Goal: Task Accomplishment & Management: Complete application form

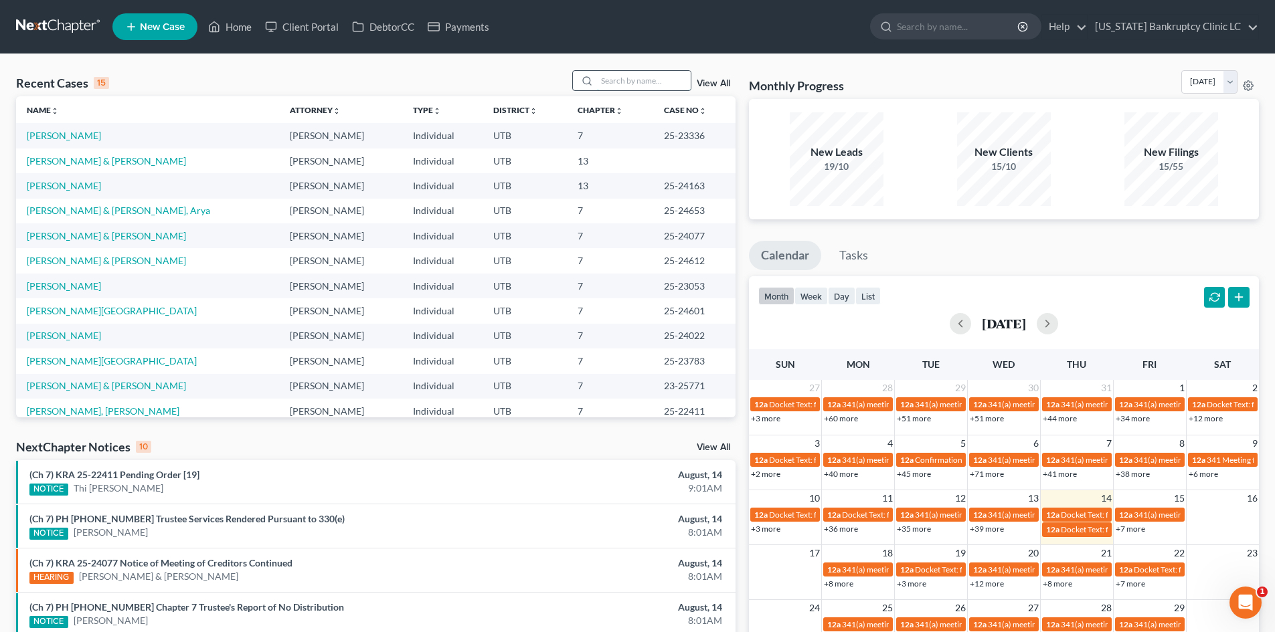
click at [630, 80] on input "search" at bounding box center [644, 80] width 94 height 19
paste input "25-24077"
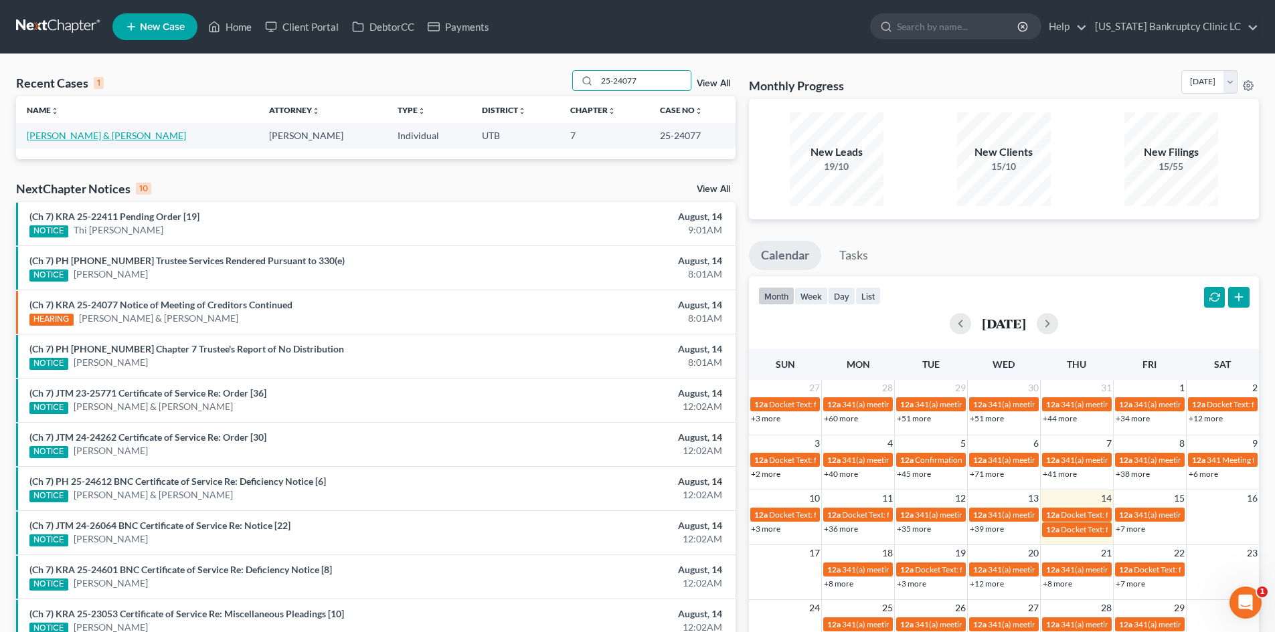
type input "25-24077"
click at [102, 133] on link "[PERSON_NAME] & [PERSON_NAME]" at bounding box center [106, 135] width 159 height 11
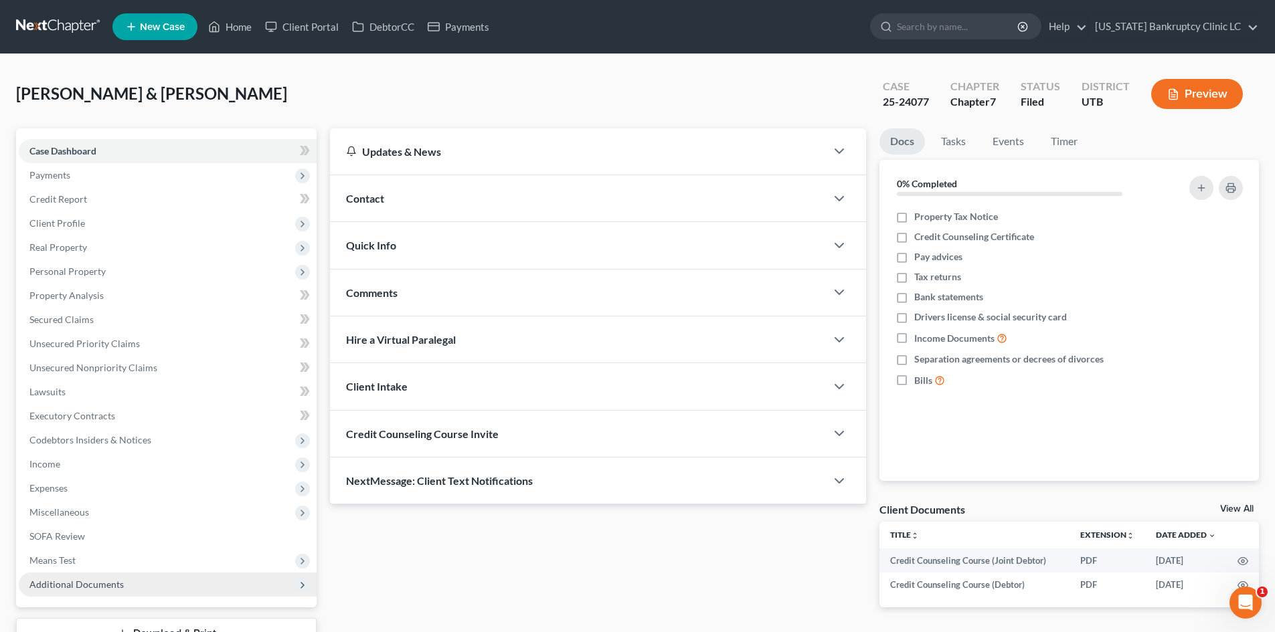
click at [252, 580] on span "Additional Documents" at bounding box center [168, 585] width 298 height 24
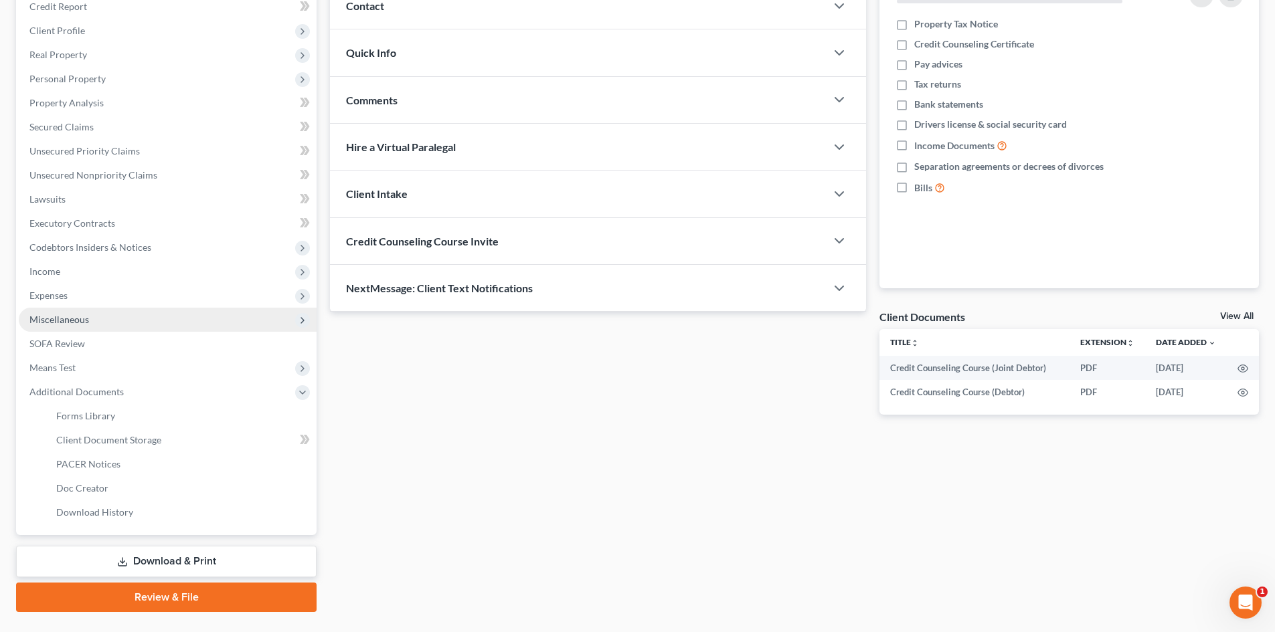
scroll to position [201, 0]
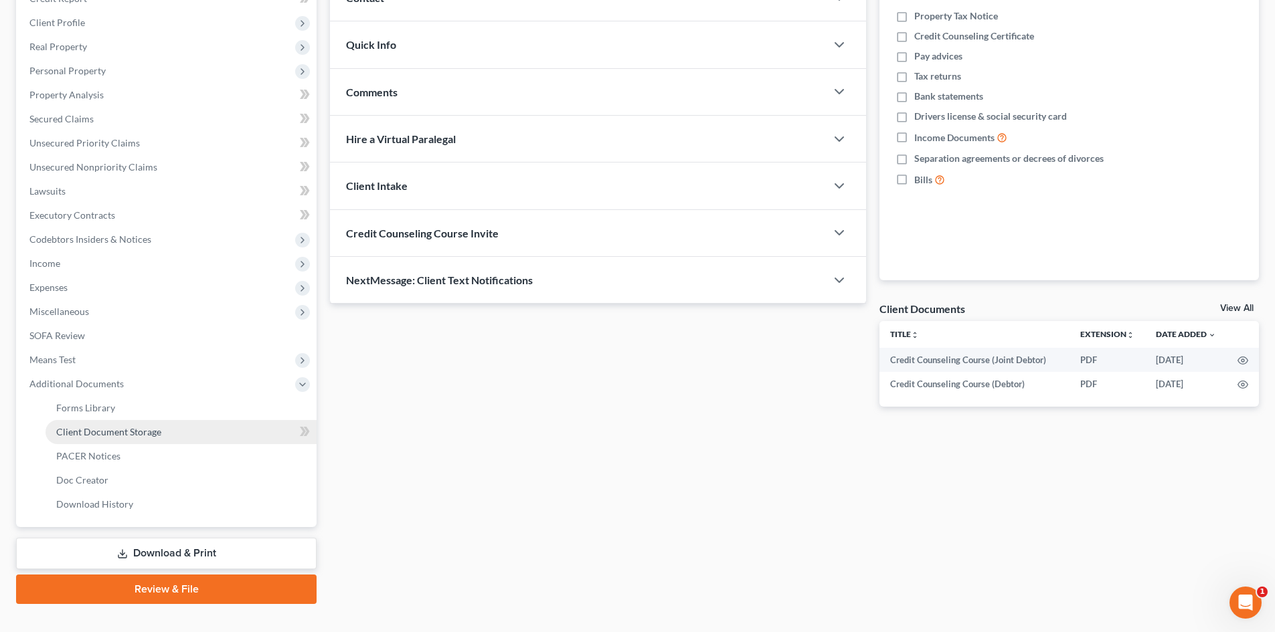
click at [247, 434] on link "Client Document Storage" at bounding box center [181, 432] width 271 height 24
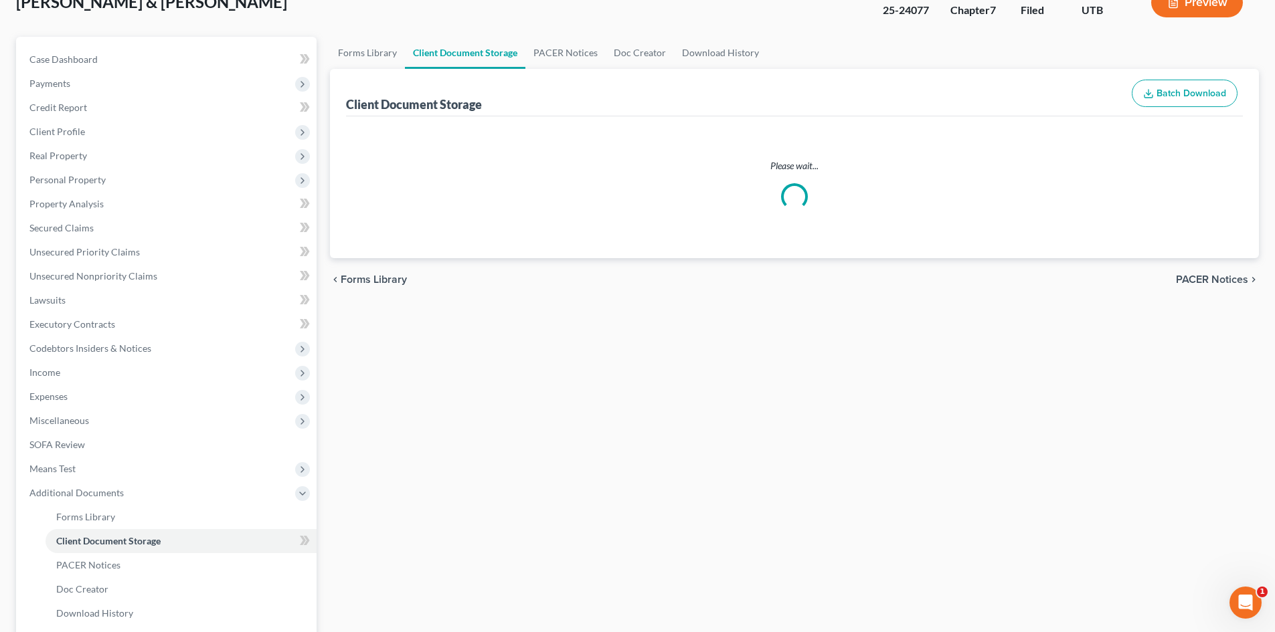
scroll to position [3, 0]
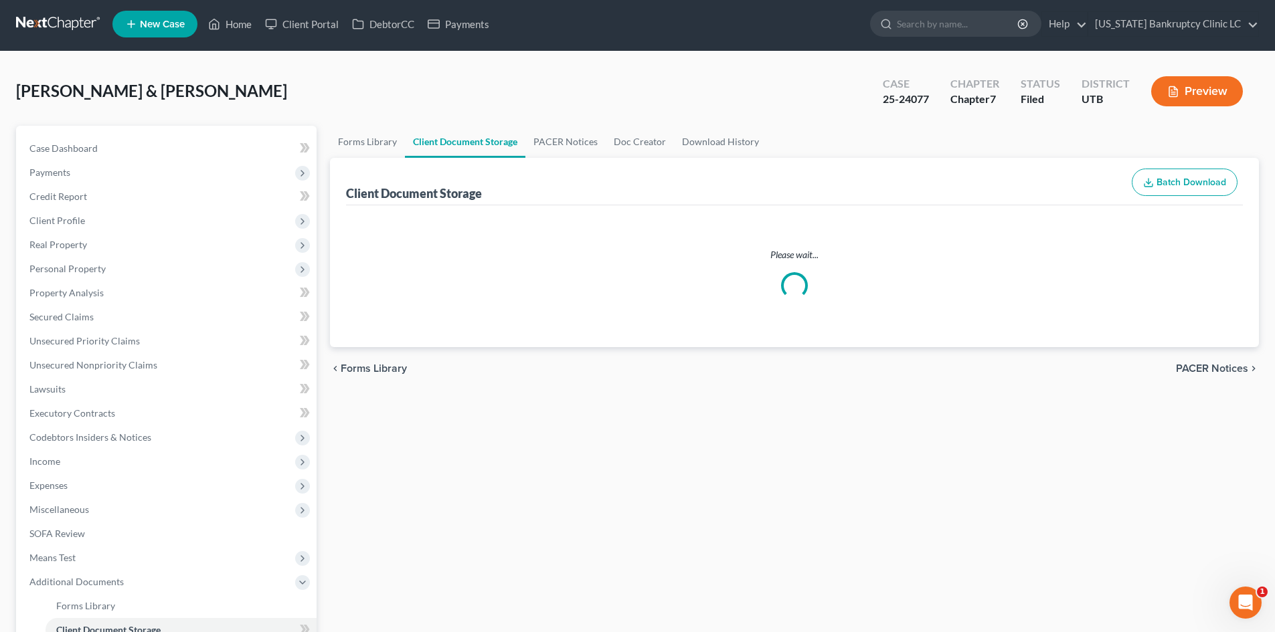
select select "30"
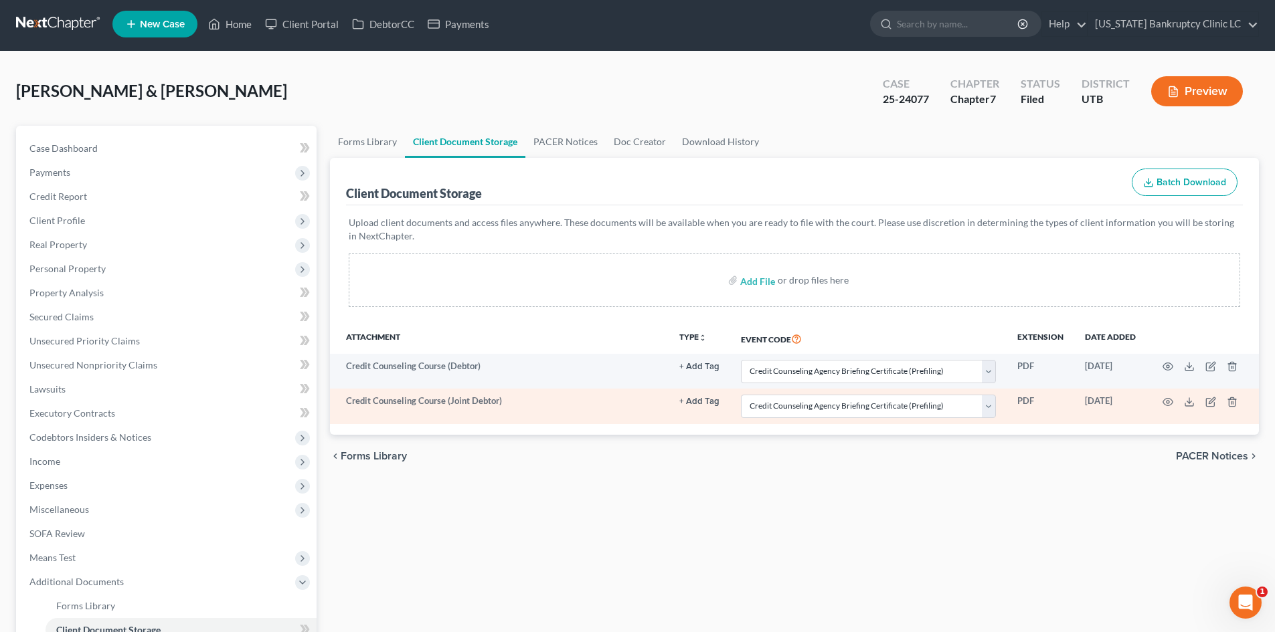
scroll to position [0, 0]
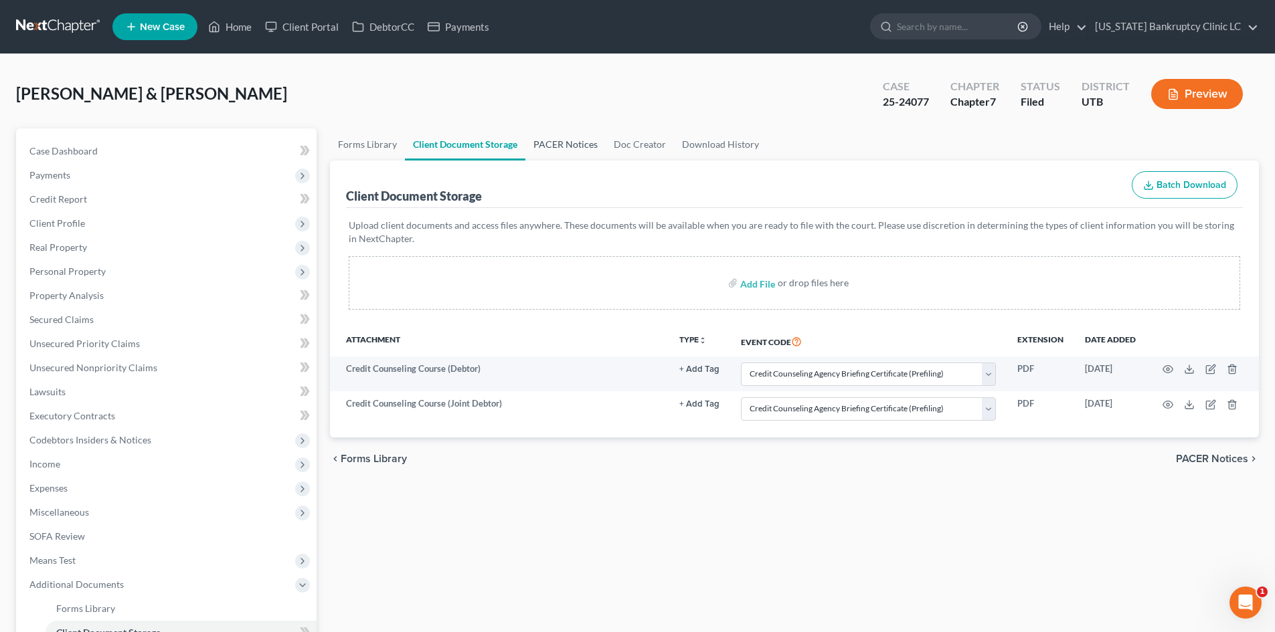
click at [576, 138] on link "PACER Notices" at bounding box center [565, 144] width 80 height 32
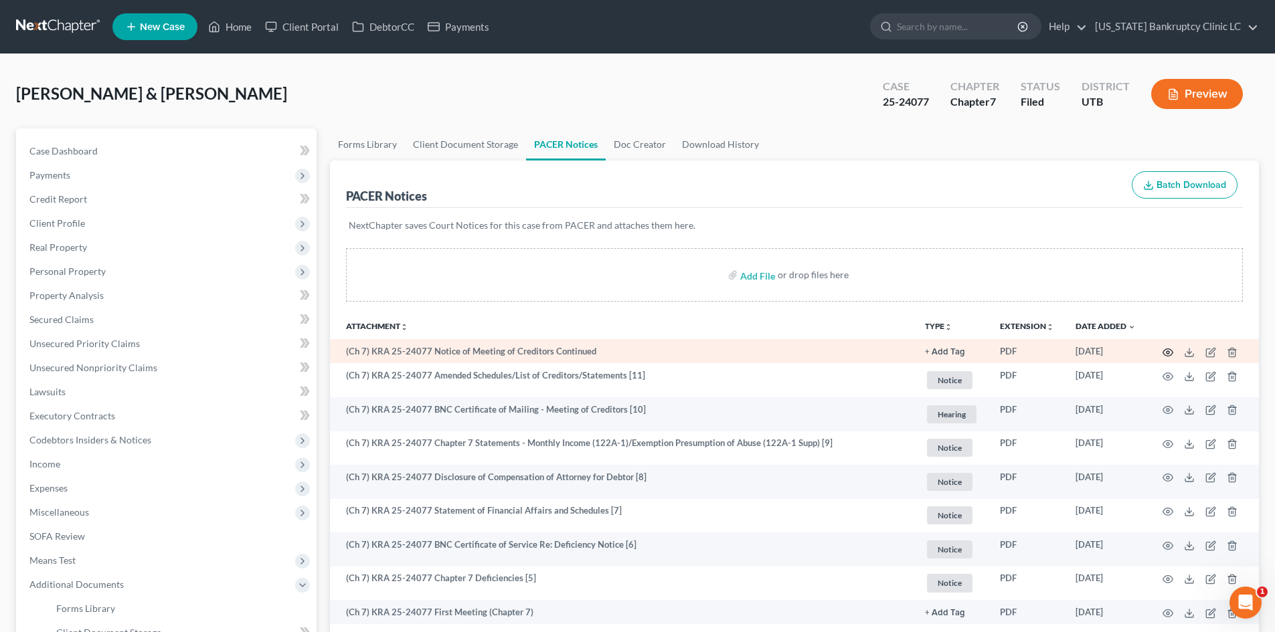
click at [1170, 349] on icon "button" at bounding box center [1167, 352] width 11 height 11
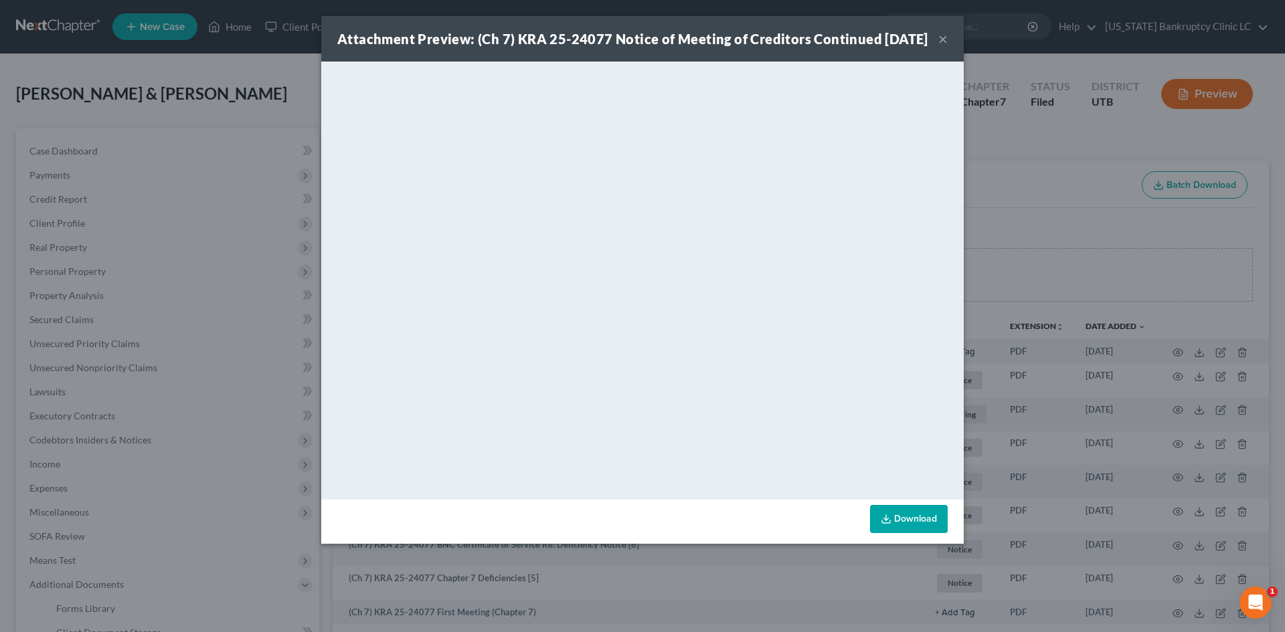
click at [940, 45] on button "×" at bounding box center [942, 39] width 9 height 16
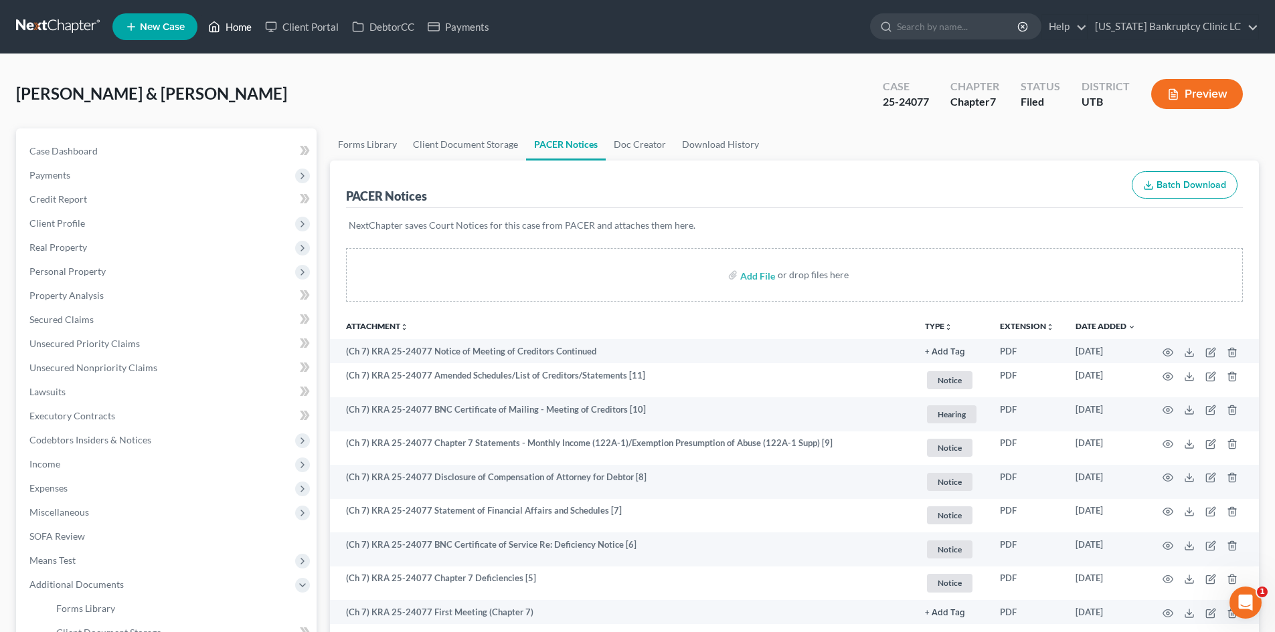
click at [240, 31] on link "Home" at bounding box center [229, 27] width 57 height 24
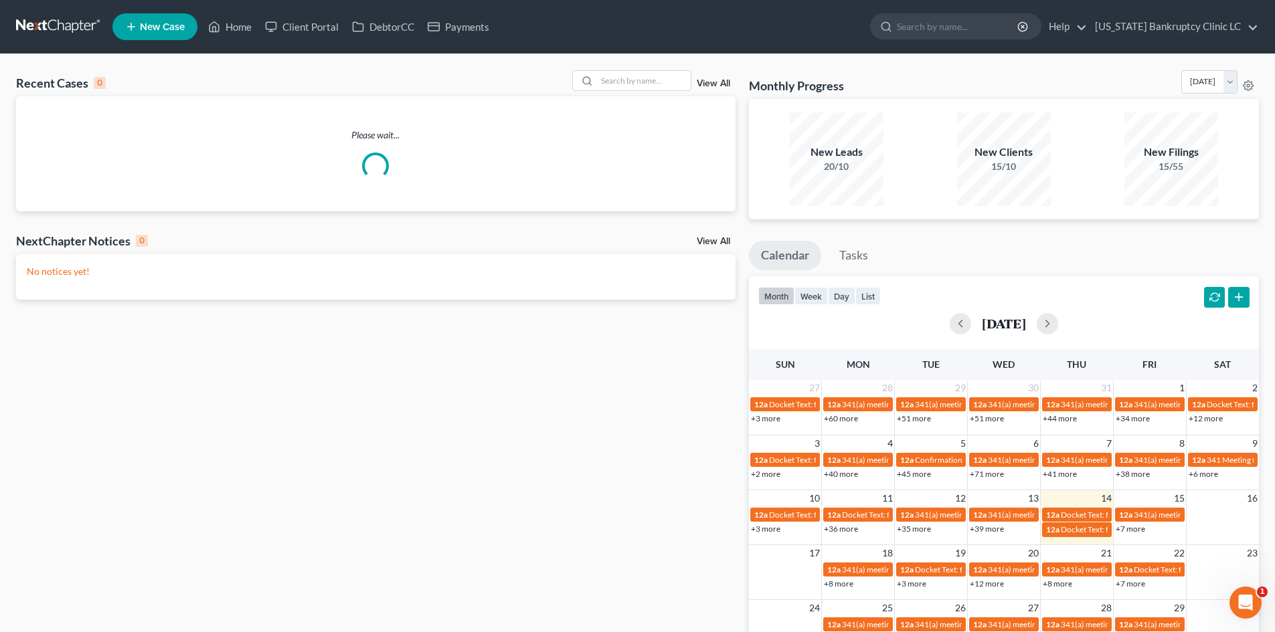
click at [612, 94] on div "Recent Cases 0 View All" at bounding box center [375, 83] width 719 height 26
click at [623, 82] on input "search" at bounding box center [644, 80] width 94 height 19
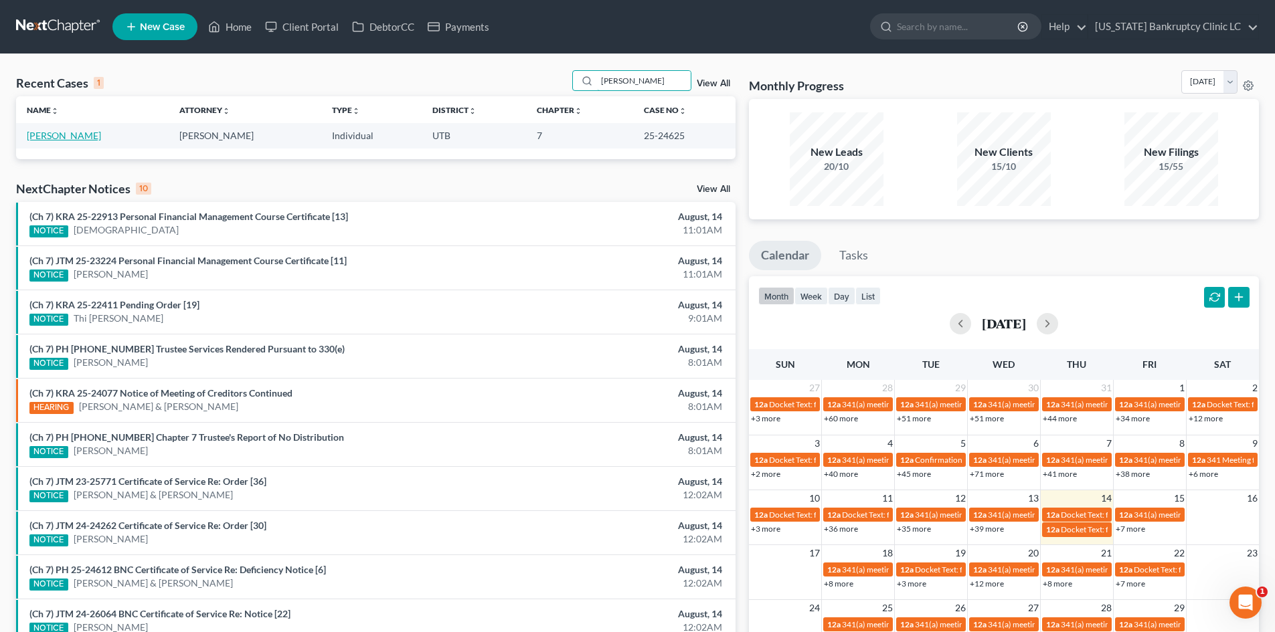
type input "[PERSON_NAME]"
click at [43, 137] on link "[PERSON_NAME]" at bounding box center [64, 135] width 74 height 11
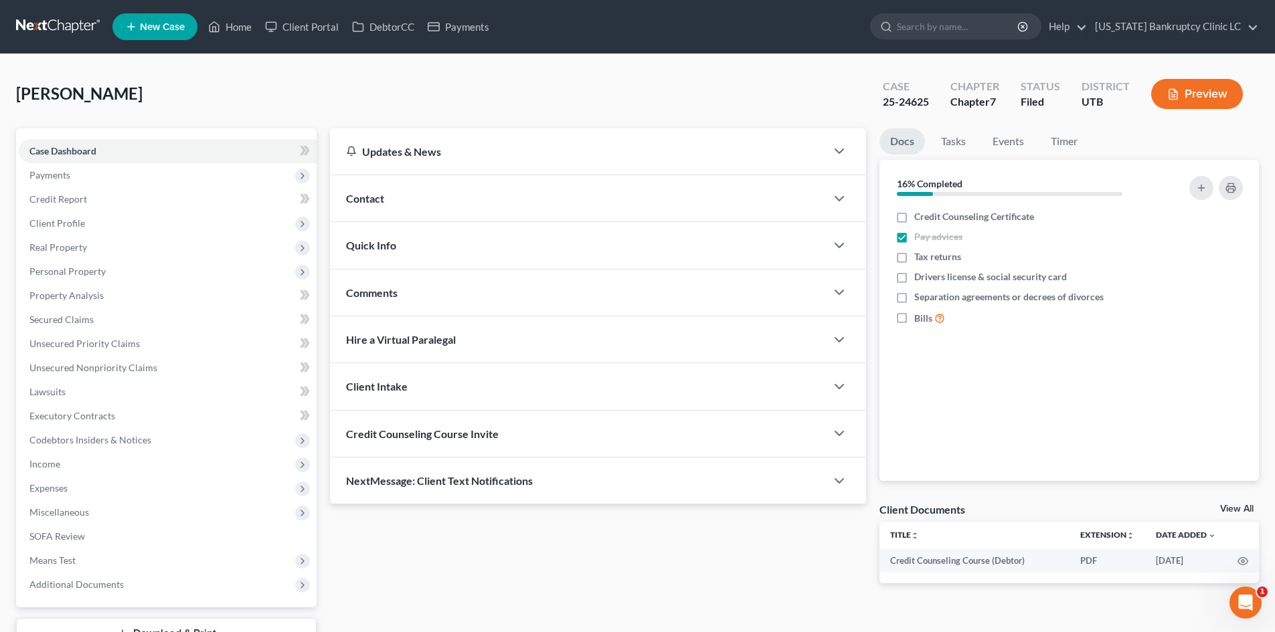
click at [914, 100] on div "25-24625" at bounding box center [906, 101] width 46 height 15
copy div "25-24625"
click at [223, 23] on link "Home" at bounding box center [229, 27] width 57 height 24
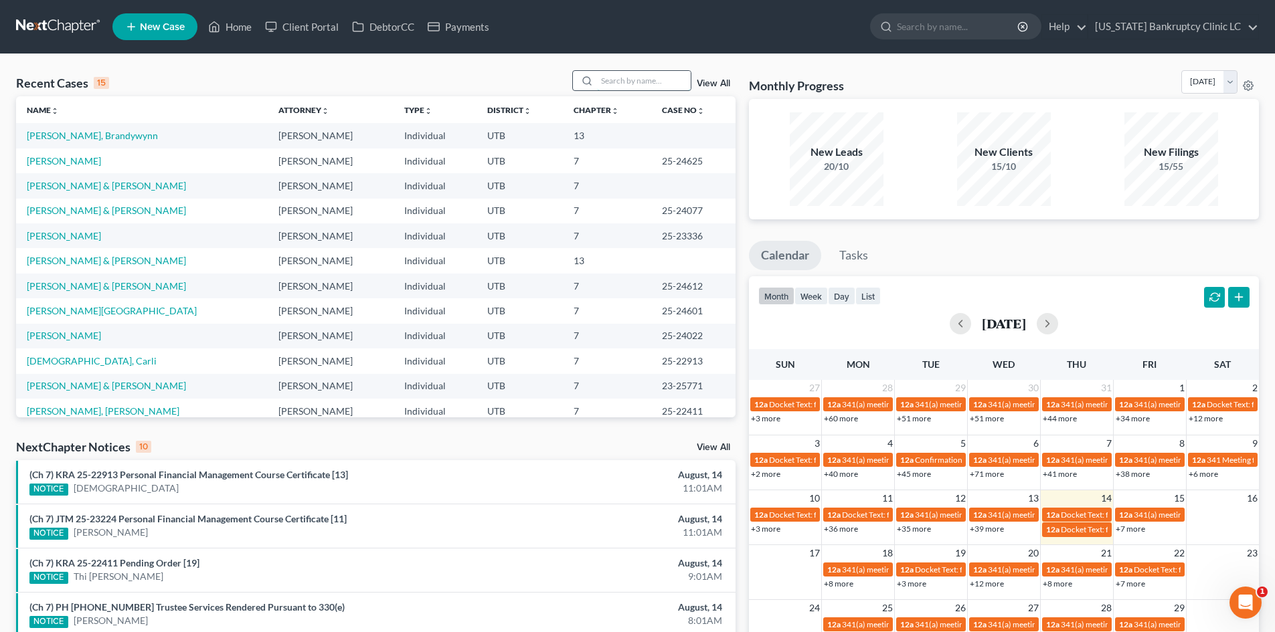
click at [641, 78] on input "search" at bounding box center [644, 80] width 94 height 19
paste input "25-24612"
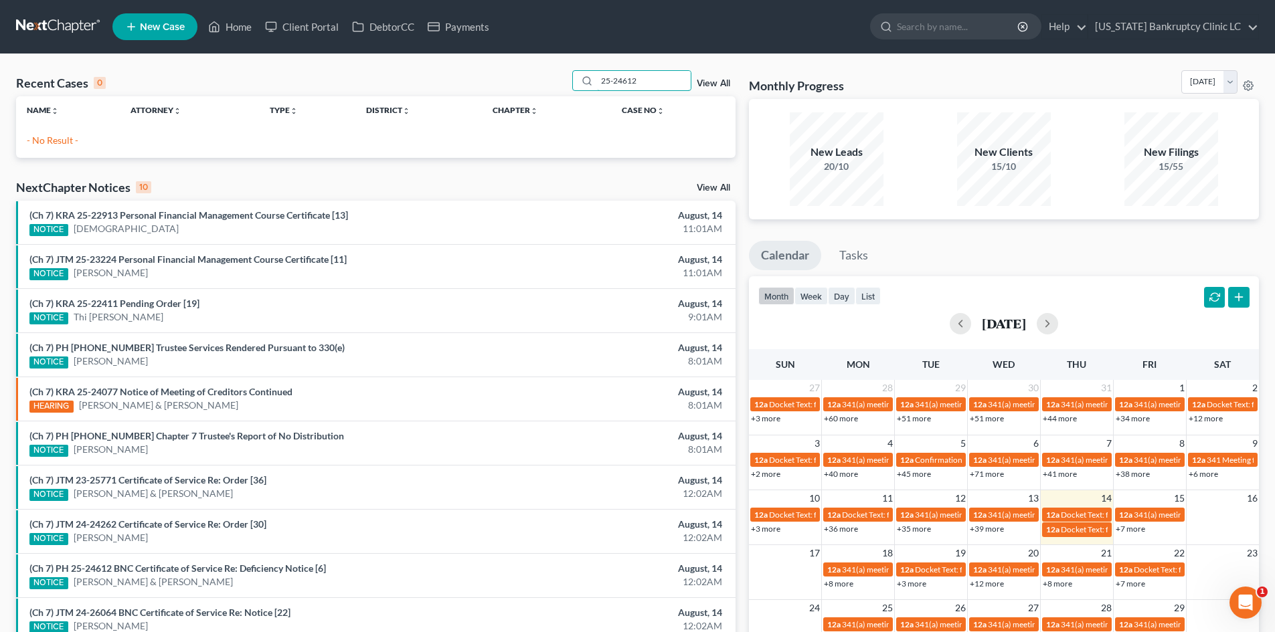
type input "25-24612"
click at [622, 79] on input "25-24612" at bounding box center [644, 80] width 94 height 19
type input "[PERSON_NAME]"
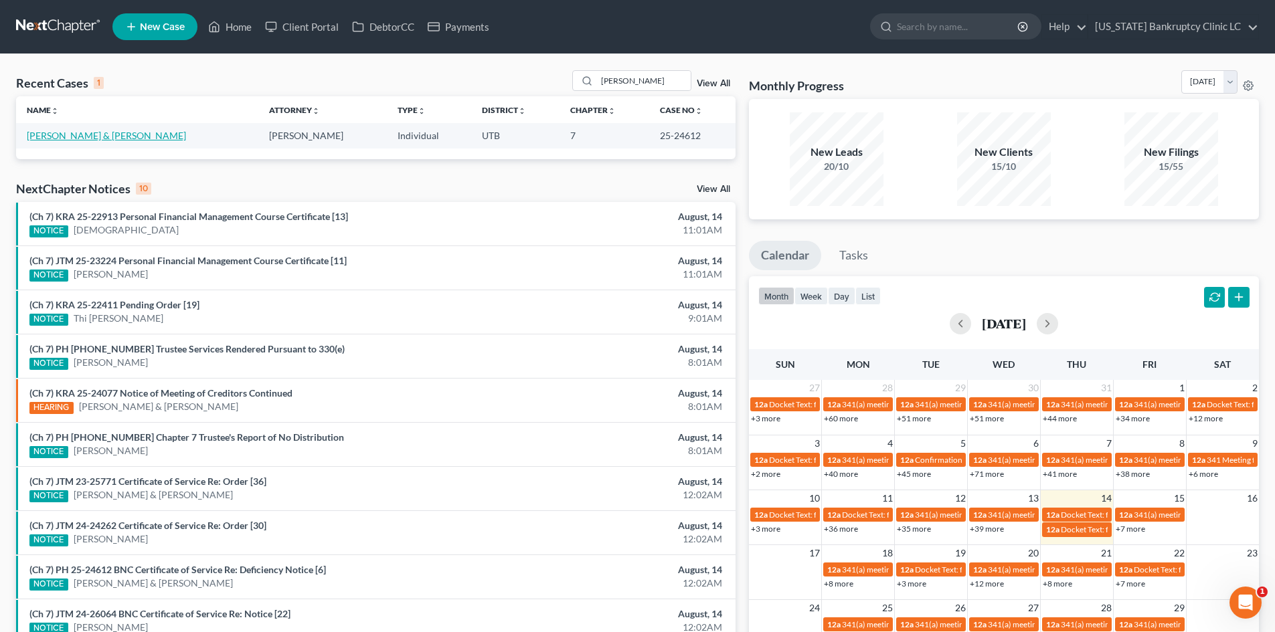
click at [186, 132] on link "[PERSON_NAME] & [PERSON_NAME]" at bounding box center [106, 135] width 159 height 11
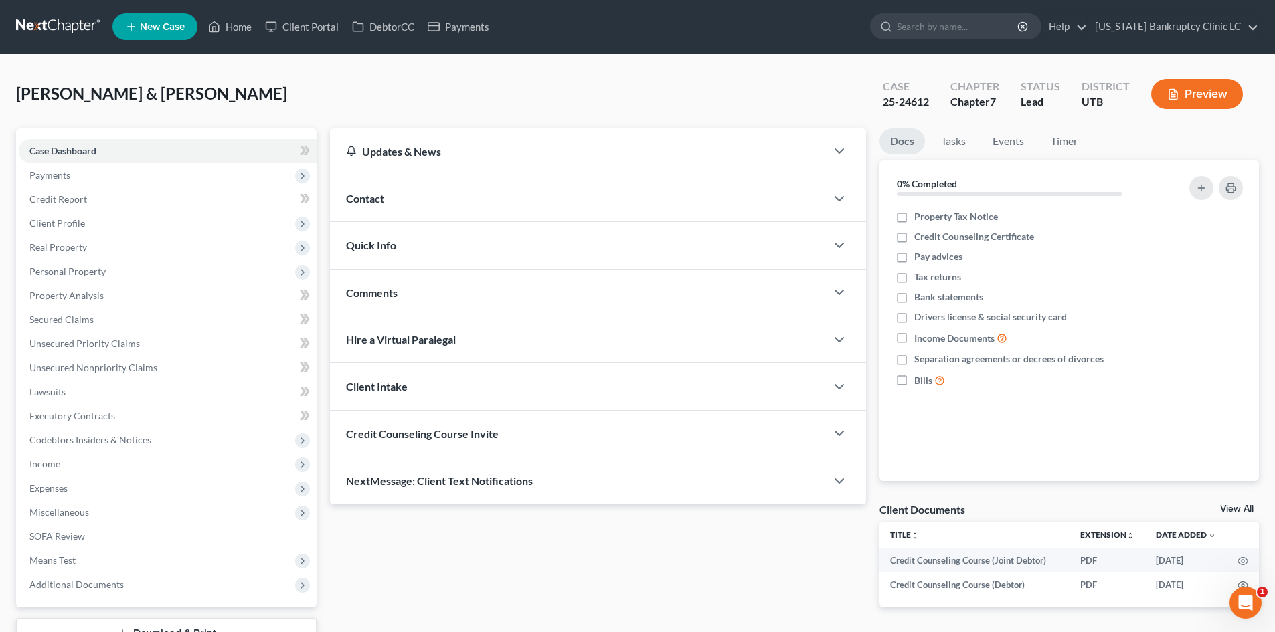
click at [946, 107] on div "Chapter Chapter 7" at bounding box center [975, 95] width 70 height 39
drag, startPoint x: 883, startPoint y: 102, endPoint x: 938, endPoint y: 100, distance: 54.9
click at [938, 100] on div "Case 25-24612" at bounding box center [906, 95] width 68 height 39
click at [752, 89] on div "[PERSON_NAME] & [PERSON_NAME] Upgraded Case 25-24612 Chapter Chapter 7 Status L…" at bounding box center [637, 99] width 1243 height 58
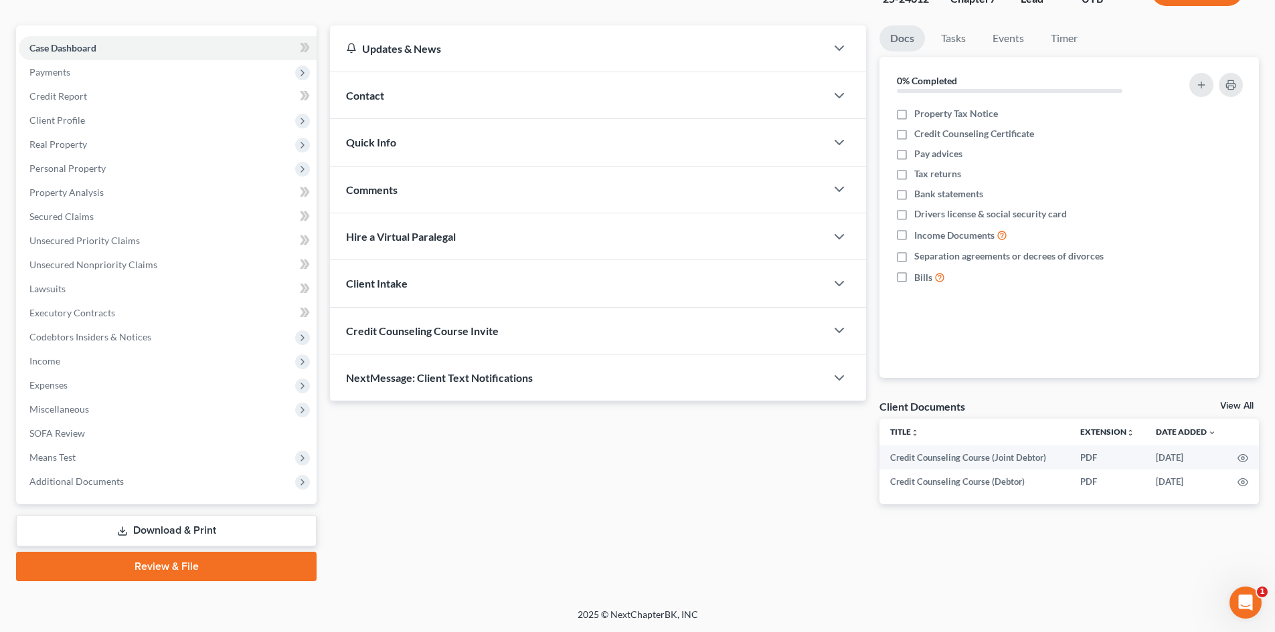
click at [189, 565] on link "Review & File" at bounding box center [166, 566] width 300 height 29
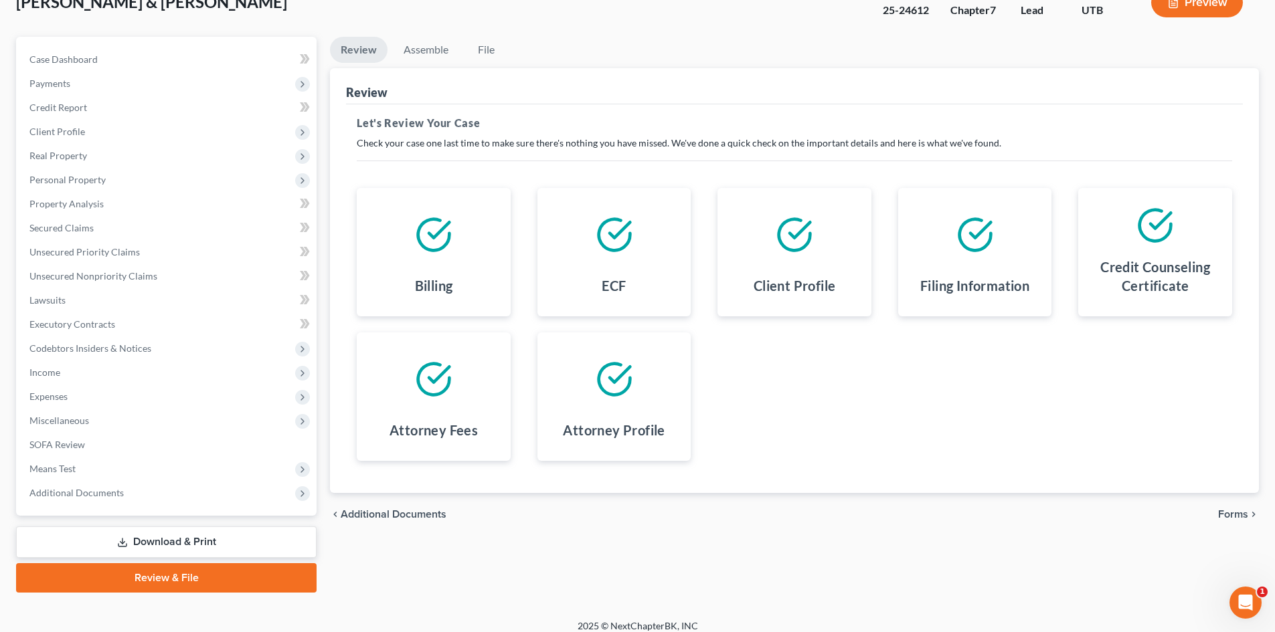
scroll to position [103, 0]
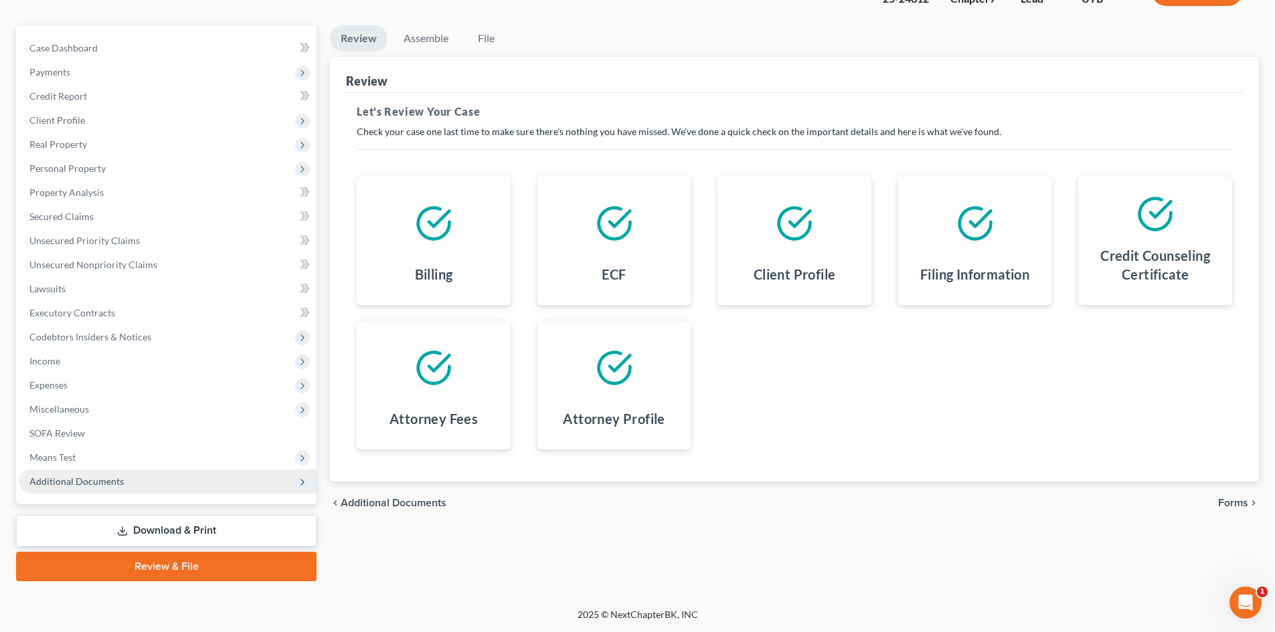
click at [177, 479] on span "Additional Documents" at bounding box center [168, 482] width 298 height 24
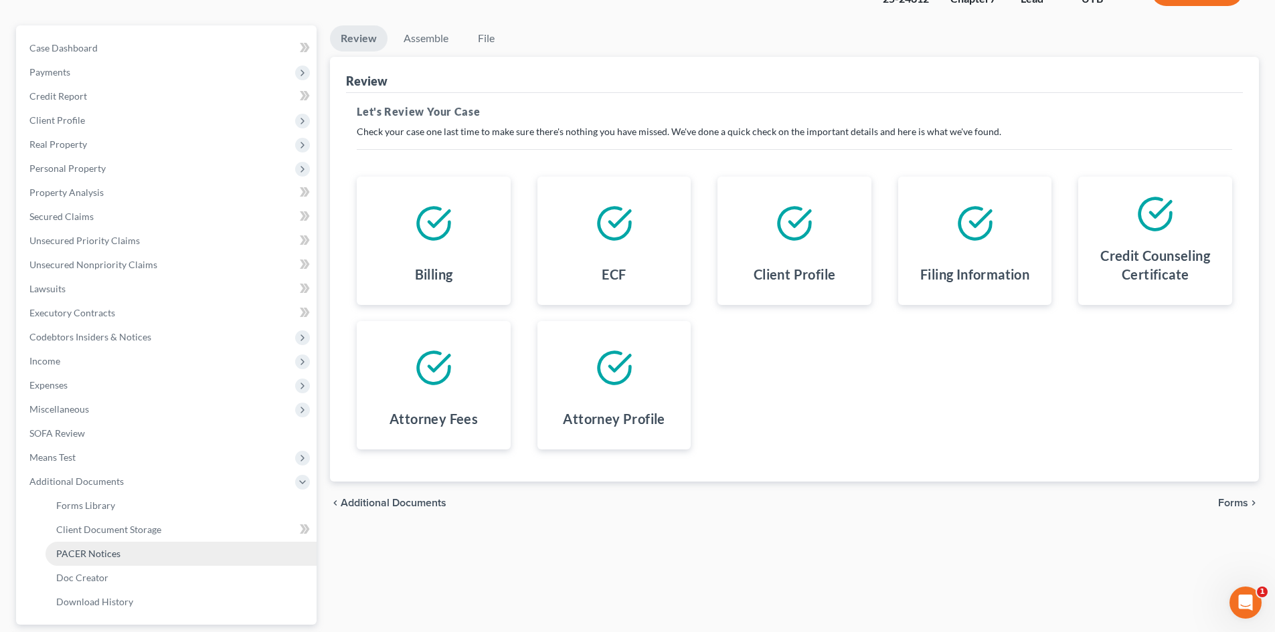
scroll to position [224, 0]
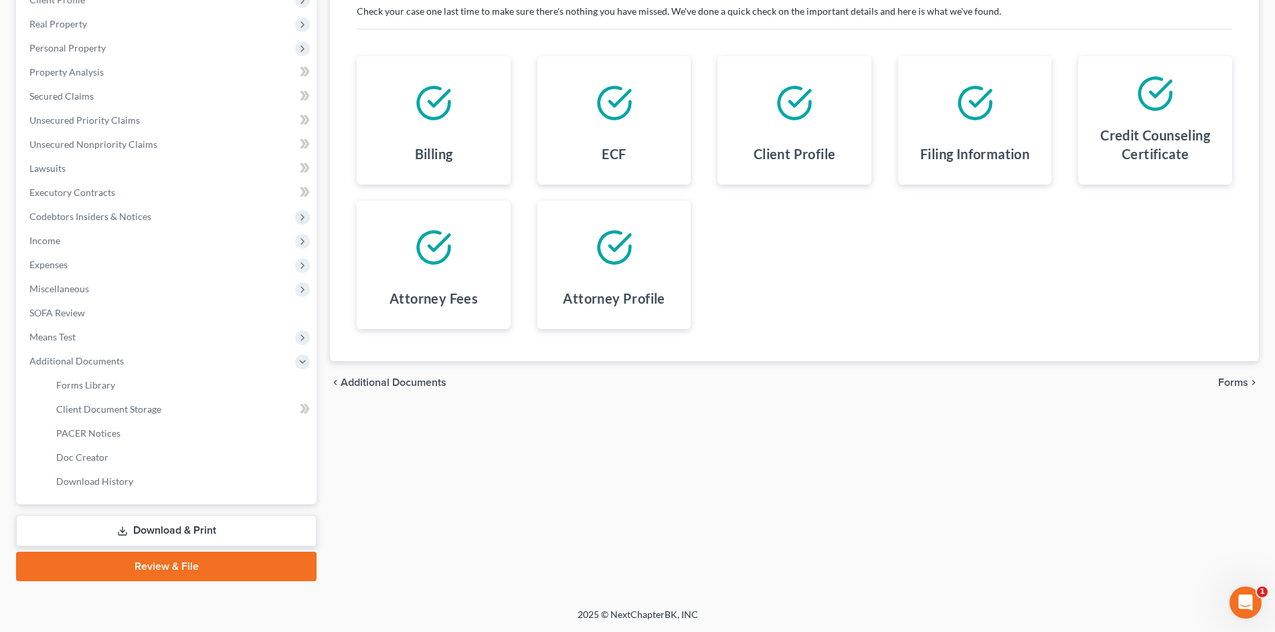
click at [189, 534] on link "Download & Print" at bounding box center [166, 530] width 300 height 31
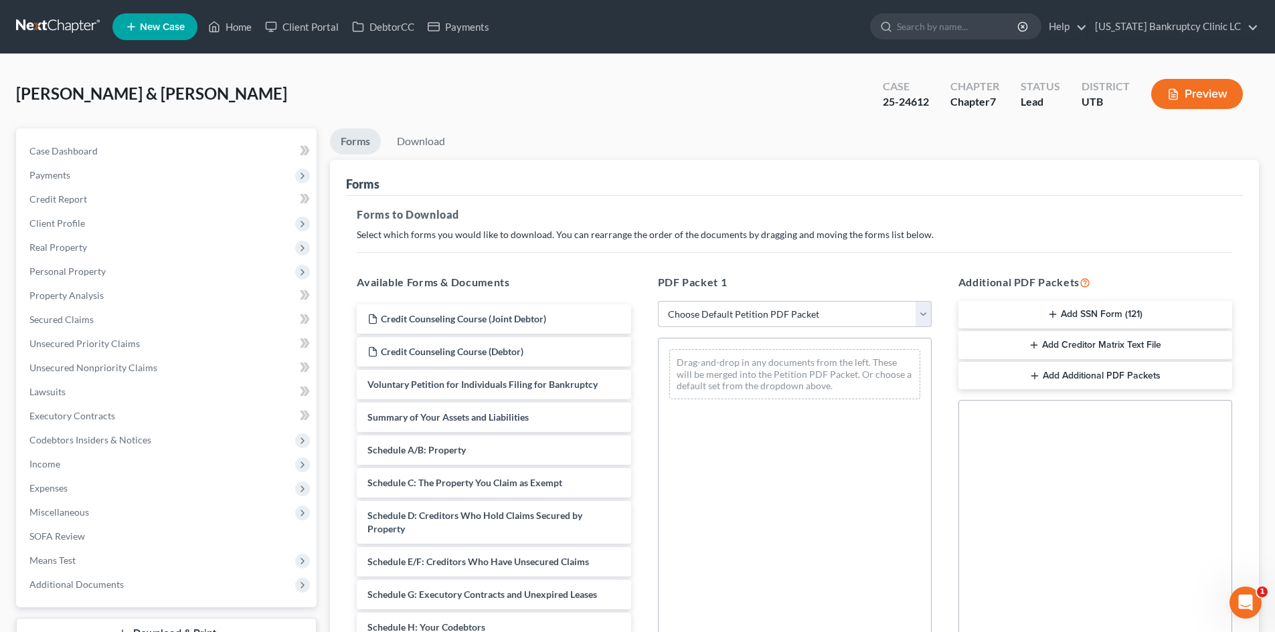
click at [764, 312] on select "Choose Default Petition PDF Packet Complete Bankruptcy Petition (all forms and …" at bounding box center [795, 314] width 274 height 27
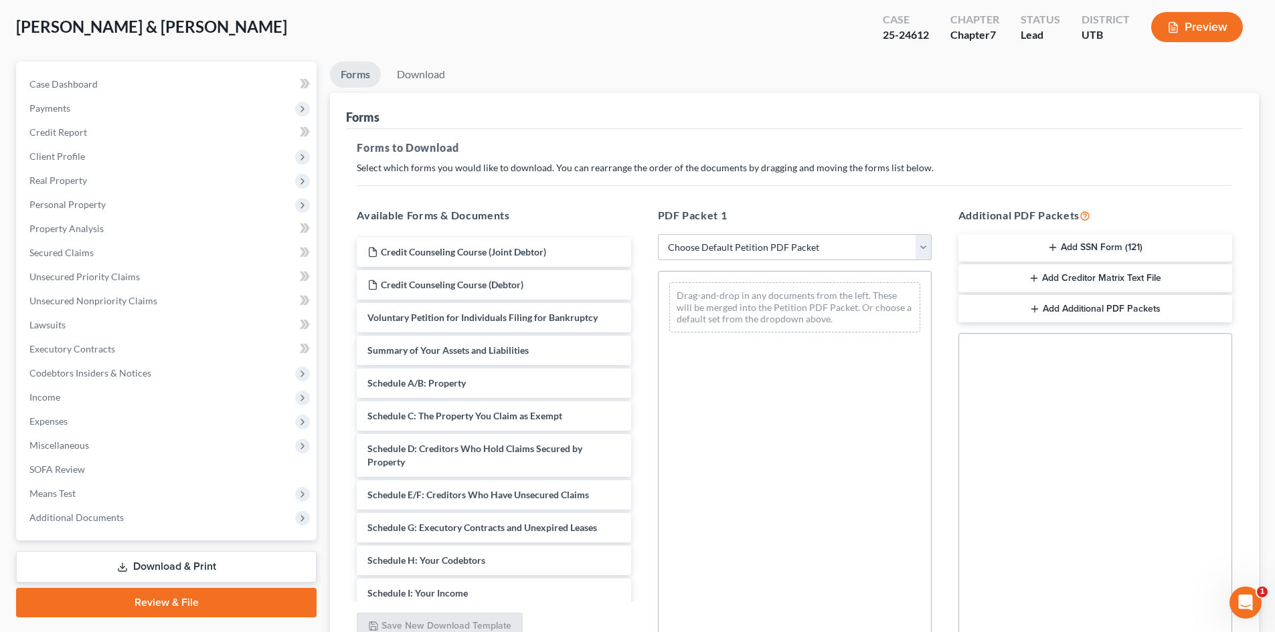
click at [724, 250] on select "Choose Default Petition PDF Packet Complete Bankruptcy Petition (all forms and …" at bounding box center [795, 247] width 274 height 27
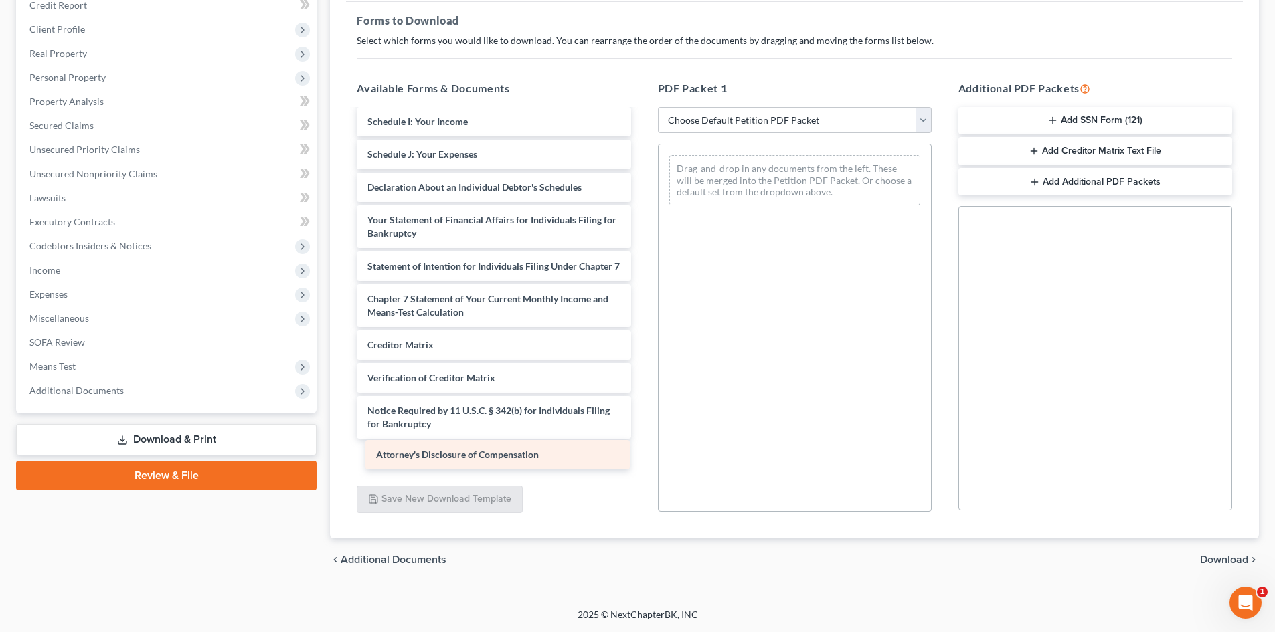
scroll to position [325, 0]
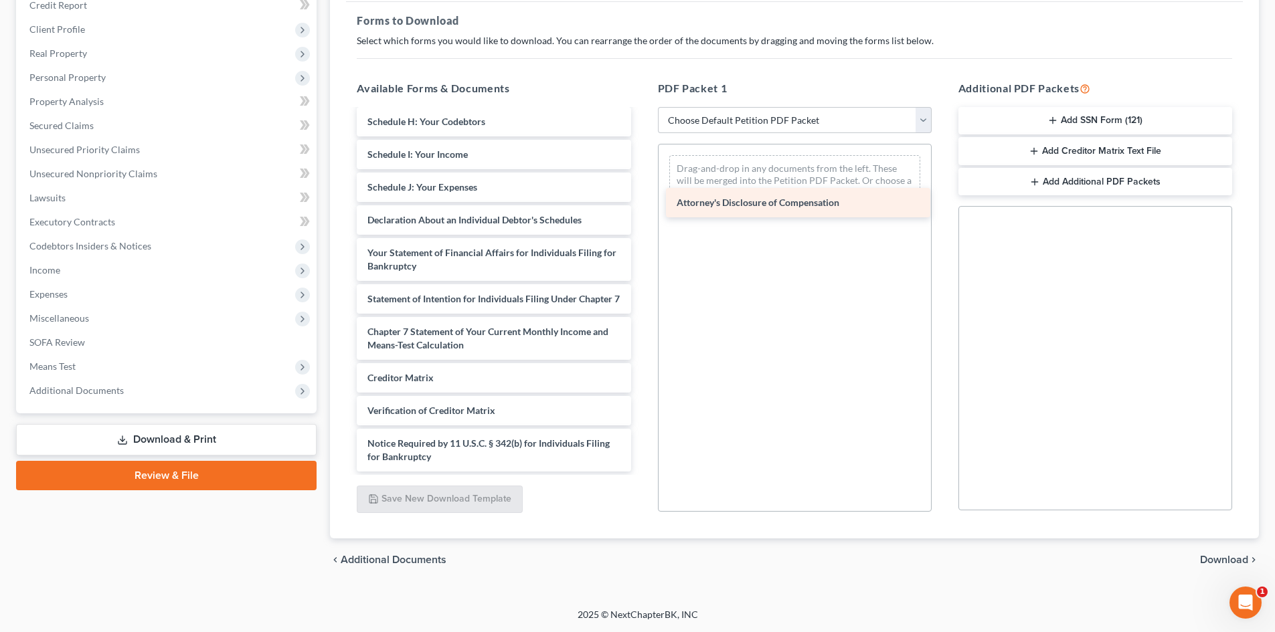
drag, startPoint x: 470, startPoint y: 460, endPoint x: 784, endPoint y: 195, distance: 410.7
click at [641, 196] on div "Attorney's Disclosure of Compensation Credit Counseling Course (Joint Debtor) C…" at bounding box center [493, 135] width 295 height 673
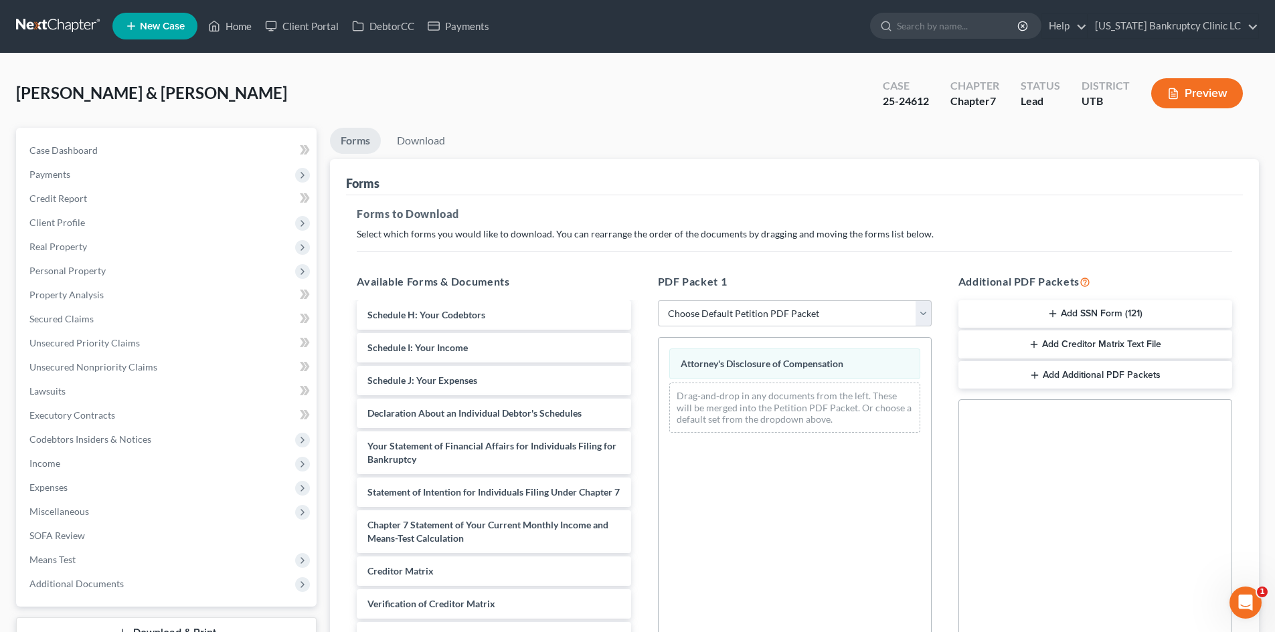
scroll to position [0, 0]
click at [436, 147] on link "Download" at bounding box center [421, 141] width 70 height 26
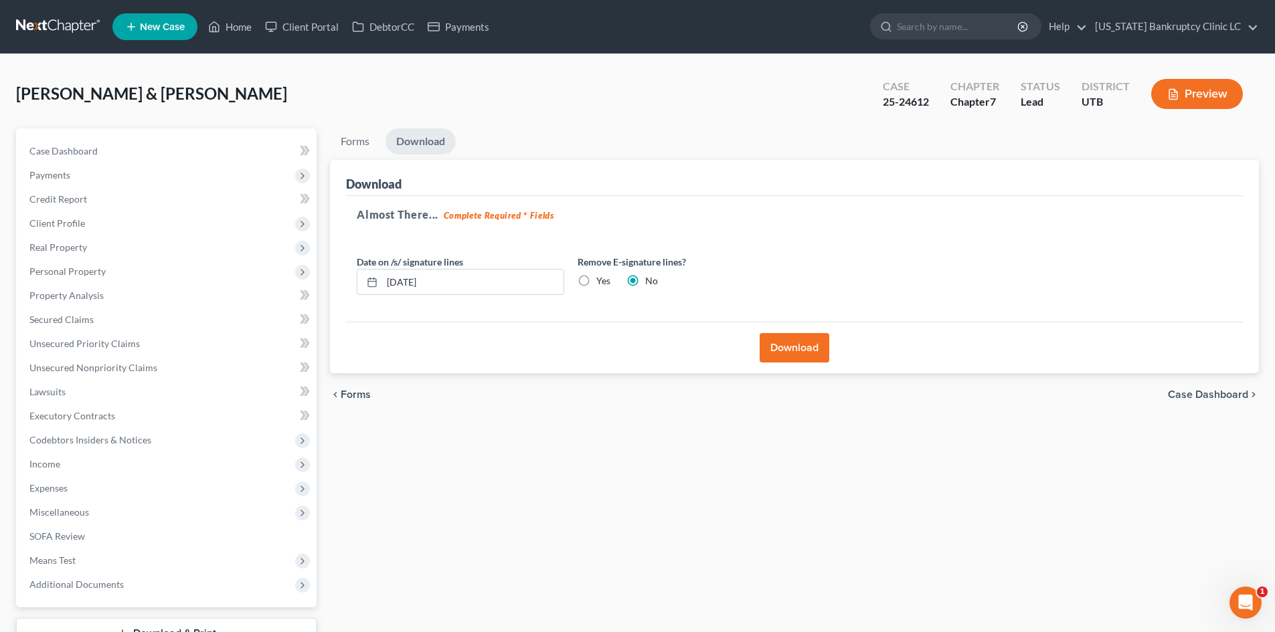
click at [802, 346] on button "Download" at bounding box center [795, 347] width 70 height 29
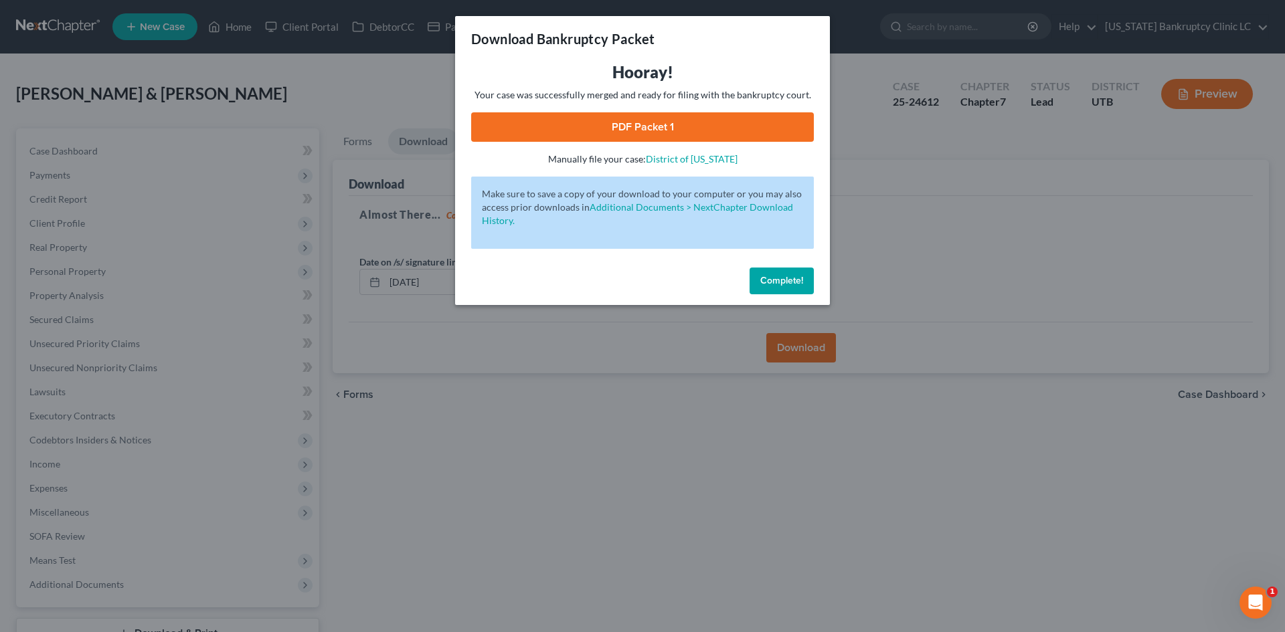
click at [693, 128] on link "PDF Packet 1" at bounding box center [642, 126] width 343 height 29
click at [778, 275] on span "Complete!" at bounding box center [781, 280] width 43 height 11
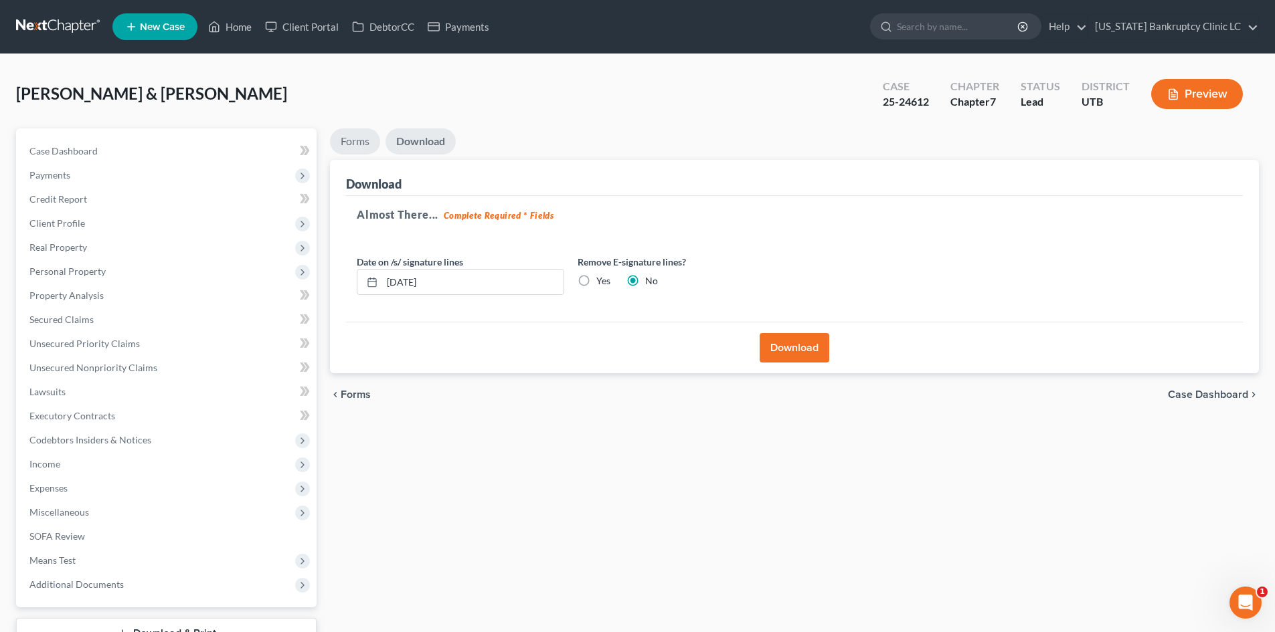
click at [379, 143] on link "Forms" at bounding box center [355, 141] width 50 height 26
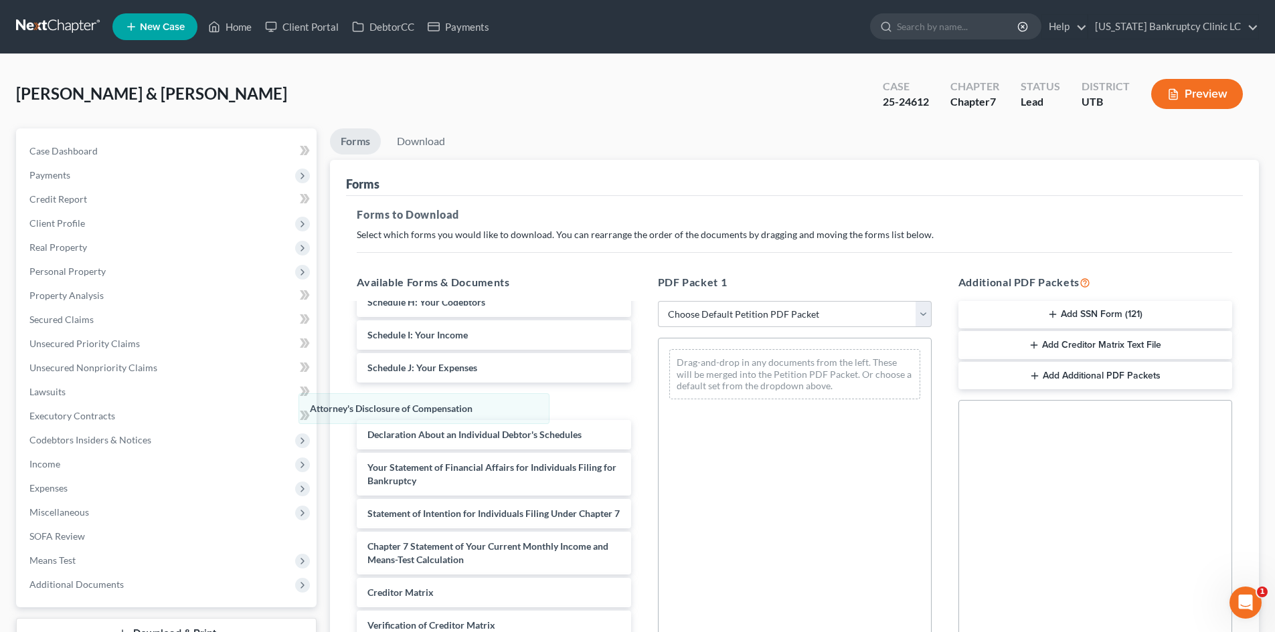
click at [658, 404] on div "Attorney's Disclosure of Compensation Attorney's Disclosure of Compensation Dra…" at bounding box center [794, 375] width 272 height 72
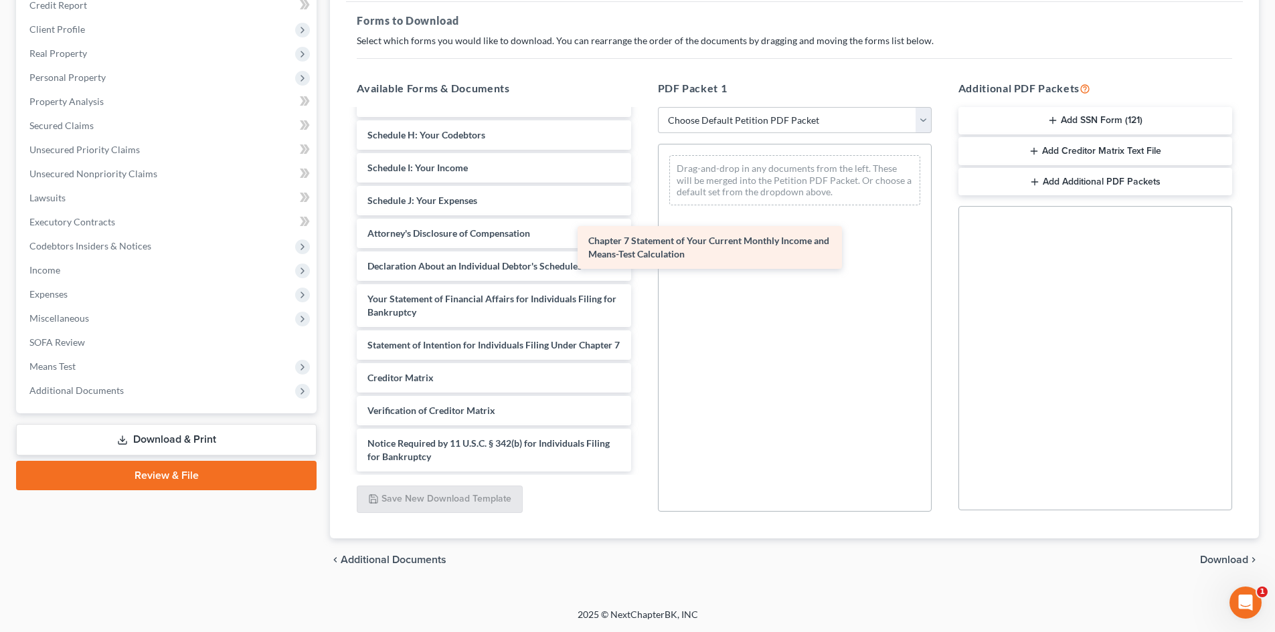
scroll to position [312, 0]
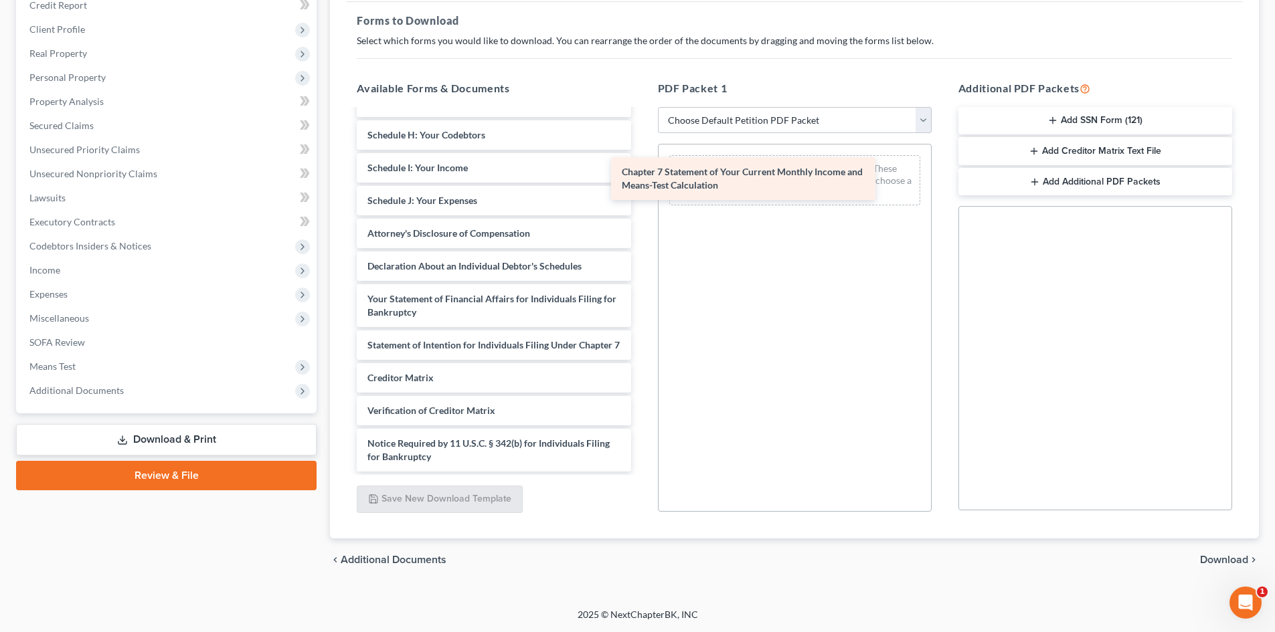
drag, startPoint x: 466, startPoint y: 340, endPoint x: 721, endPoint y: 179, distance: 302.3
click at [641, 180] on div "Chapter 7 Statement of Your Current Monthly Income and Means-Test Calculation C…" at bounding box center [493, 142] width 295 height 660
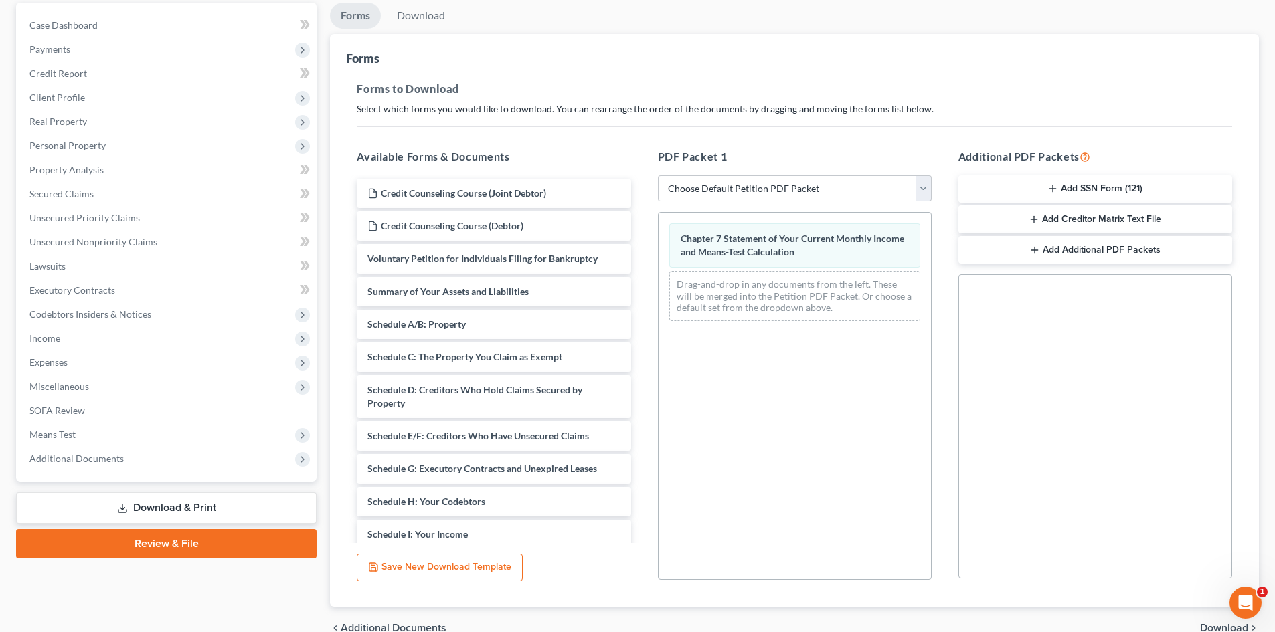
scroll to position [60, 0]
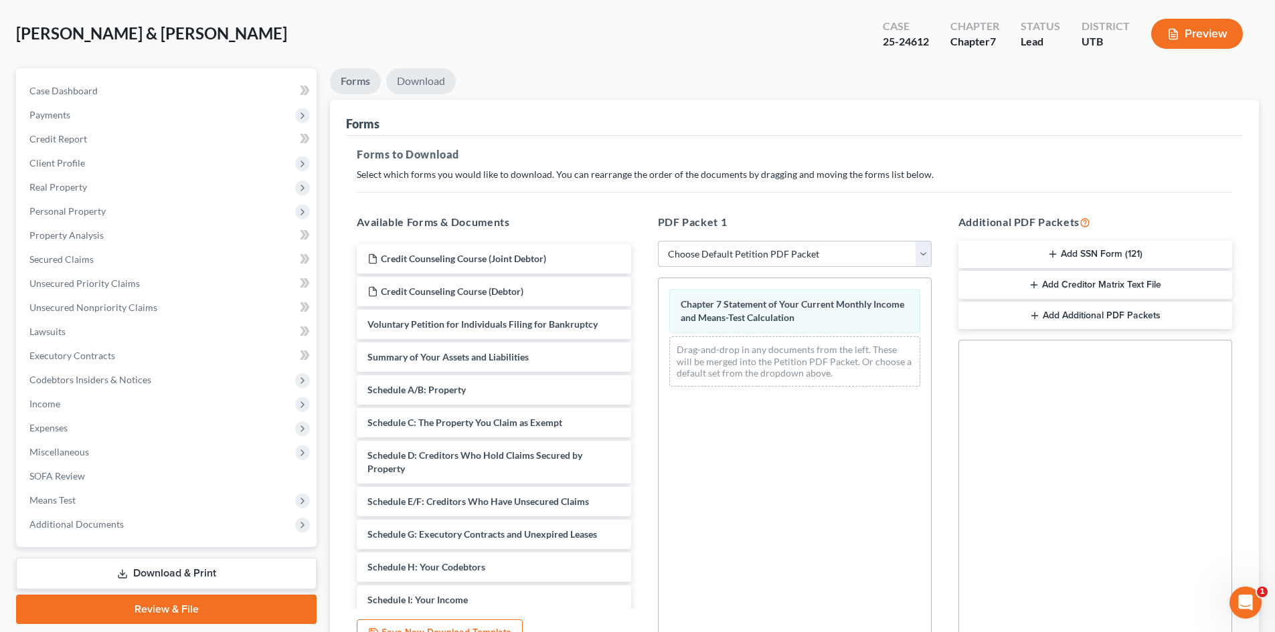
click at [428, 84] on link "Download" at bounding box center [421, 81] width 70 height 26
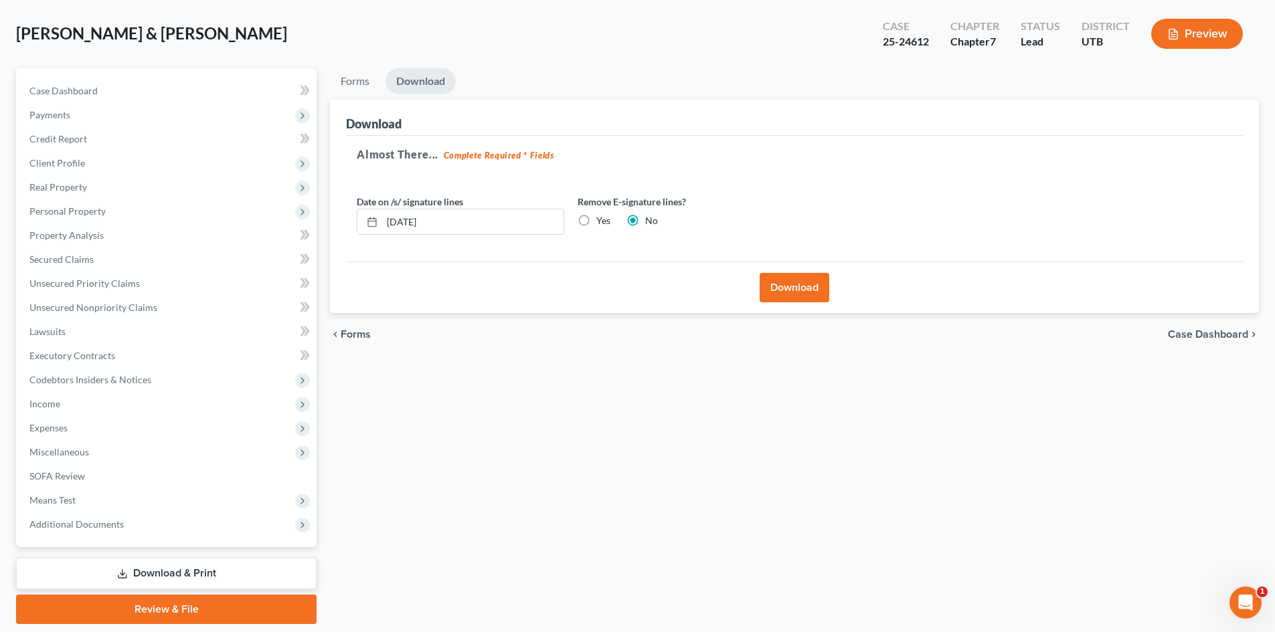
click at [819, 286] on button "Download" at bounding box center [795, 287] width 70 height 29
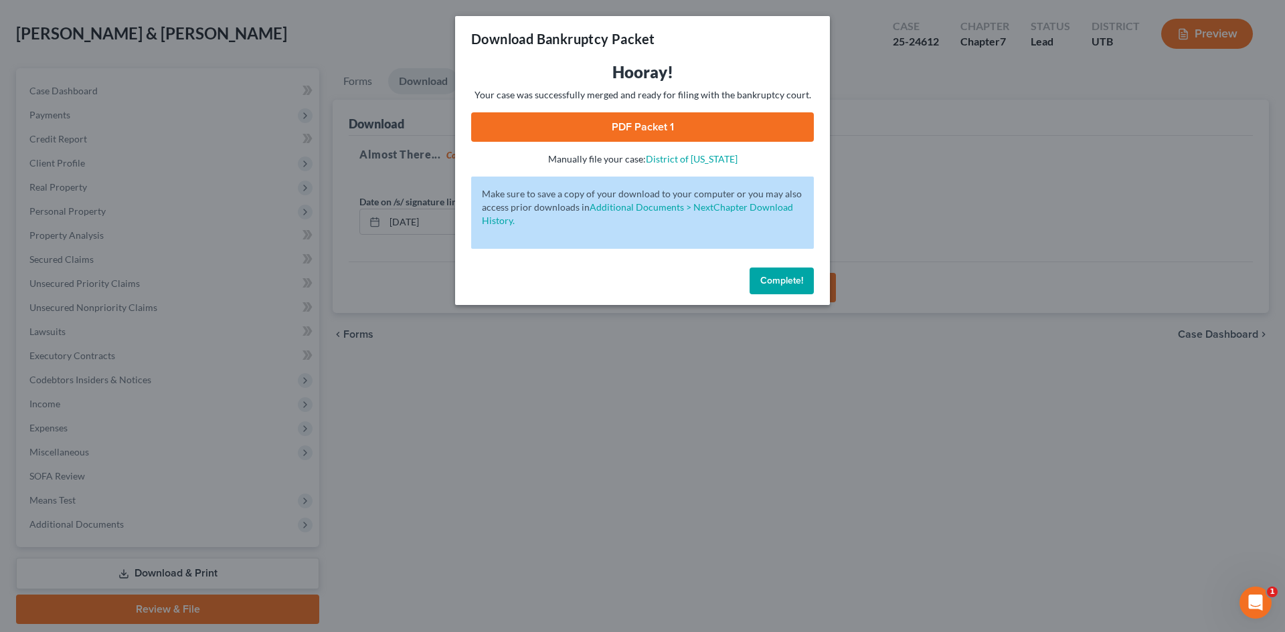
click at [773, 135] on link "PDF Packet 1" at bounding box center [642, 126] width 343 height 29
click at [783, 277] on span "Complete!" at bounding box center [781, 280] width 43 height 11
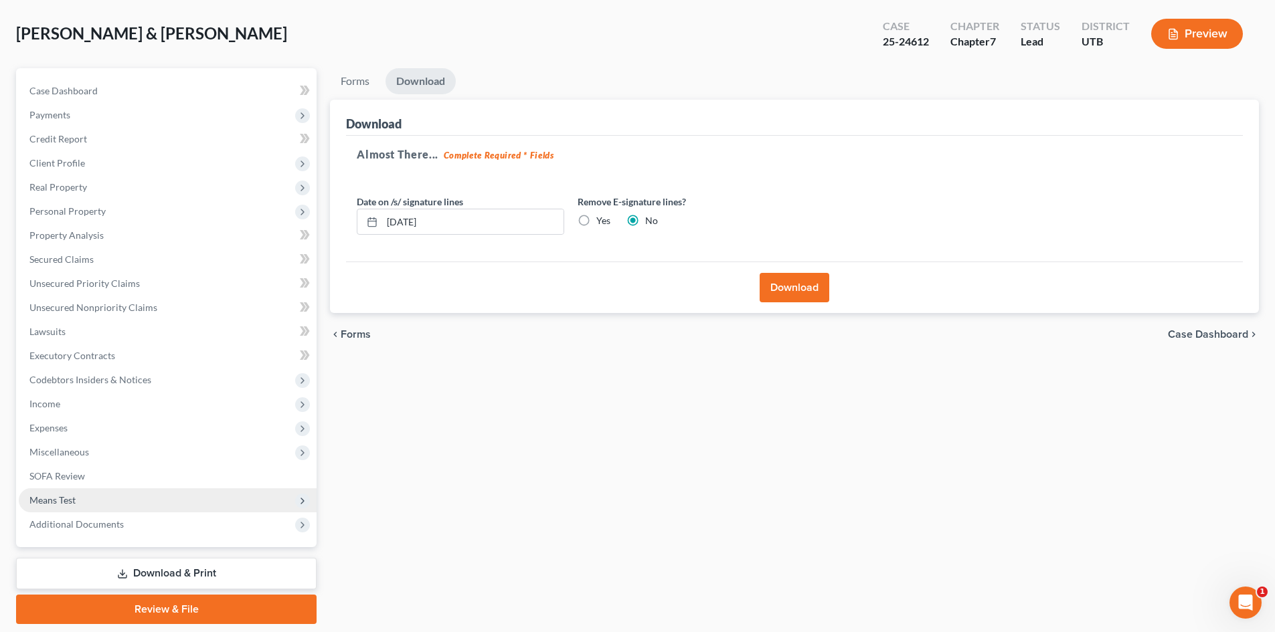
click at [101, 499] on span "Means Test" at bounding box center [168, 501] width 298 height 24
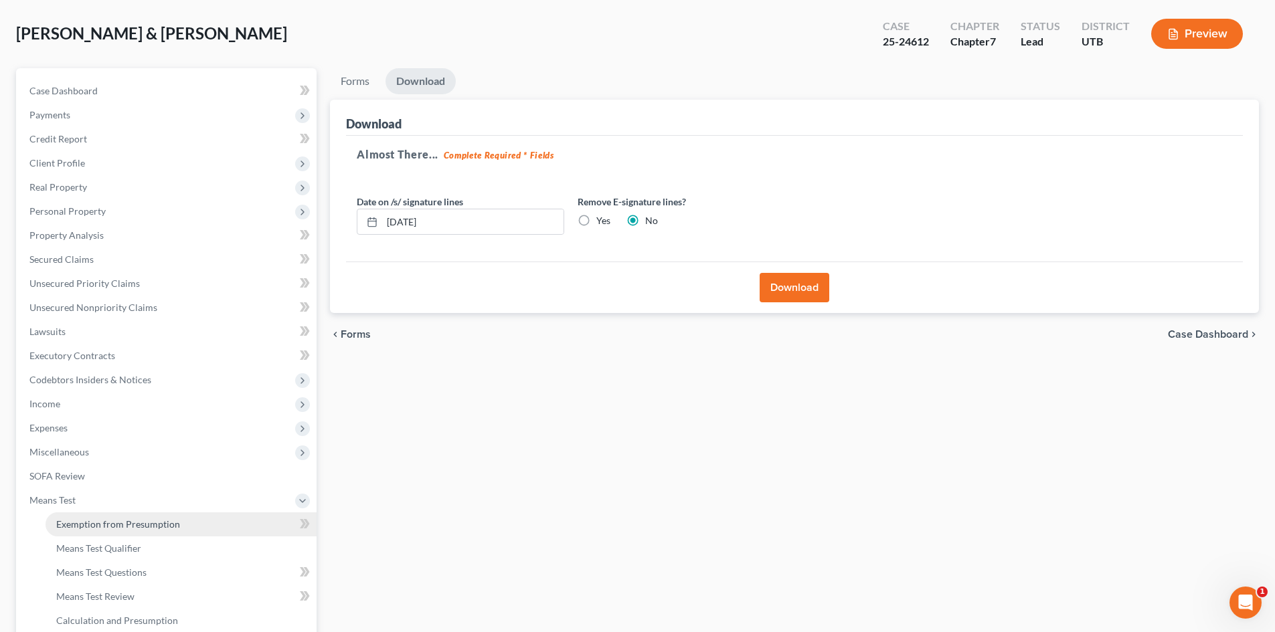
click at [127, 521] on span "Exemption from Presumption" at bounding box center [118, 524] width 124 height 11
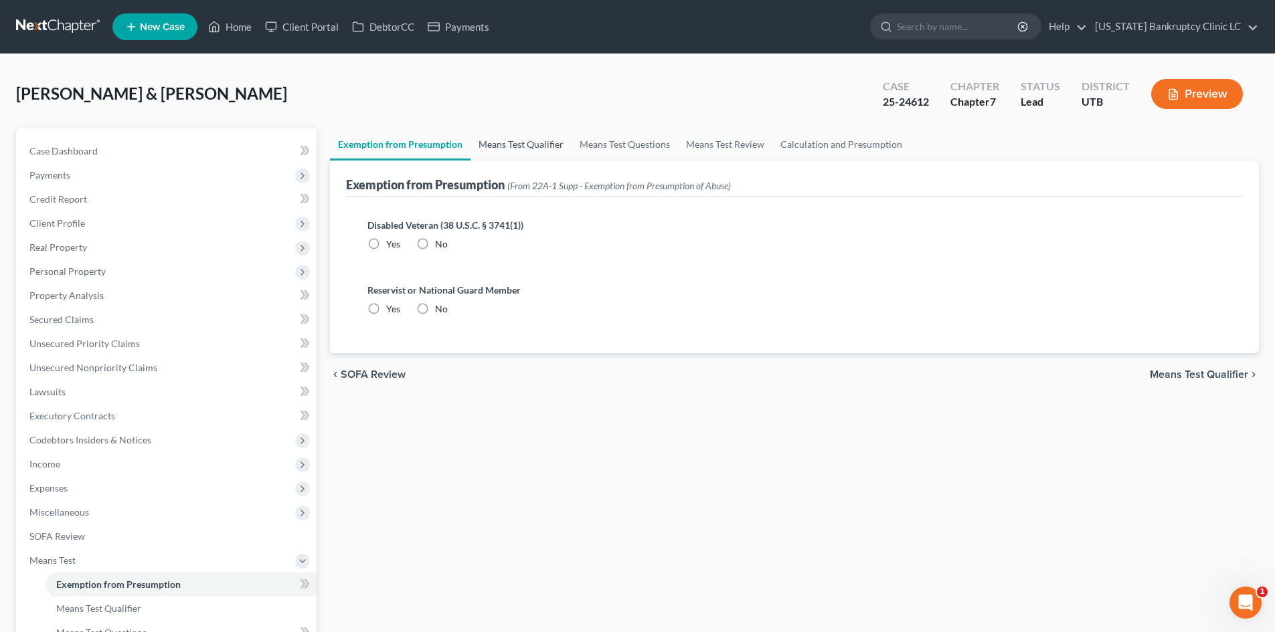
click at [545, 153] on link "Means Test Qualifier" at bounding box center [520, 144] width 101 height 32
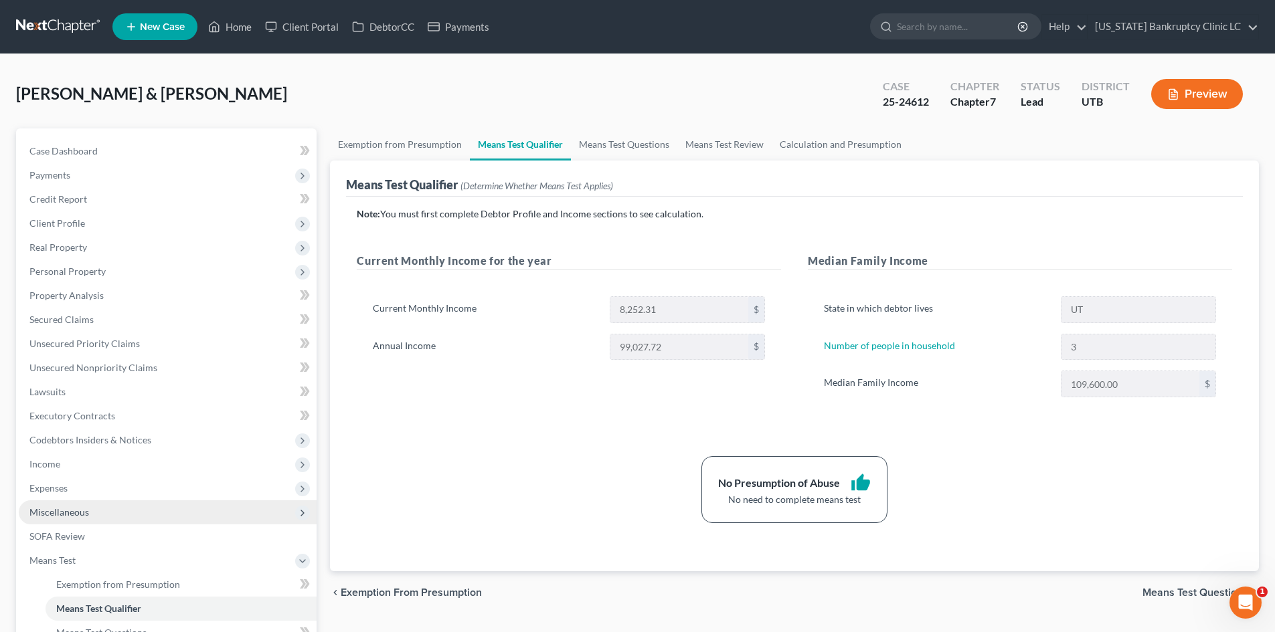
scroll to position [224, 0]
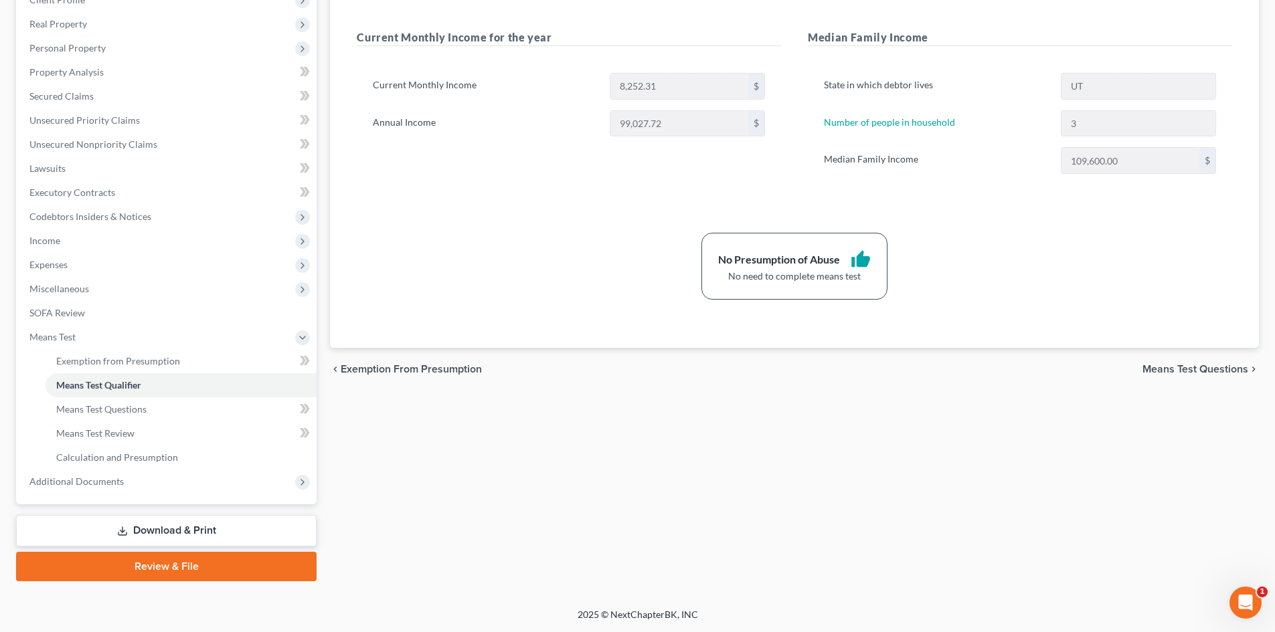
click at [168, 529] on link "Download & Print" at bounding box center [166, 530] width 300 height 31
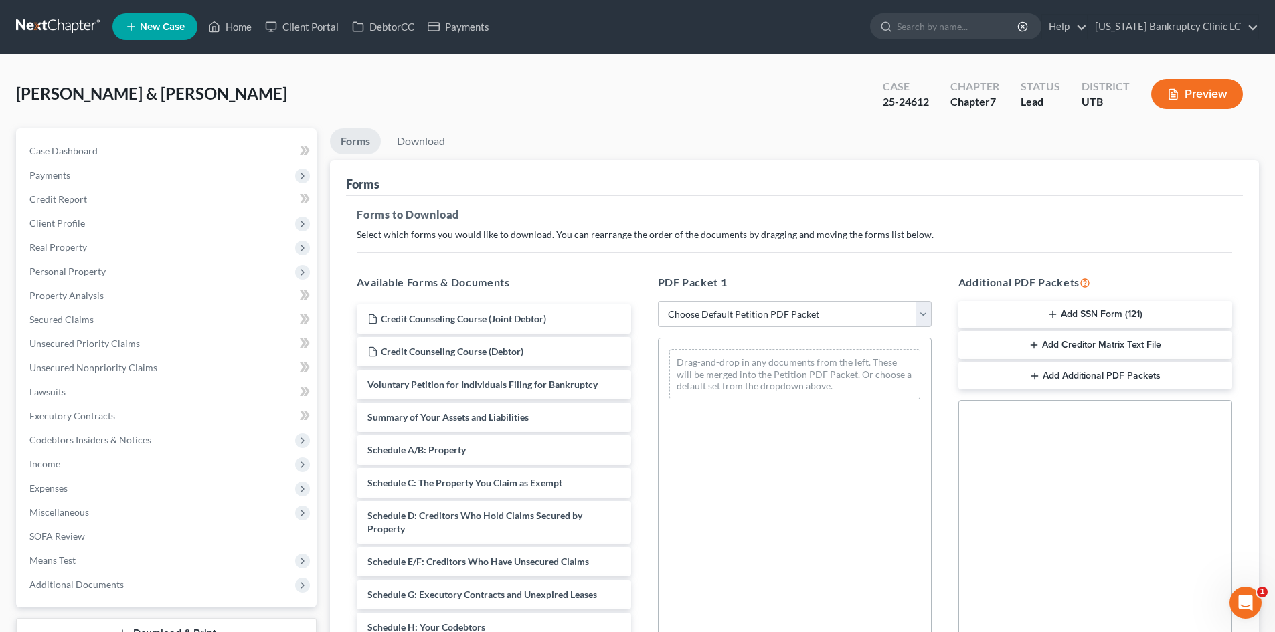
click at [762, 321] on select "Choose Default Petition PDF Packet Complete Bankruptcy Petition (all forms and …" at bounding box center [795, 314] width 274 height 27
click at [783, 241] on p "Select which forms you would like to download. You can rearrange the order of t…" at bounding box center [794, 234] width 875 height 13
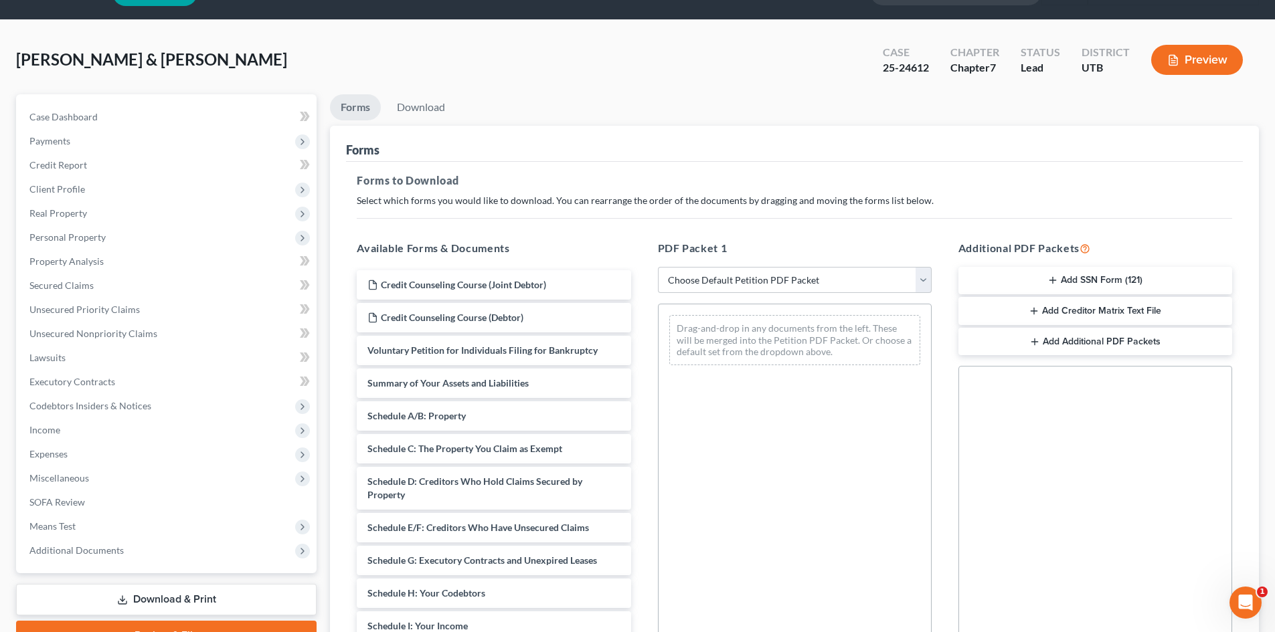
scroll to position [67, 0]
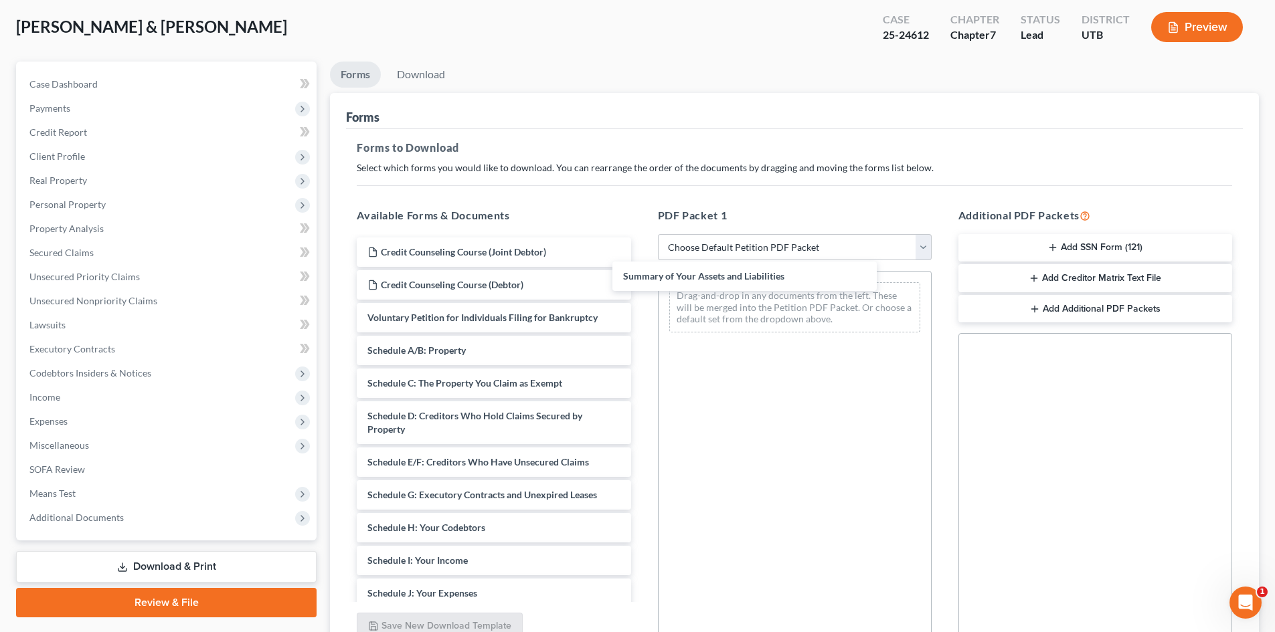
drag, startPoint x: 436, startPoint y: 351, endPoint x: 721, endPoint y: 291, distance: 290.7
click at [641, 290] on div "Summary of Your Assets and Liabilities Credit Counseling Course (Joint Debtor) …" at bounding box center [493, 574] width 295 height 673
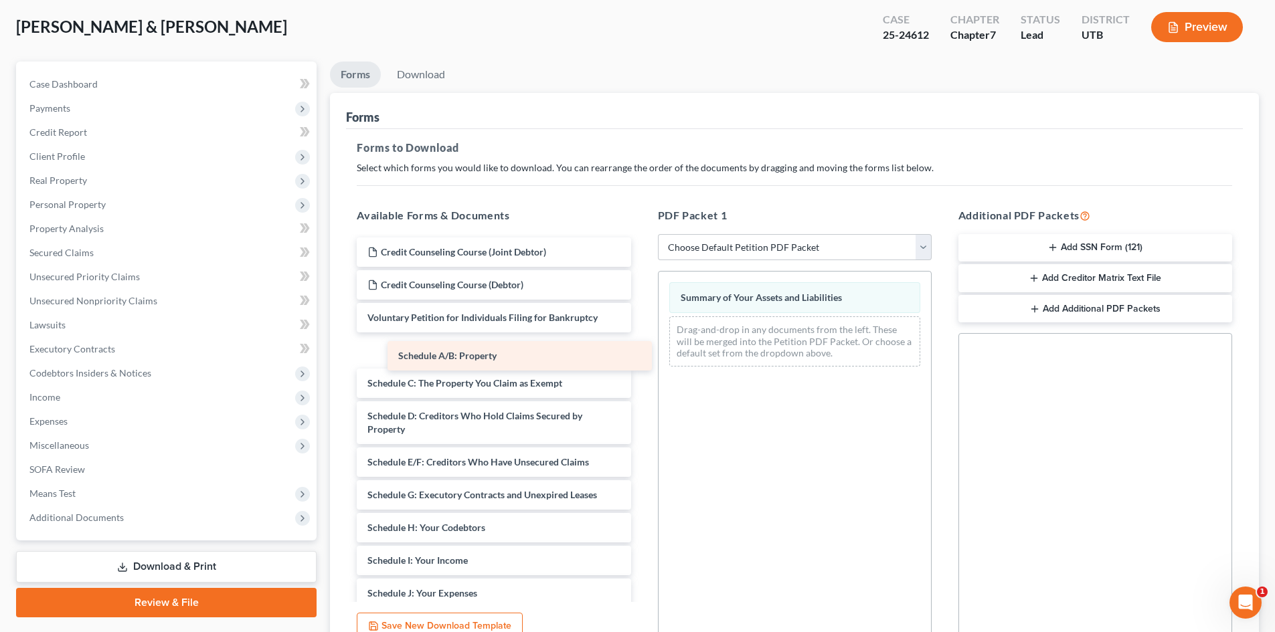
drag, startPoint x: 432, startPoint y: 351, endPoint x: 709, endPoint y: 365, distance: 277.4
click at [641, 367] on div "Schedule A/B: Property Credit Counseling Course (Joint Debtor) Credit Counselin…" at bounding box center [493, 574] width 295 height 673
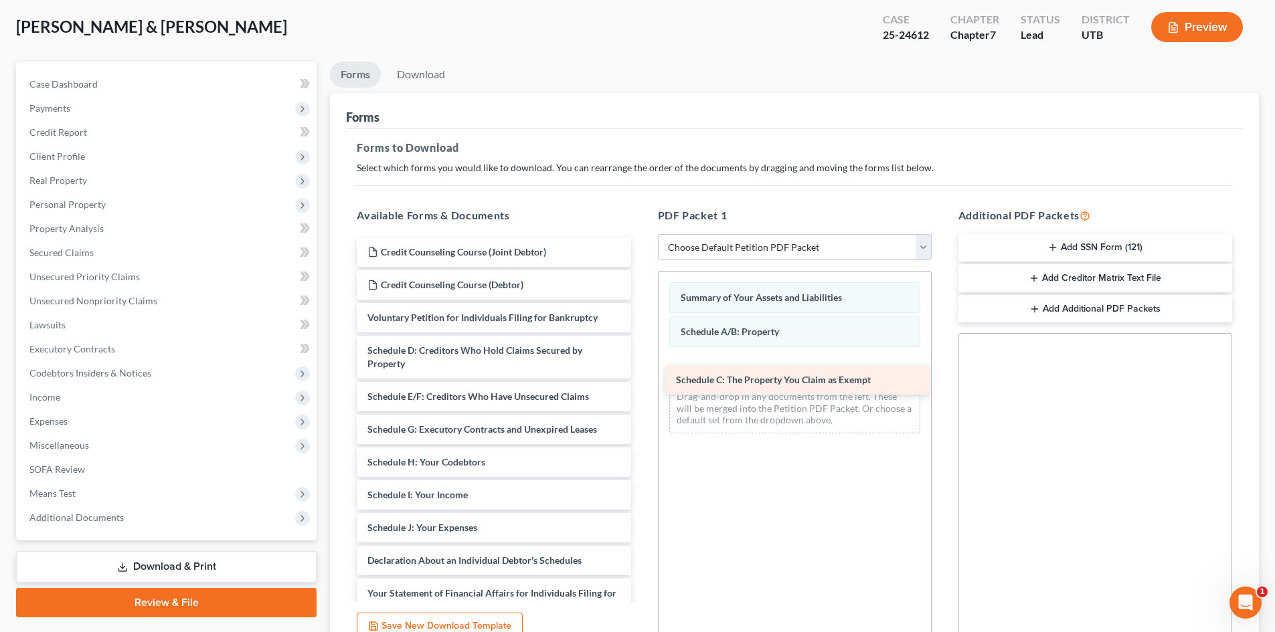
drag, startPoint x: 436, startPoint y: 353, endPoint x: 745, endPoint y: 382, distance: 309.9
click at [641, 382] on div "Schedule C: The Property You Claim as Exempt Credit Counseling Course (Joint De…" at bounding box center [493, 542] width 295 height 608
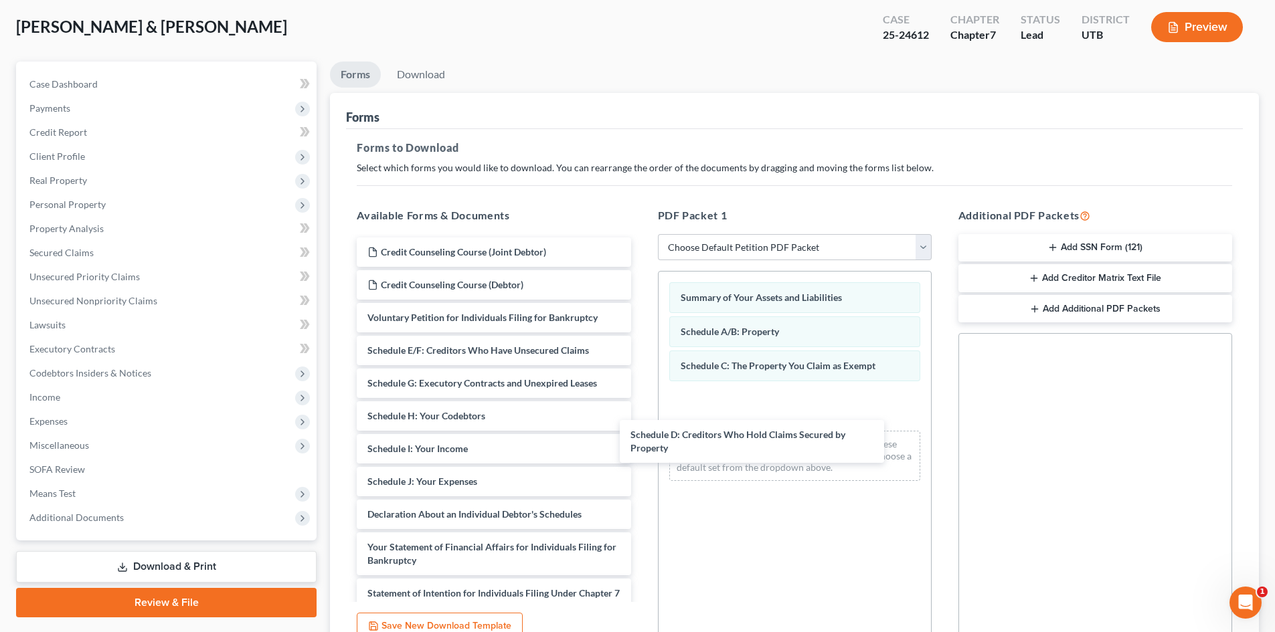
drag, startPoint x: 426, startPoint y: 353, endPoint x: 642, endPoint y: 420, distance: 225.8
click at [641, 423] on div "Schedule D: Creditors Who Hold Claims Secured by Property Credit Counseling Cou…" at bounding box center [493, 518] width 295 height 561
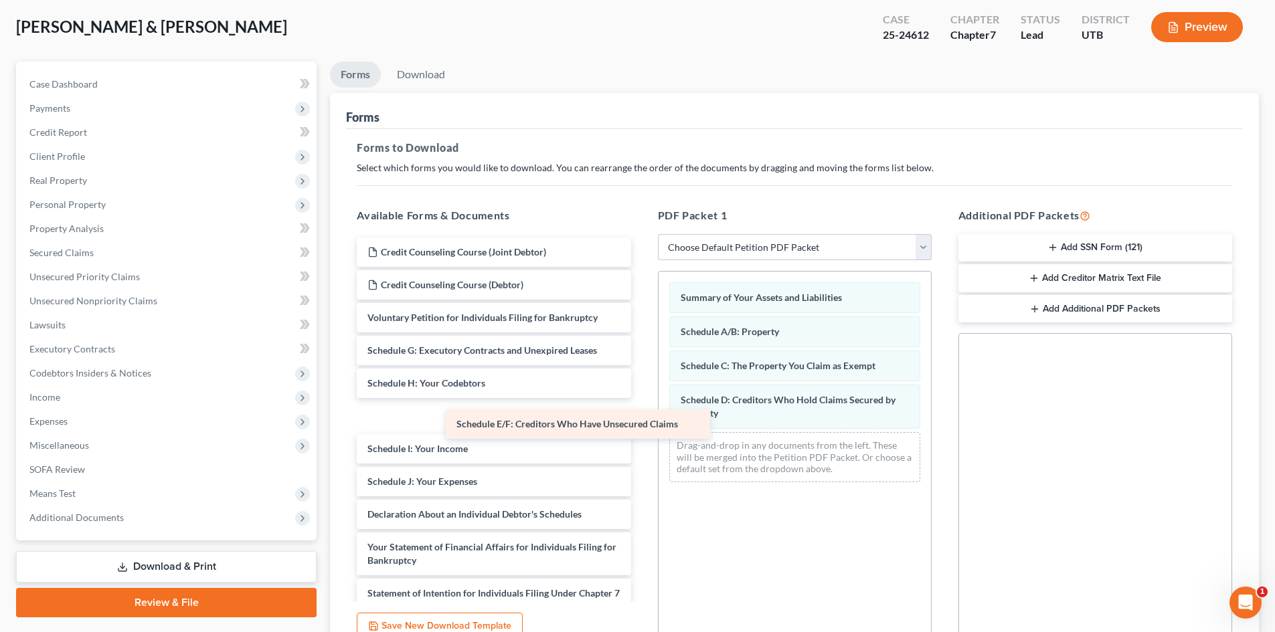
drag, startPoint x: 415, startPoint y: 347, endPoint x: 706, endPoint y: 454, distance: 310.4
click at [641, 454] on div "Schedule E/F: Creditors Who Have Unsecured Claims Credit Counseling Course (Joi…" at bounding box center [493, 518] width 295 height 561
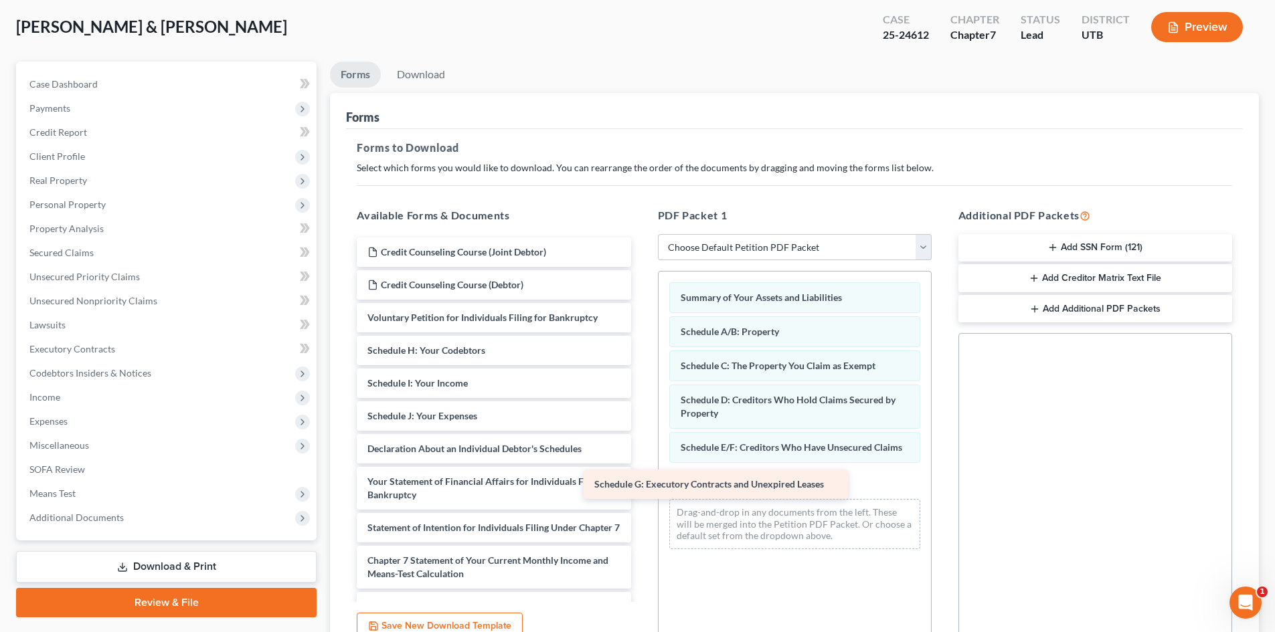
drag, startPoint x: 470, startPoint y: 353, endPoint x: 694, endPoint y: 485, distance: 260.1
click at [641, 485] on div "Schedule G: Executory Contracts and Unexpired Leases Credit Counseling Course (…" at bounding box center [493, 486] width 295 height 496
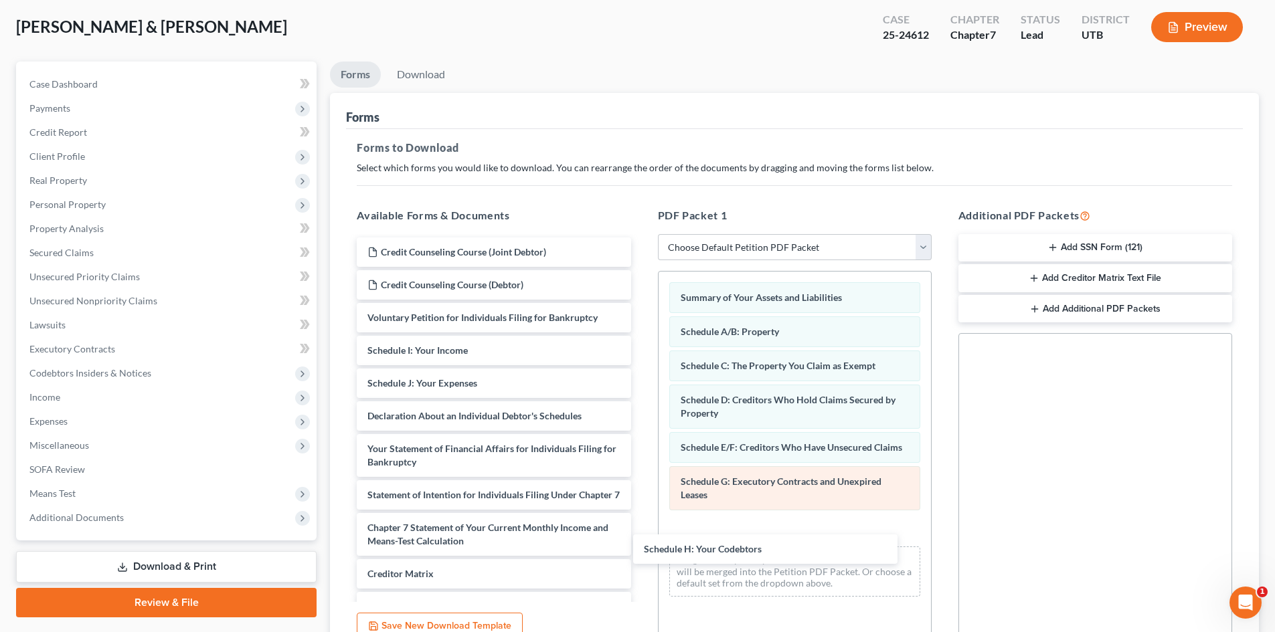
drag, startPoint x: 480, startPoint y: 354, endPoint x: 684, endPoint y: 487, distance: 243.7
click at [641, 550] on div "Schedule H: Your Codebtors Credit Counseling Course (Joint Debtor) Credit Couns…" at bounding box center [493, 469] width 295 height 463
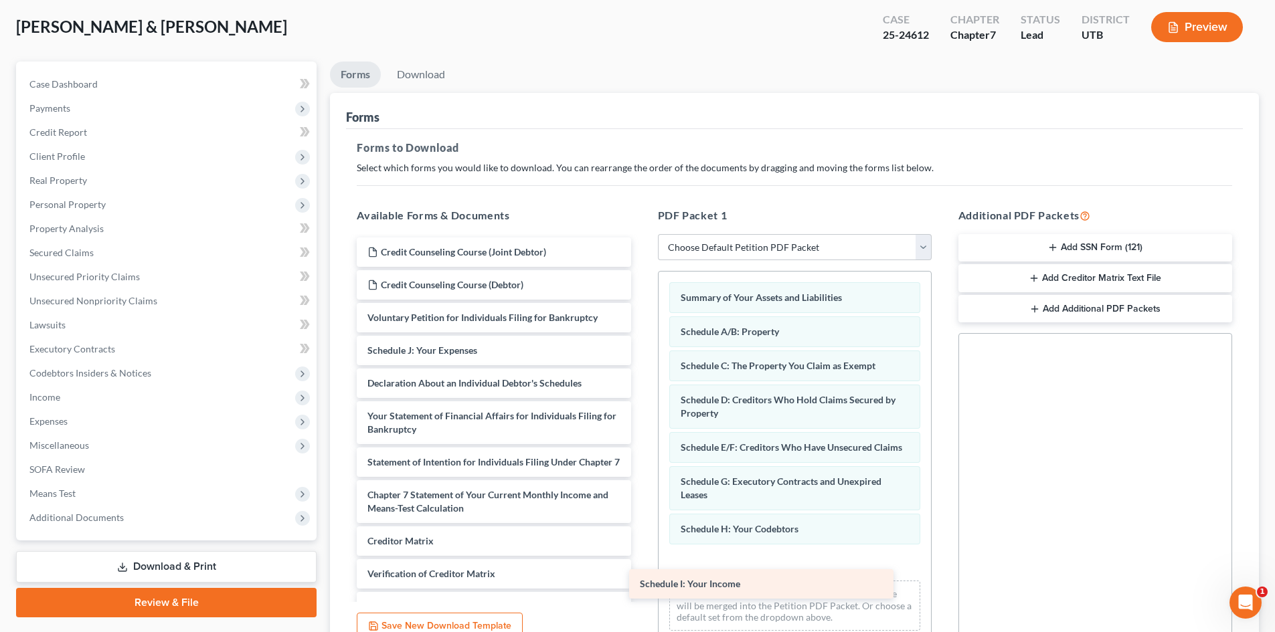
drag, startPoint x: 494, startPoint y: 348, endPoint x: 766, endPoint y: 582, distance: 358.8
click at [641, 582] on div "Schedule I: Your Income Credit Counseling Course (Joint Debtor) Credit Counseli…" at bounding box center [493, 453] width 295 height 430
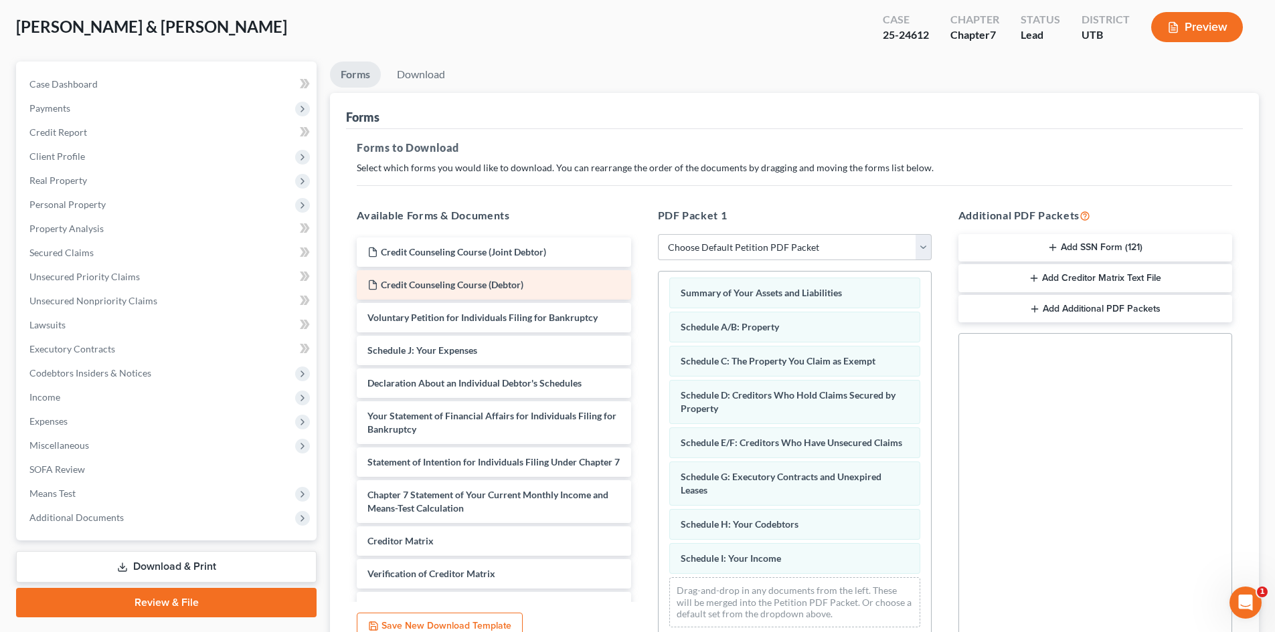
scroll to position [18, 0]
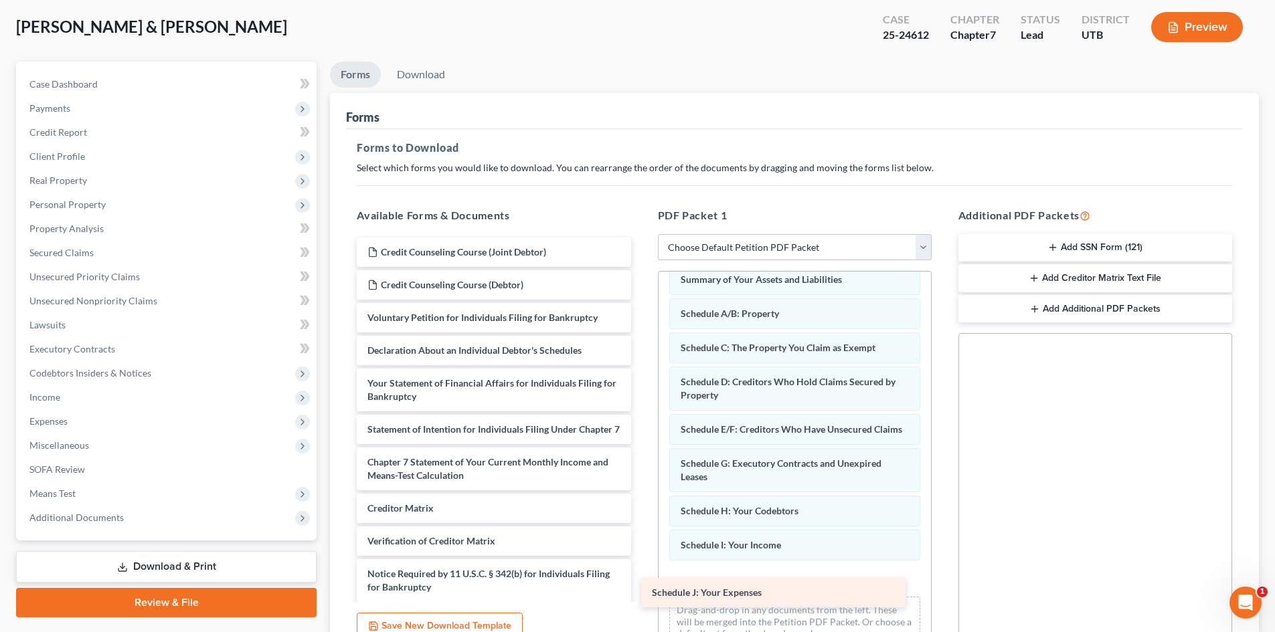
drag, startPoint x: 442, startPoint y: 351, endPoint x: 729, endPoint y: 594, distance: 375.1
click at [641, 594] on div "Schedule J: Your Expenses Credit Counseling Course (Joint Debtor) Credit Counse…" at bounding box center [493, 437] width 295 height 398
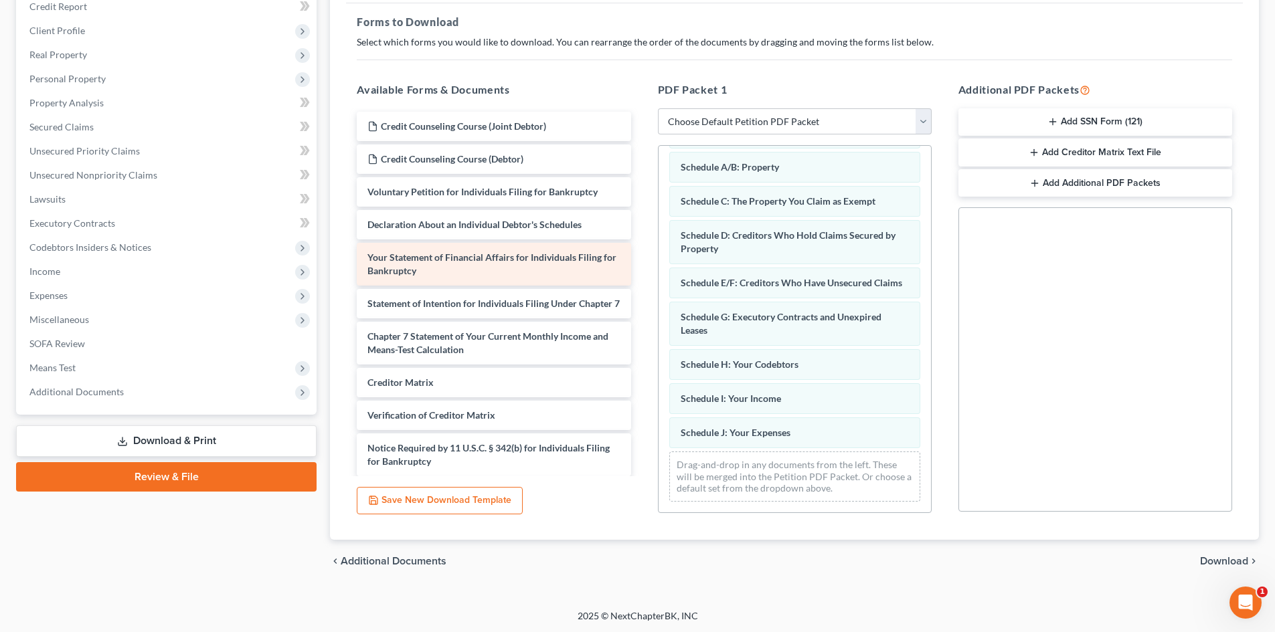
scroll to position [194, 0]
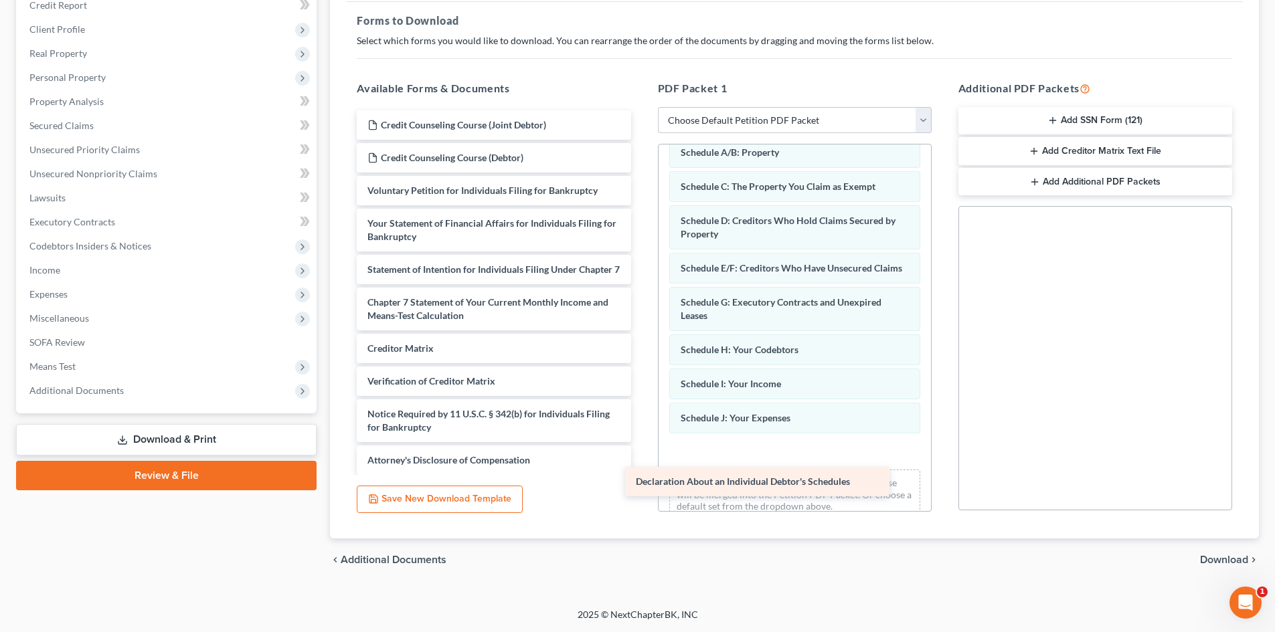
drag, startPoint x: 448, startPoint y: 215, endPoint x: 717, endPoint y: 474, distance: 372.5
click at [641, 474] on div "Declaration About an Individual Debtor's Schedules Credit Counseling Course (Jo…" at bounding box center [493, 292] width 295 height 365
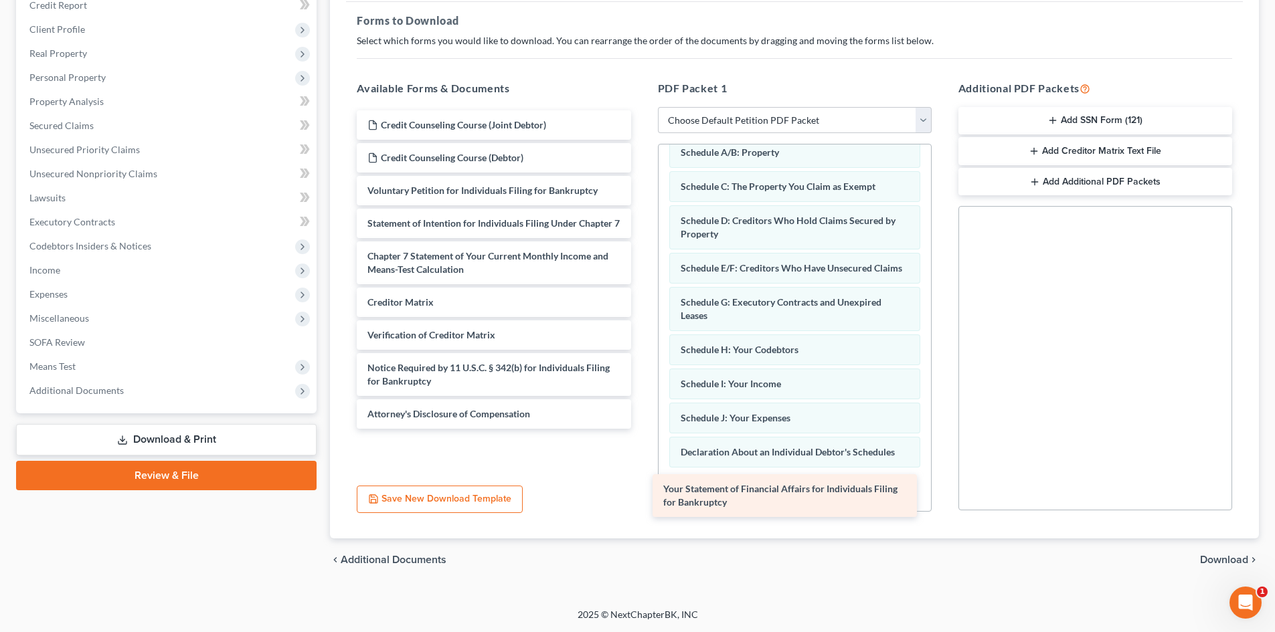
drag, startPoint x: 437, startPoint y: 234, endPoint x: 737, endPoint y: 499, distance: 400.6
click at [641, 429] on div "Your Statement of Financial Affairs for Individuals Filing for Bankruptcy Credi…" at bounding box center [493, 269] width 295 height 319
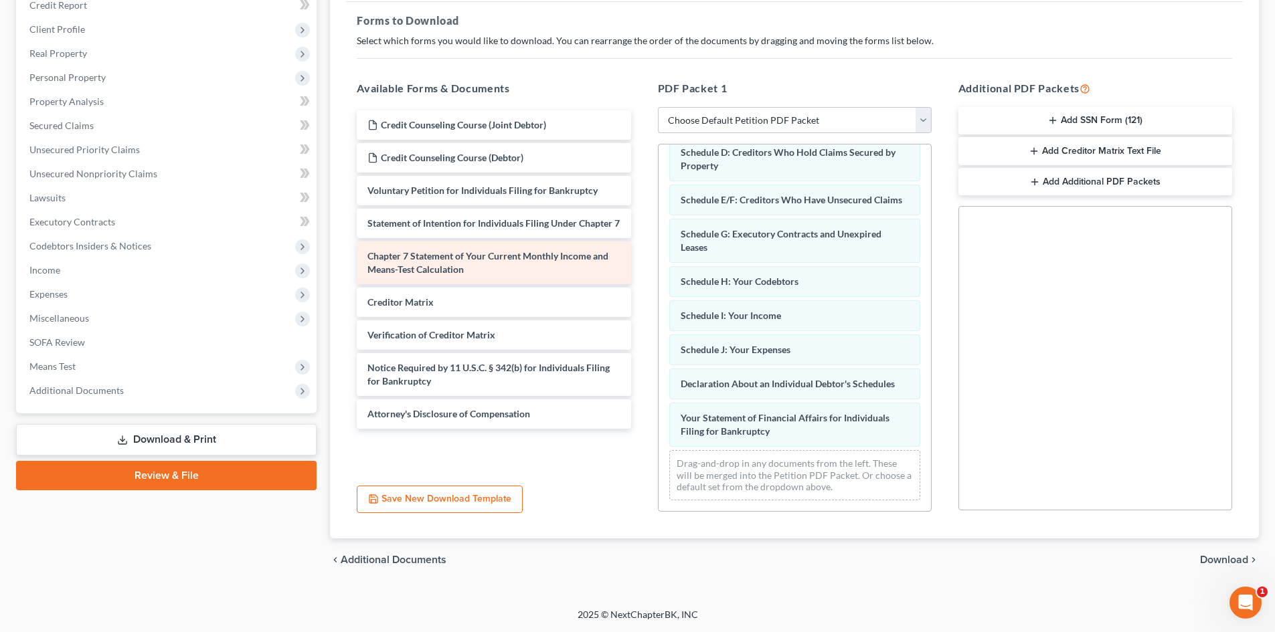
scroll to position [134, 0]
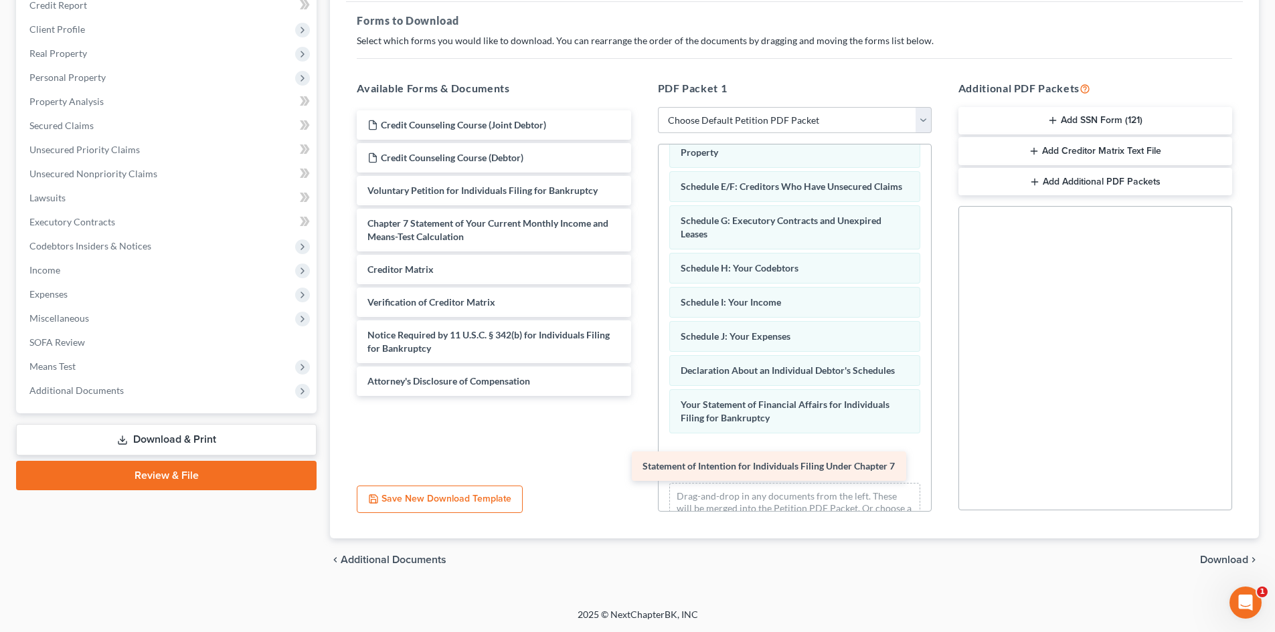
drag, startPoint x: 448, startPoint y: 239, endPoint x: 723, endPoint y: 482, distance: 367.0
click at [641, 396] on div "Statement of Intention for Individuals Filing Under Chapter 7 Credit Counseling…" at bounding box center [493, 253] width 295 height 286
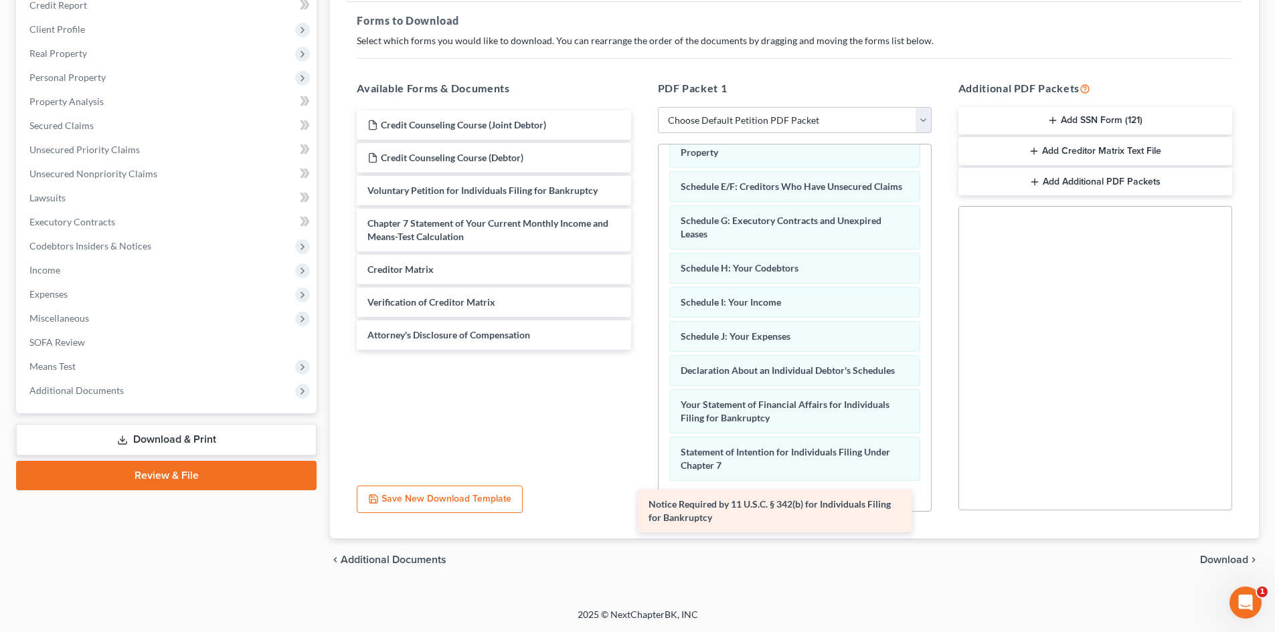
drag, startPoint x: 432, startPoint y: 341, endPoint x: 716, endPoint y: 507, distance: 329.6
click at [641, 350] on div "Notice Required by 11 U.S.C. § 342(b) for Individuals Filing for Bankruptcy Cre…" at bounding box center [493, 230] width 295 height 240
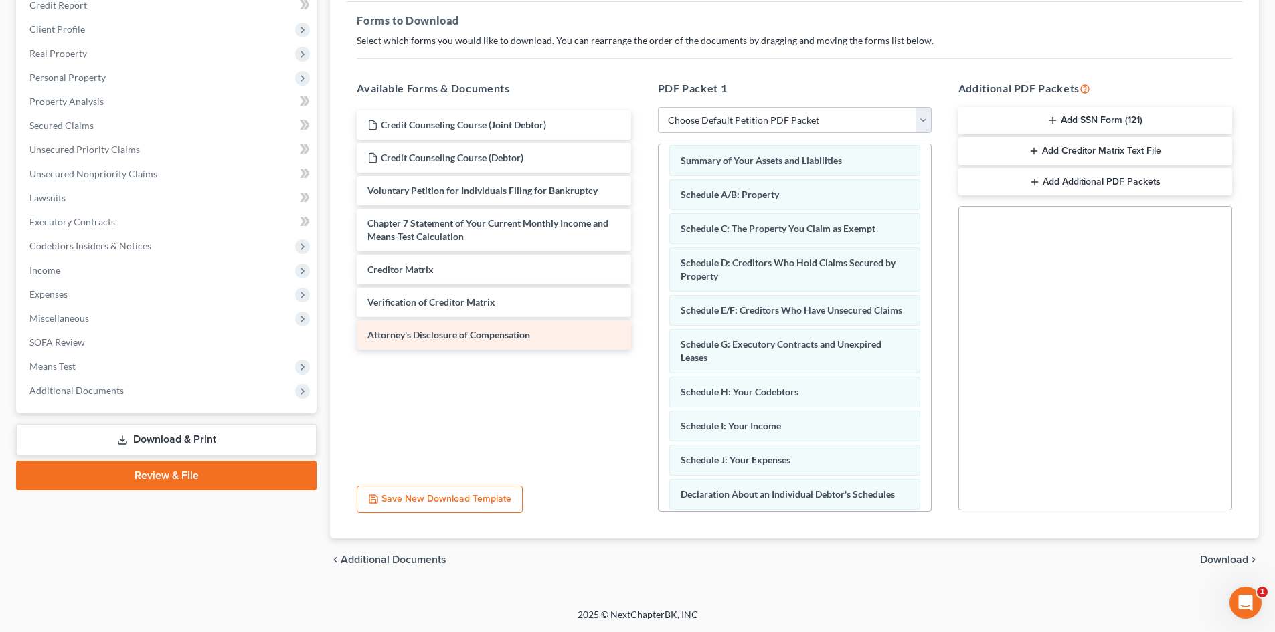
scroll to position [0, 0]
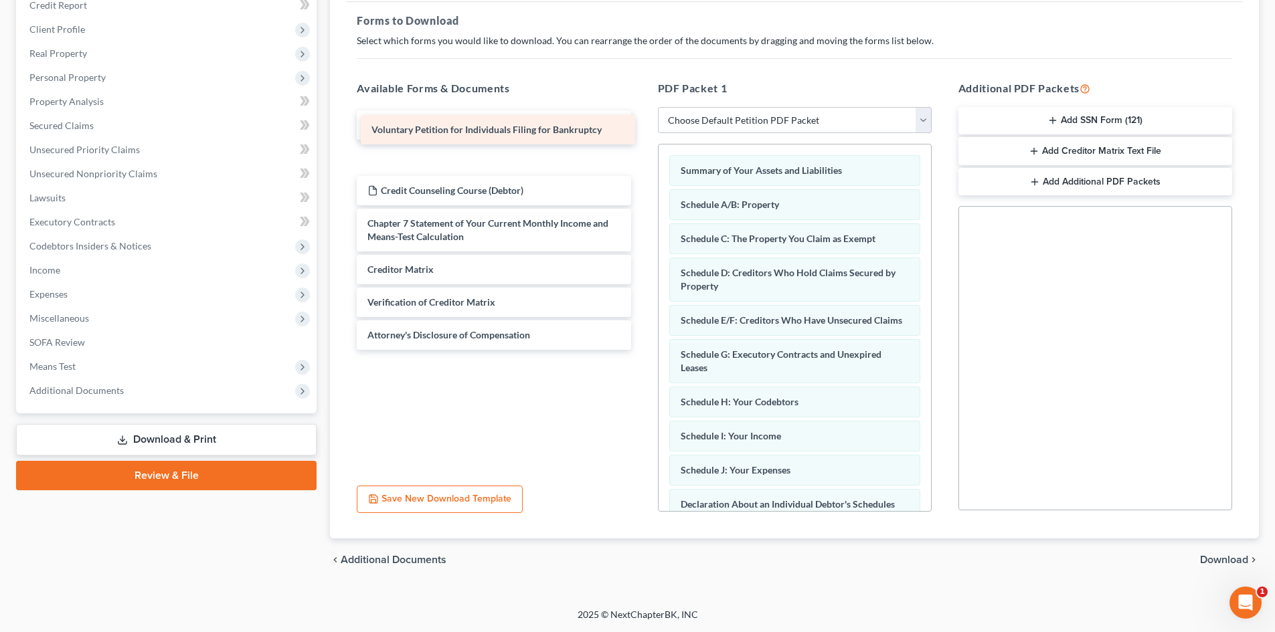
drag, startPoint x: 420, startPoint y: 195, endPoint x: 424, endPoint y: 134, distance: 61.0
click at [424, 134] on div "Voluntary Petition for Individuals Filing for Bankruptcy Credit Counseling Cour…" at bounding box center [493, 230] width 295 height 240
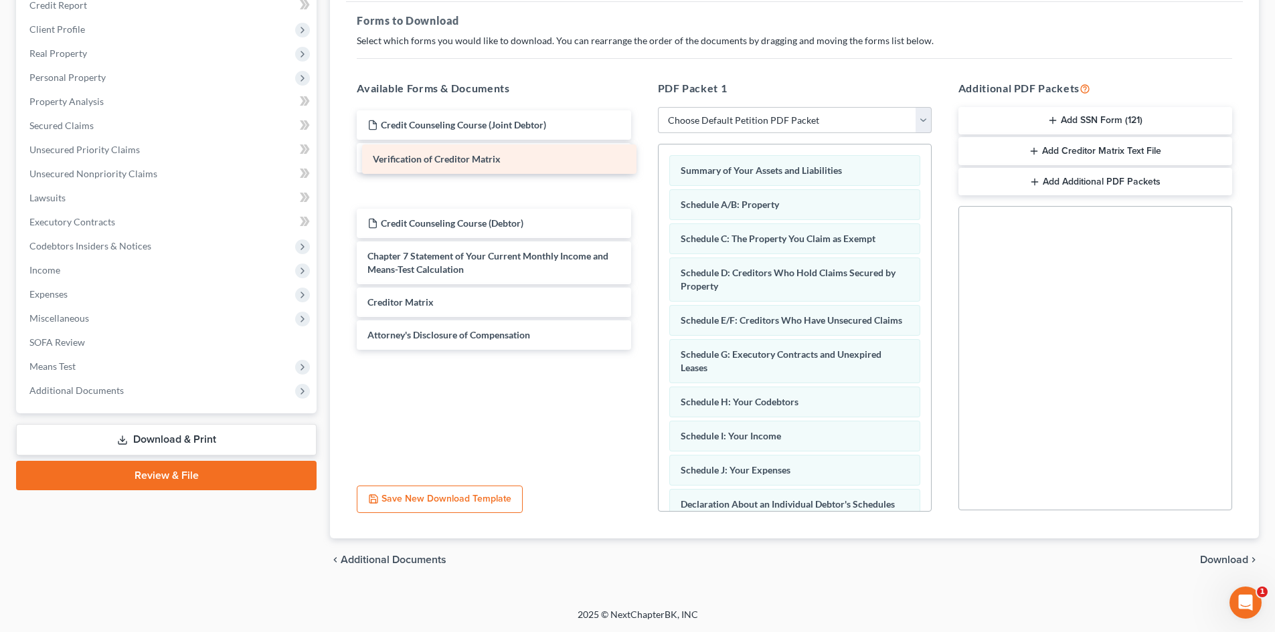
drag, startPoint x: 423, startPoint y: 305, endPoint x: 426, endPoint y: 163, distance: 141.9
click at [427, 161] on div "Verification of Creditor Matrix Credit Counseling Course (Joint Debtor) Volunta…" at bounding box center [493, 230] width 295 height 240
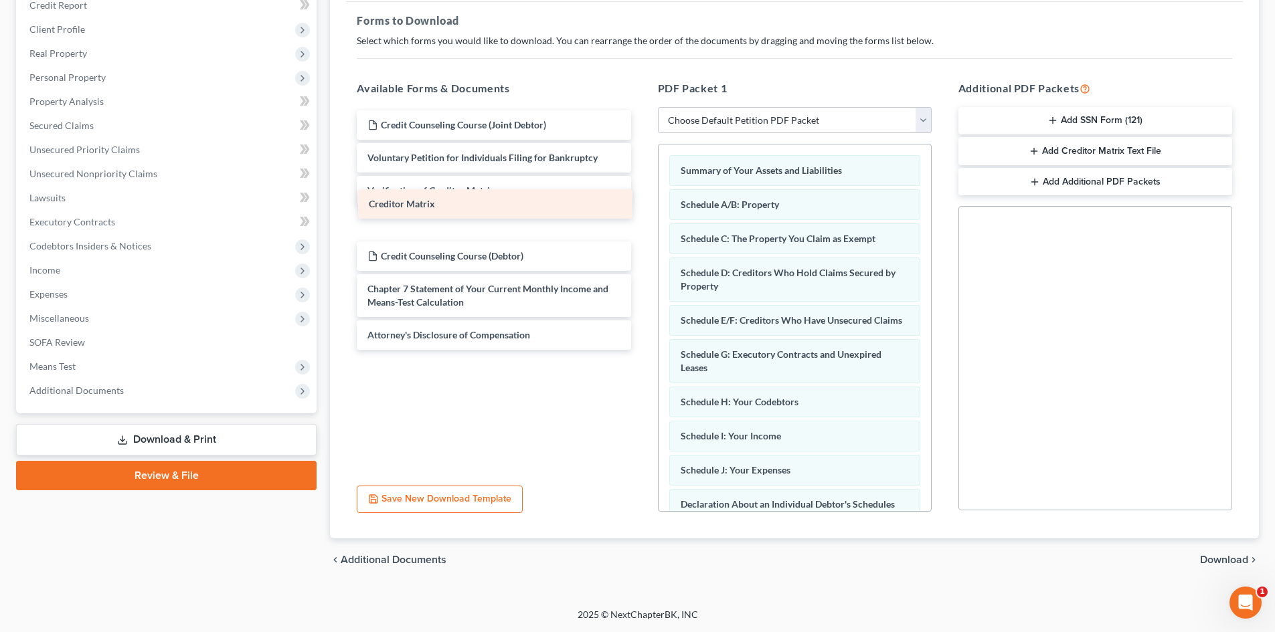
drag, startPoint x: 441, startPoint y: 295, endPoint x: 438, endPoint y: 193, distance: 102.4
click at [438, 193] on div "Creditor Matrix Credit Counseling Course (Joint Debtor) Voluntary Petition for …" at bounding box center [493, 230] width 295 height 240
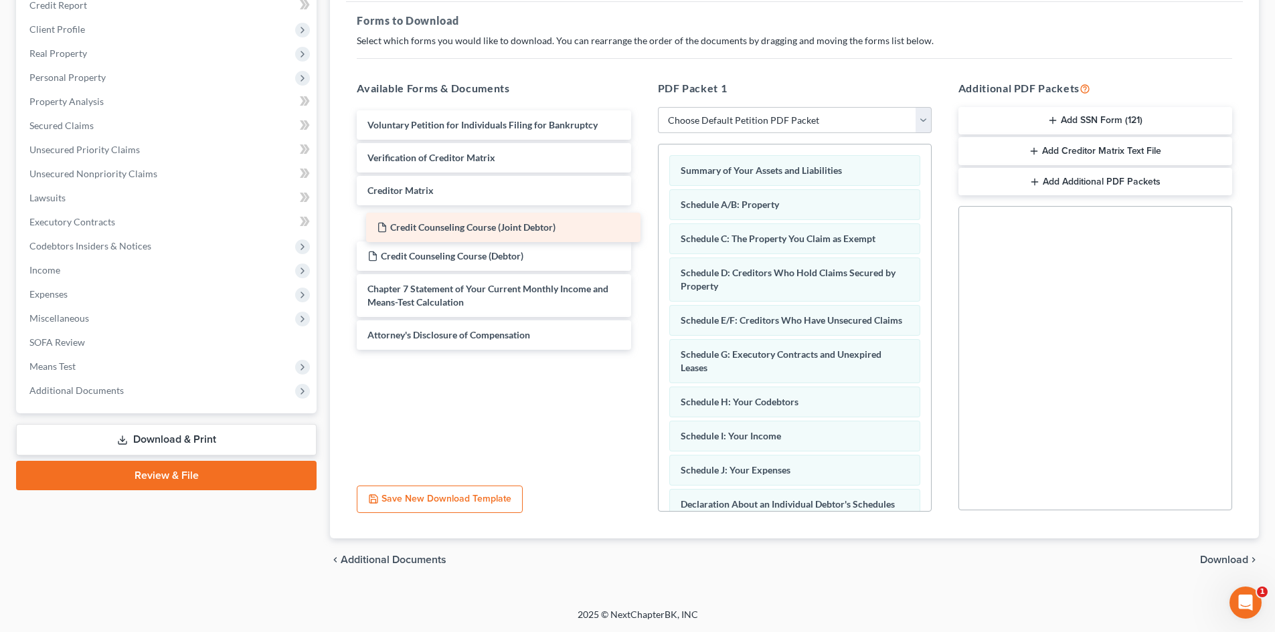
drag, startPoint x: 439, startPoint y: 128, endPoint x: 446, endPoint y: 230, distance: 101.3
click at [446, 230] on div "Credit Counseling Course (Joint Debtor) Credit Counseling Course (Joint Debtor)…" at bounding box center [493, 230] width 295 height 240
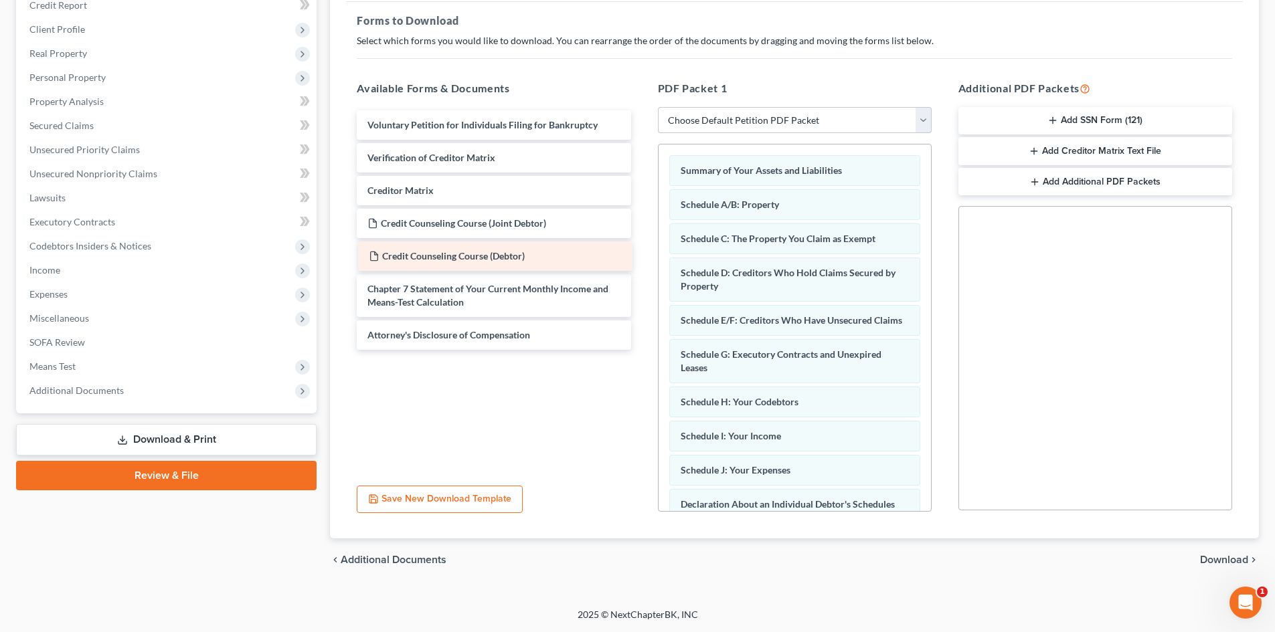
drag, startPoint x: 452, startPoint y: 260, endPoint x: 454, endPoint y: 225, distance: 34.9
click at [454, 225] on div "Credit Counseling Course (Debtor) Voluntary Petition for Individuals Filing for…" at bounding box center [493, 230] width 295 height 240
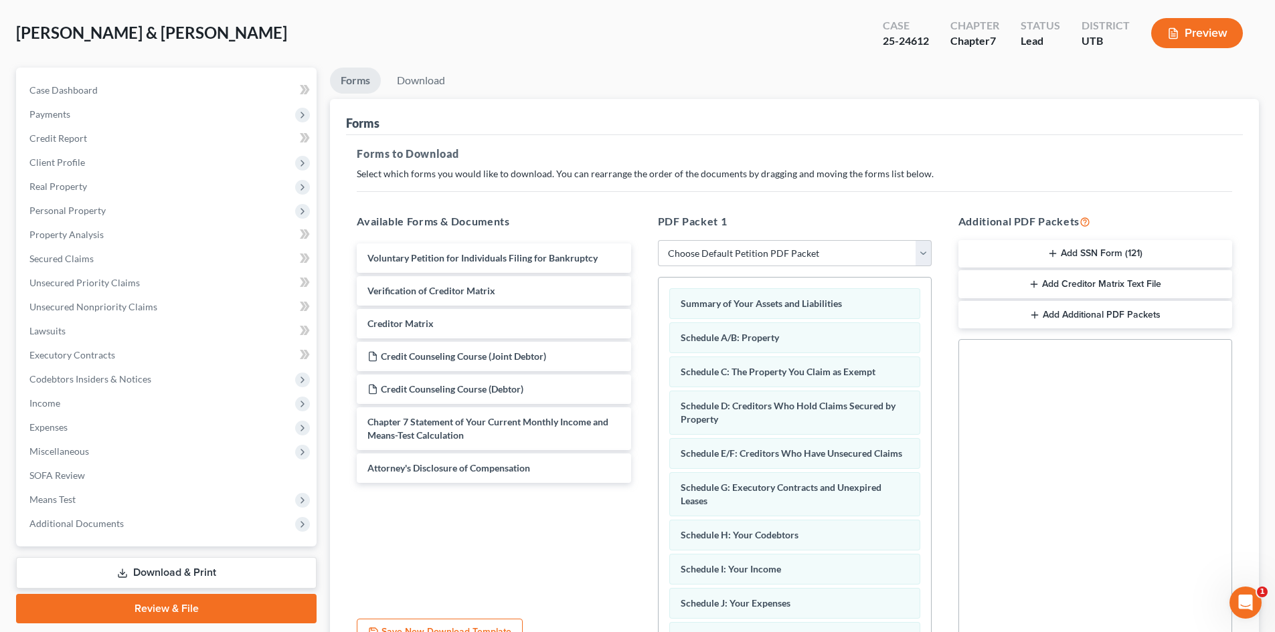
scroll to position [60, 0]
click at [424, 79] on link "Download" at bounding box center [421, 81] width 70 height 26
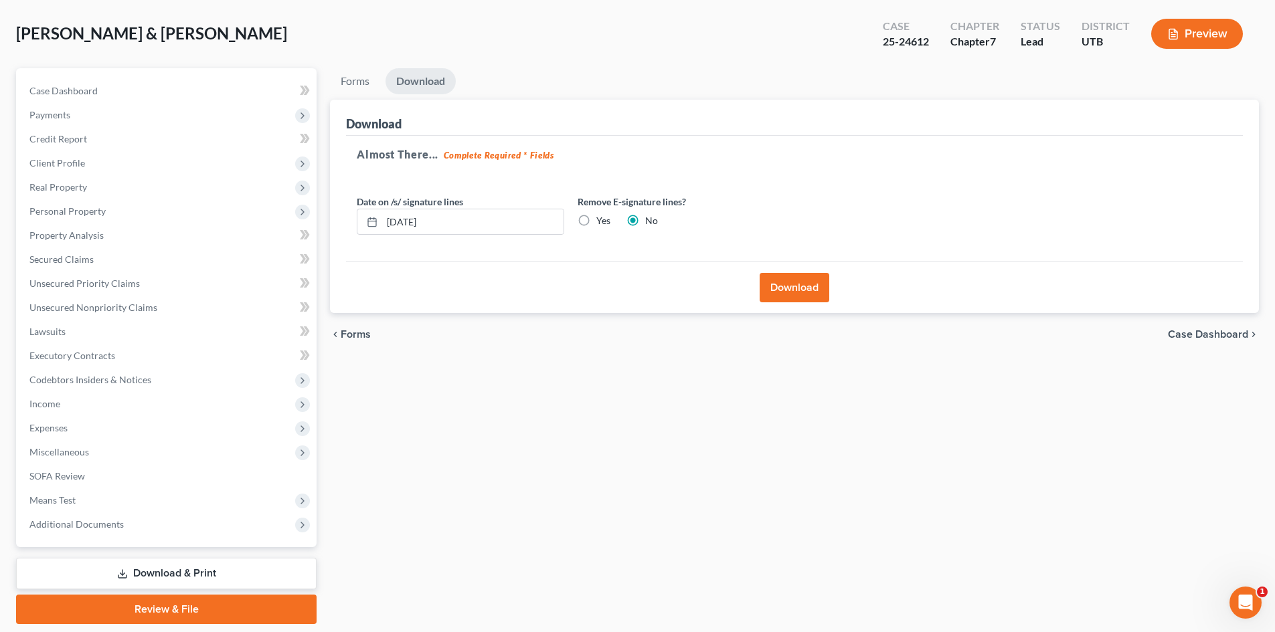
click at [788, 293] on button "Download" at bounding box center [795, 287] width 70 height 29
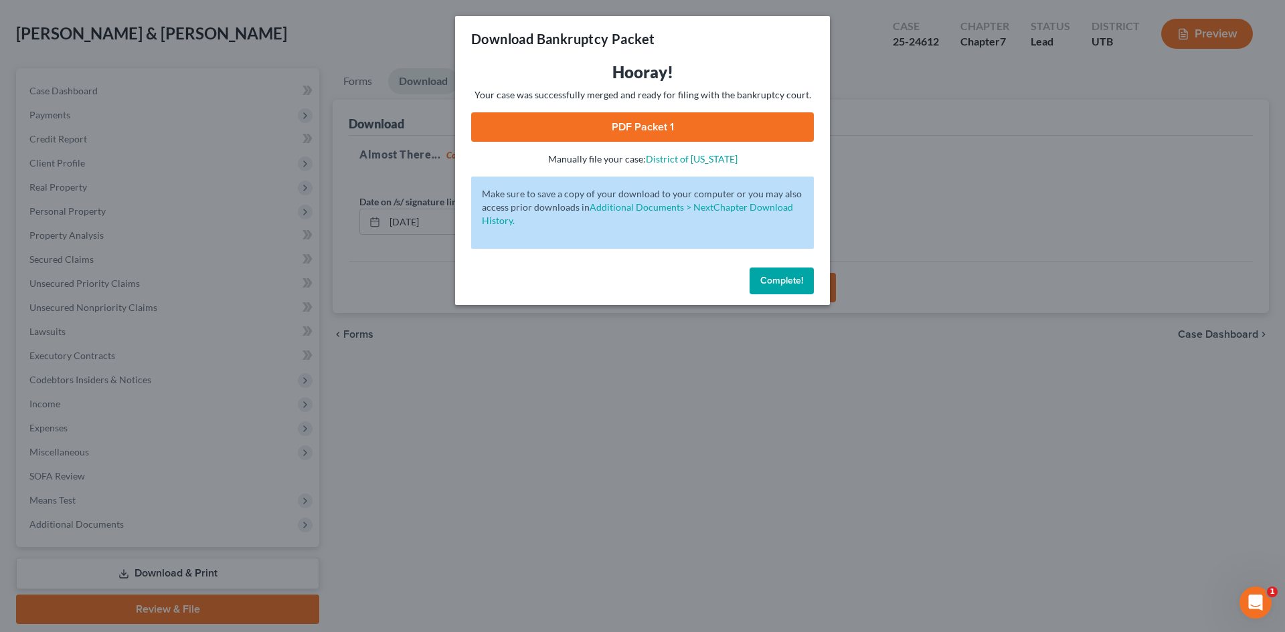
click at [665, 132] on link "PDF Packet 1" at bounding box center [642, 126] width 343 height 29
click at [628, 130] on link "PDF Packet 1" at bounding box center [642, 126] width 343 height 29
click at [772, 276] on span "Complete!" at bounding box center [781, 280] width 43 height 11
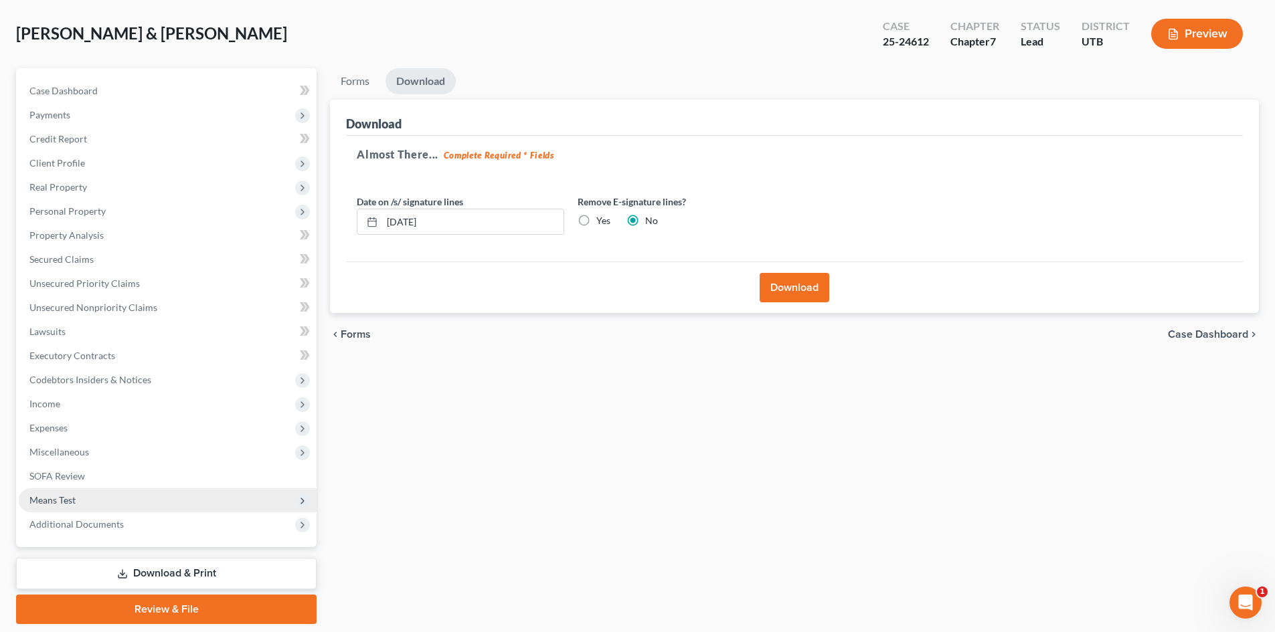
click at [58, 503] on span "Means Test" at bounding box center [52, 500] width 46 height 11
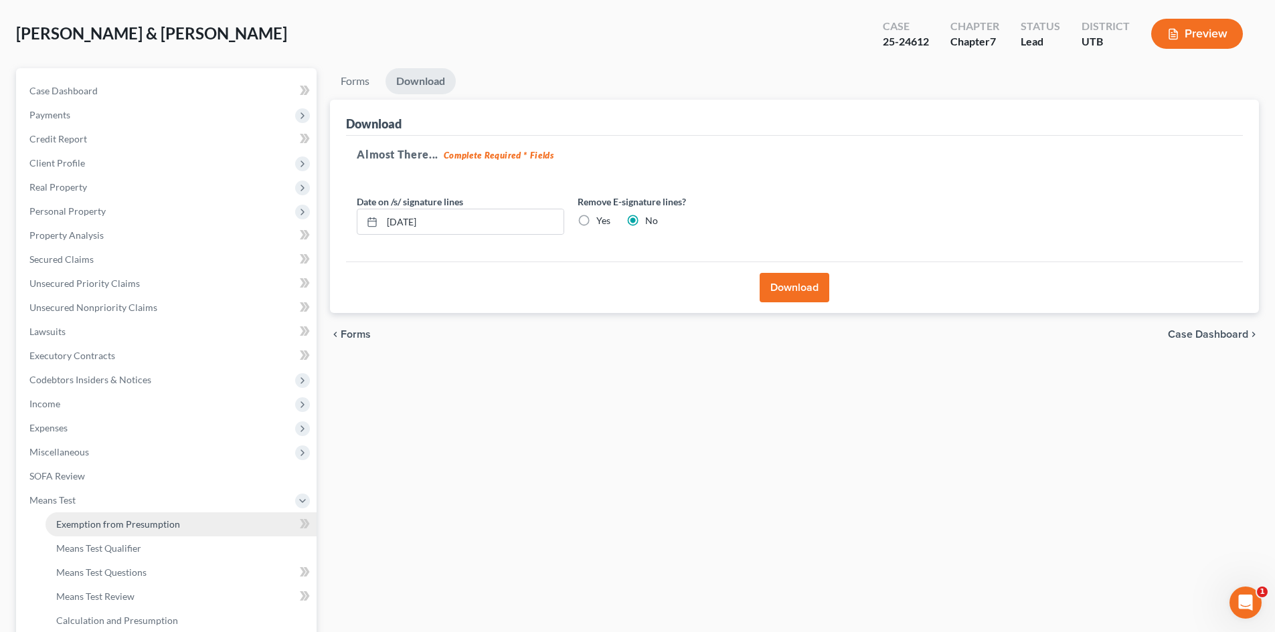
scroll to position [194, 0]
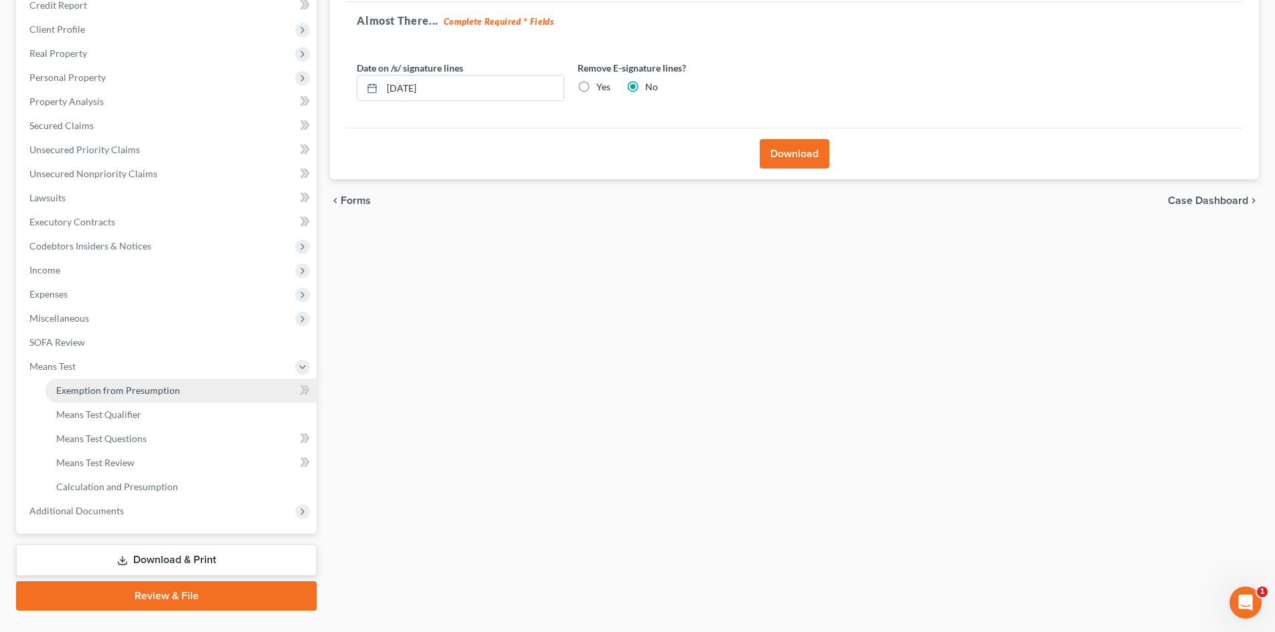
click at [172, 391] on span "Exemption from Presumption" at bounding box center [118, 390] width 124 height 11
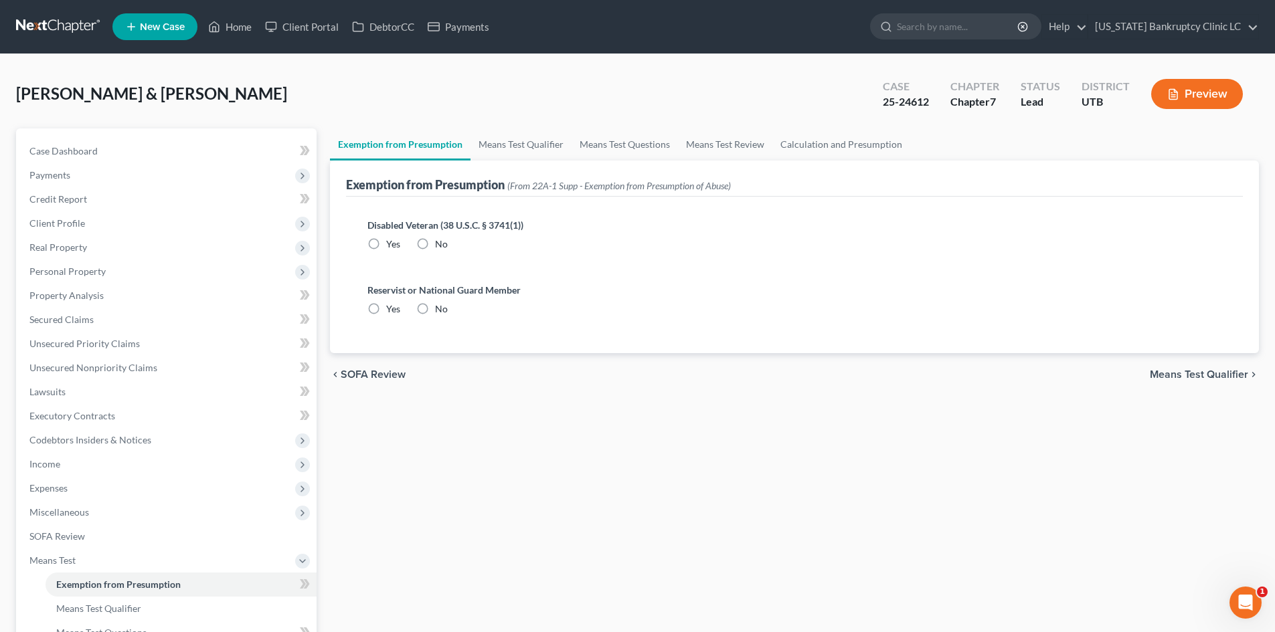
click at [435, 245] on label "No" at bounding box center [441, 244] width 13 height 13
click at [440, 245] on input "No" at bounding box center [444, 242] width 9 height 9
radio input "true"
click at [435, 308] on label "No" at bounding box center [441, 308] width 13 height 13
click at [440, 308] on input "No" at bounding box center [444, 306] width 9 height 9
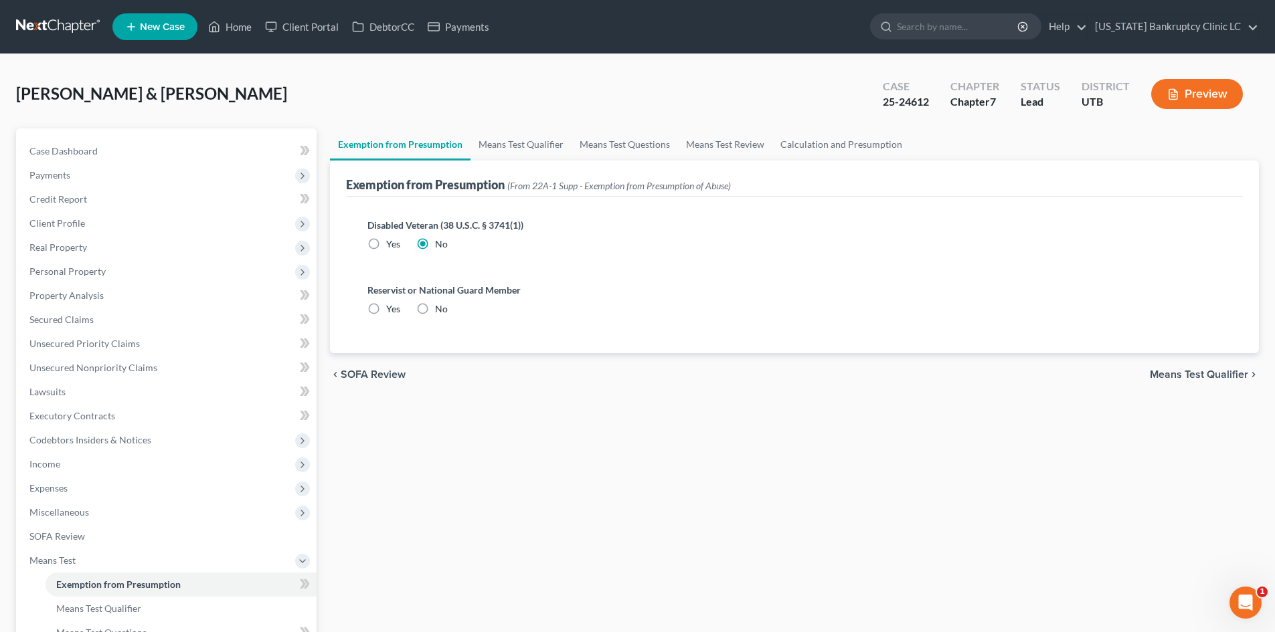
radio input "true"
click at [487, 150] on link "Means Test Qualifier" at bounding box center [520, 144] width 101 height 32
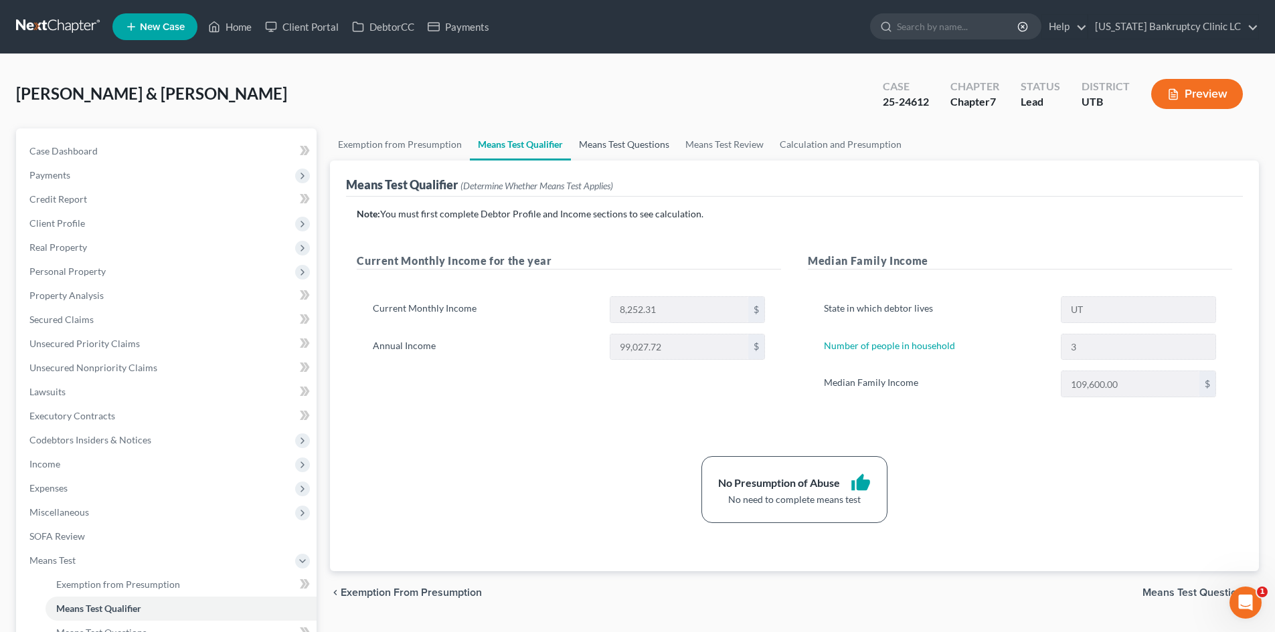
click at [634, 151] on link "Means Test Questions" at bounding box center [624, 144] width 106 height 32
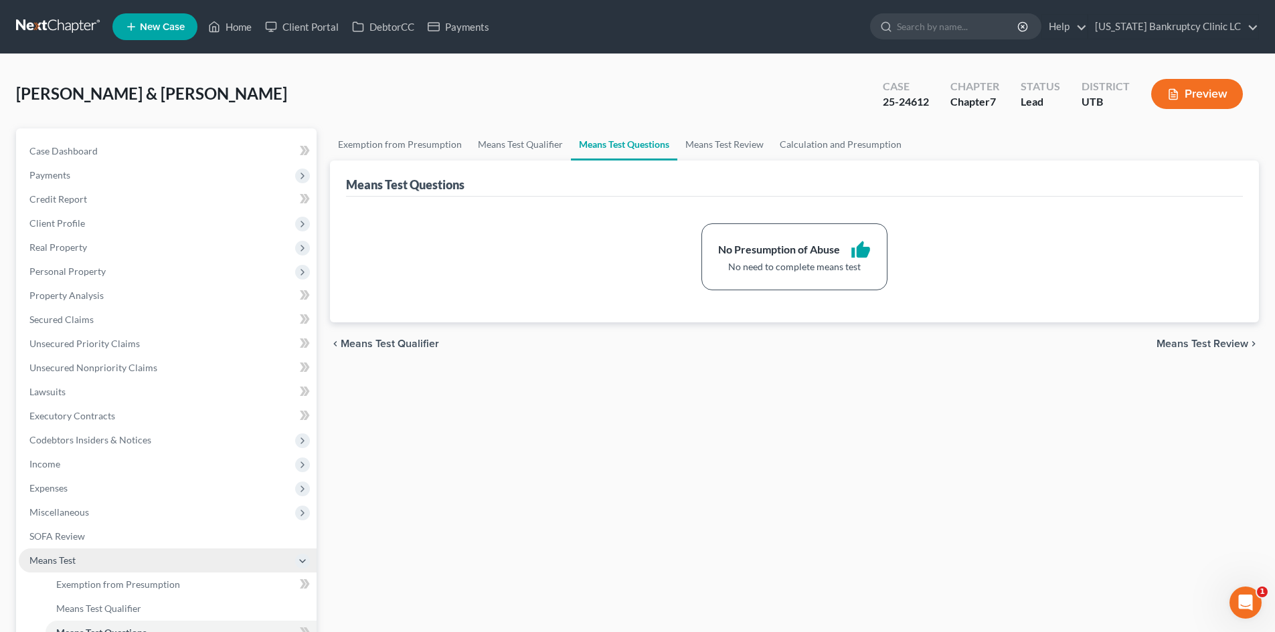
click at [81, 570] on span "Means Test" at bounding box center [168, 561] width 298 height 24
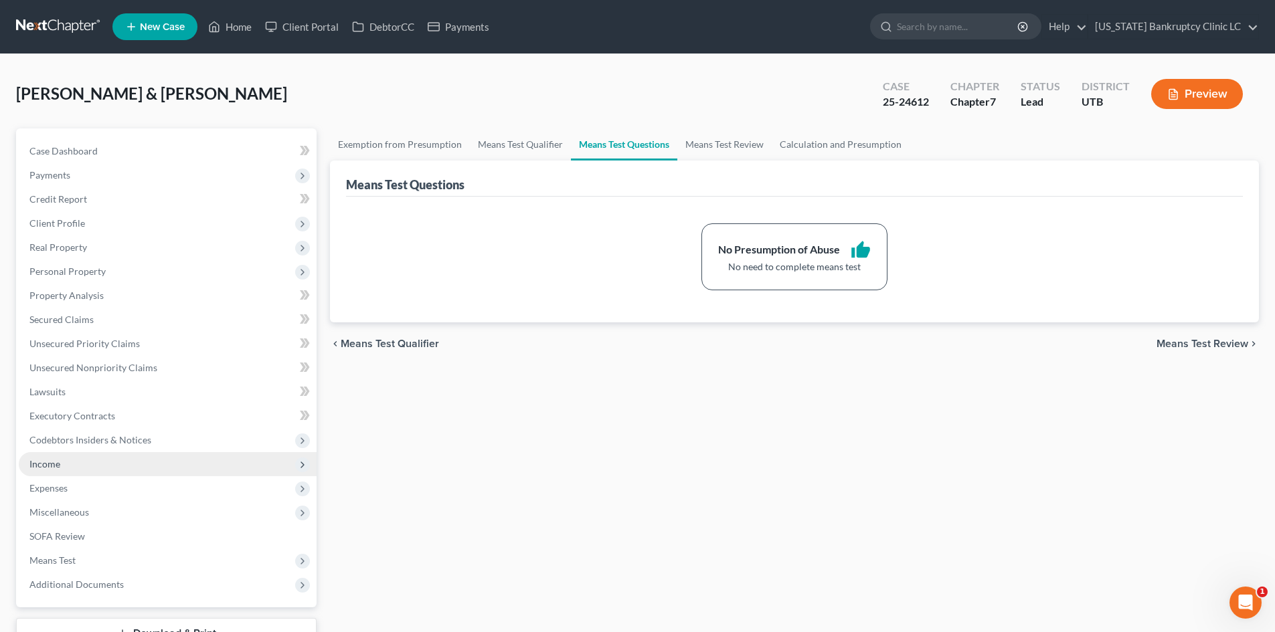
click at [82, 471] on span "Income" at bounding box center [168, 464] width 298 height 24
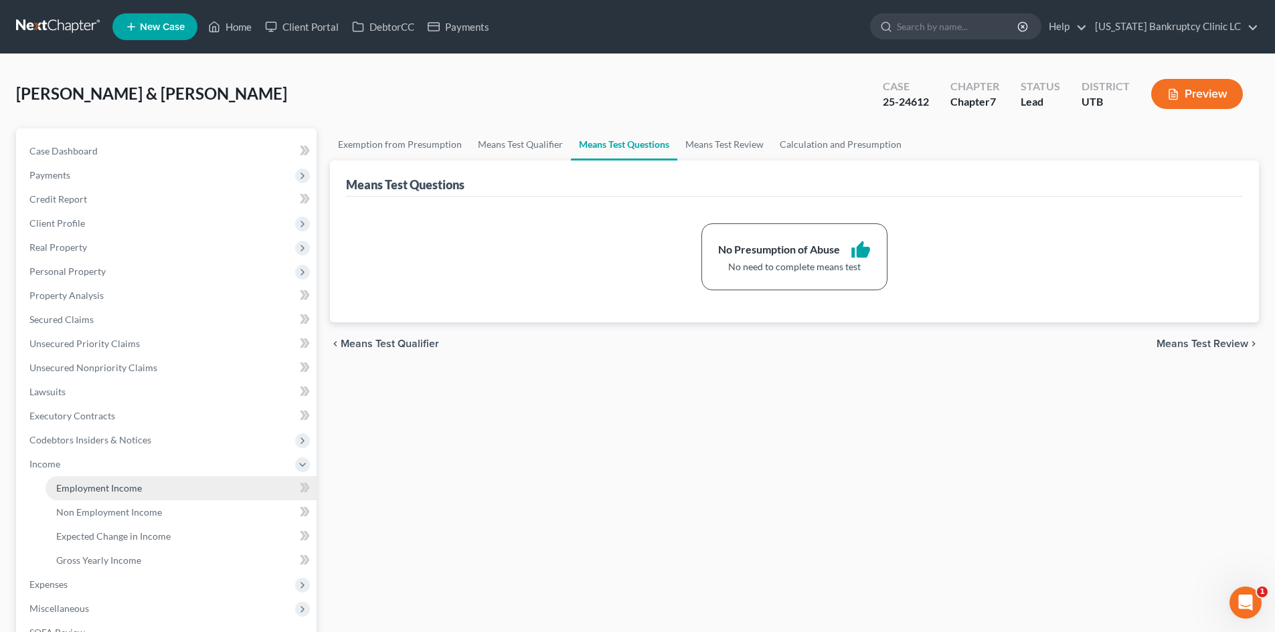
click at [84, 482] on span "Employment Income" at bounding box center [99, 487] width 86 height 11
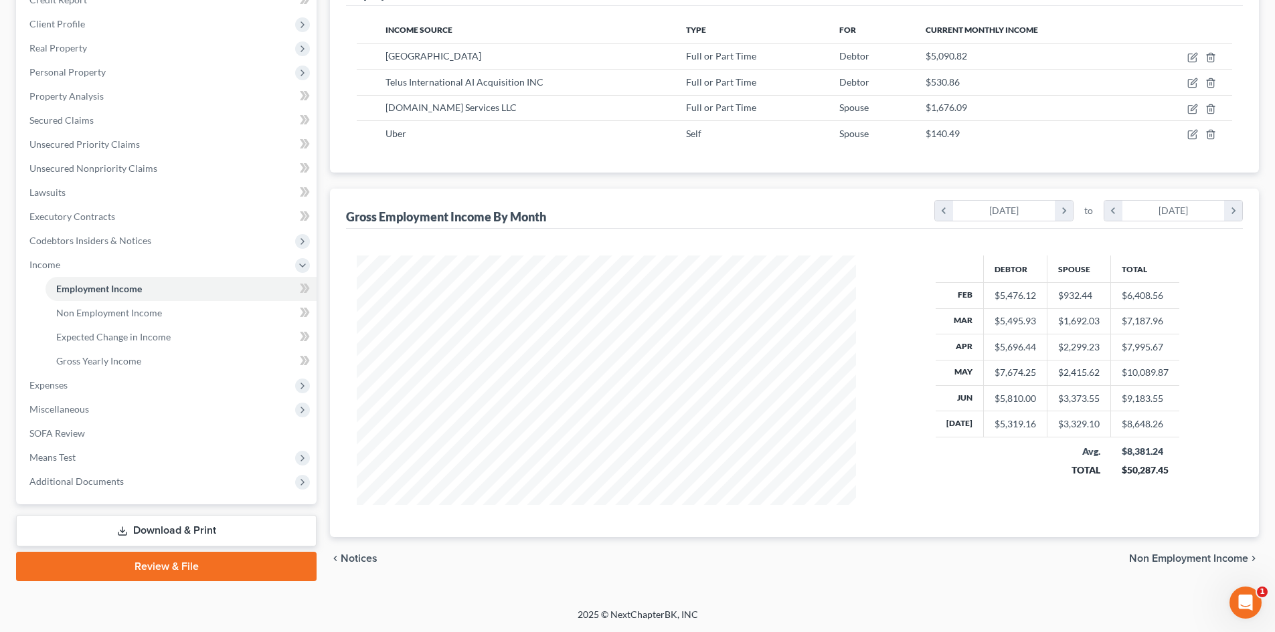
scroll to position [133, 0]
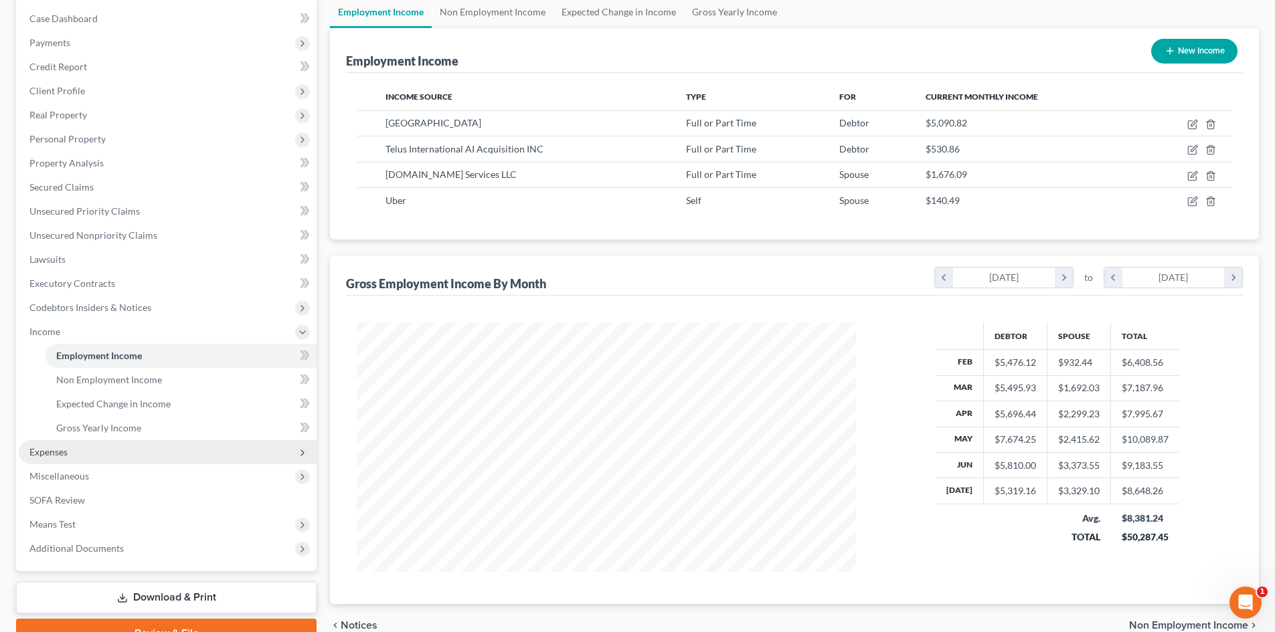
click at [121, 448] on span "Expenses" at bounding box center [168, 452] width 298 height 24
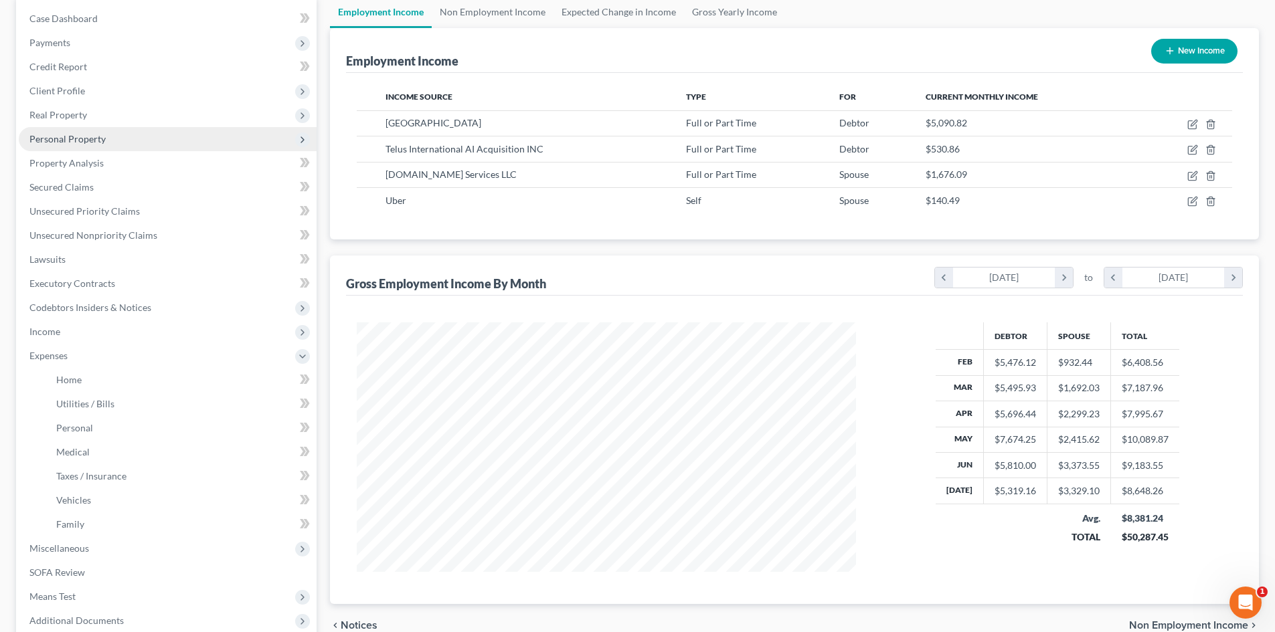
click at [124, 147] on span "Personal Property" at bounding box center [168, 139] width 298 height 24
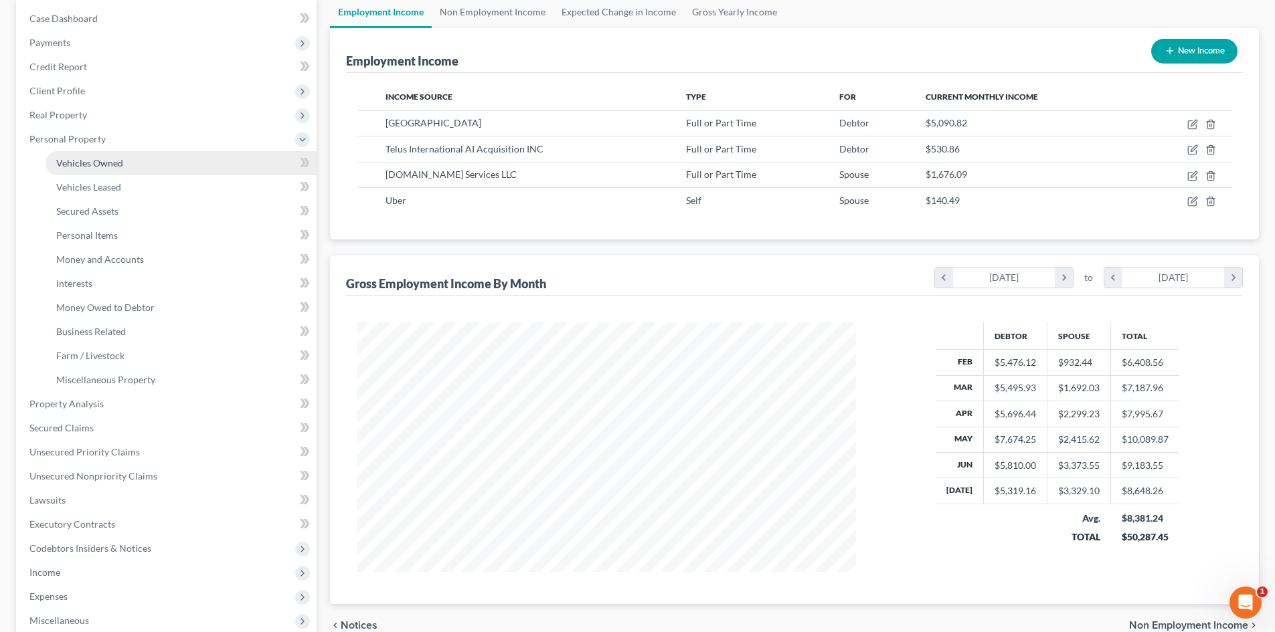
click at [125, 160] on link "Vehicles Owned" at bounding box center [181, 163] width 271 height 24
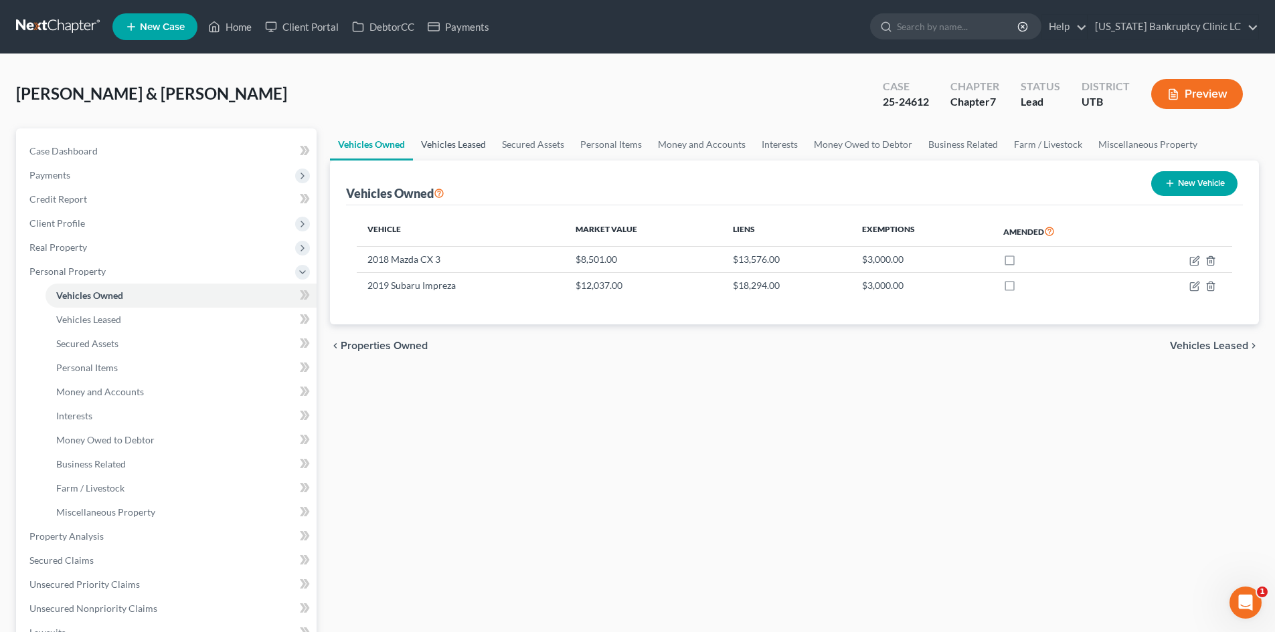
click at [438, 154] on link "Vehicles Leased" at bounding box center [453, 144] width 81 height 32
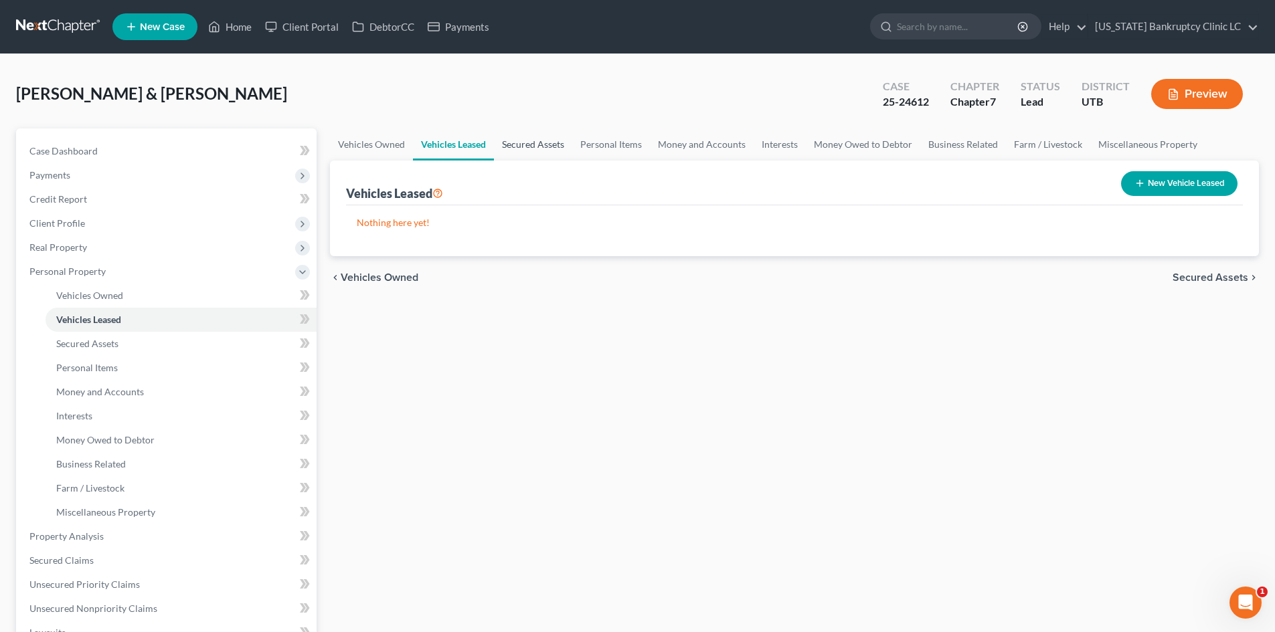
click at [552, 154] on link "Secured Assets" at bounding box center [533, 144] width 78 height 32
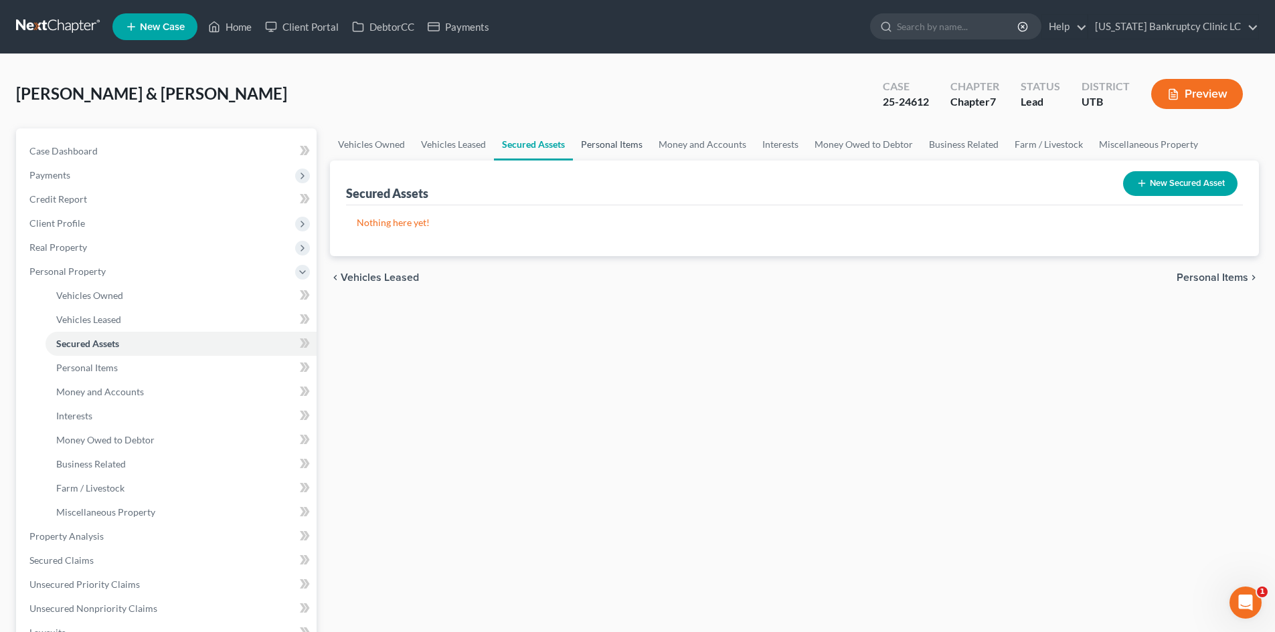
click at [623, 153] on link "Personal Items" at bounding box center [612, 144] width 78 height 32
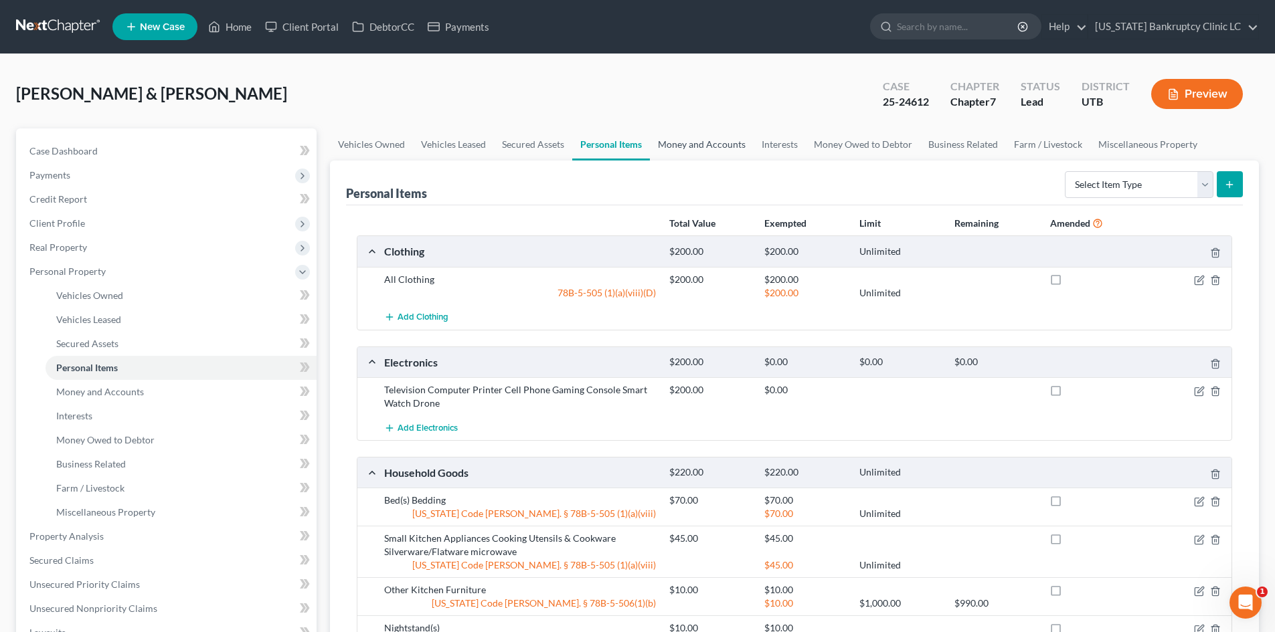
click at [715, 150] on link "Money and Accounts" at bounding box center [702, 144] width 104 height 32
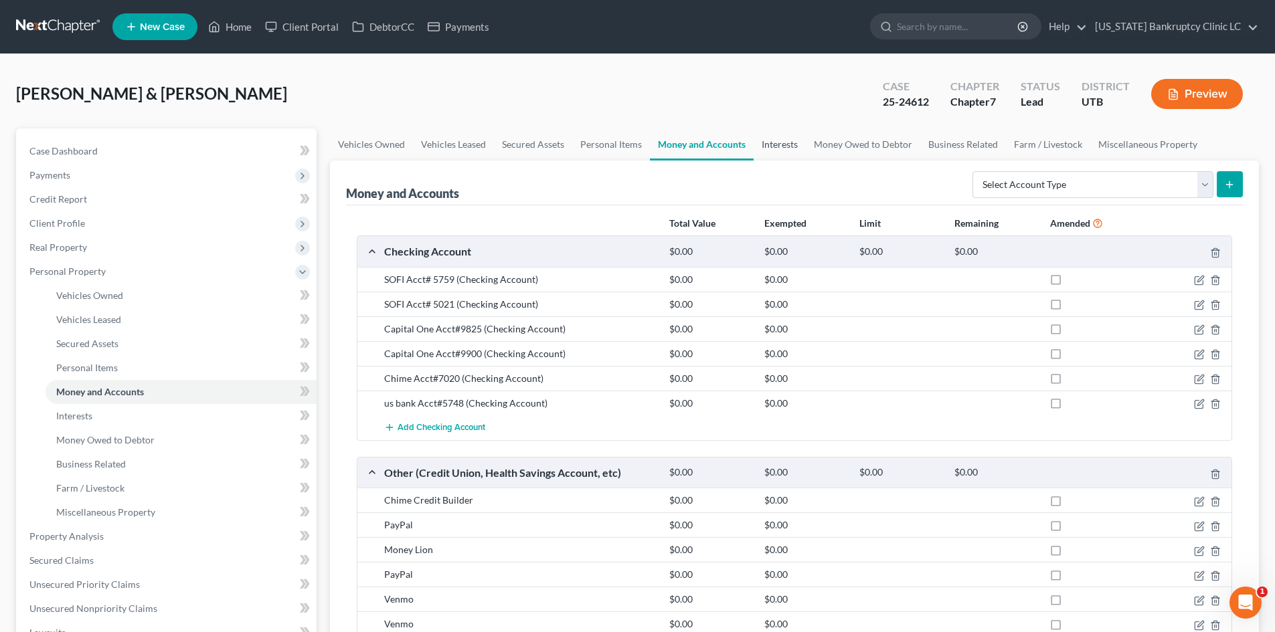
click at [792, 153] on link "Interests" at bounding box center [780, 144] width 52 height 32
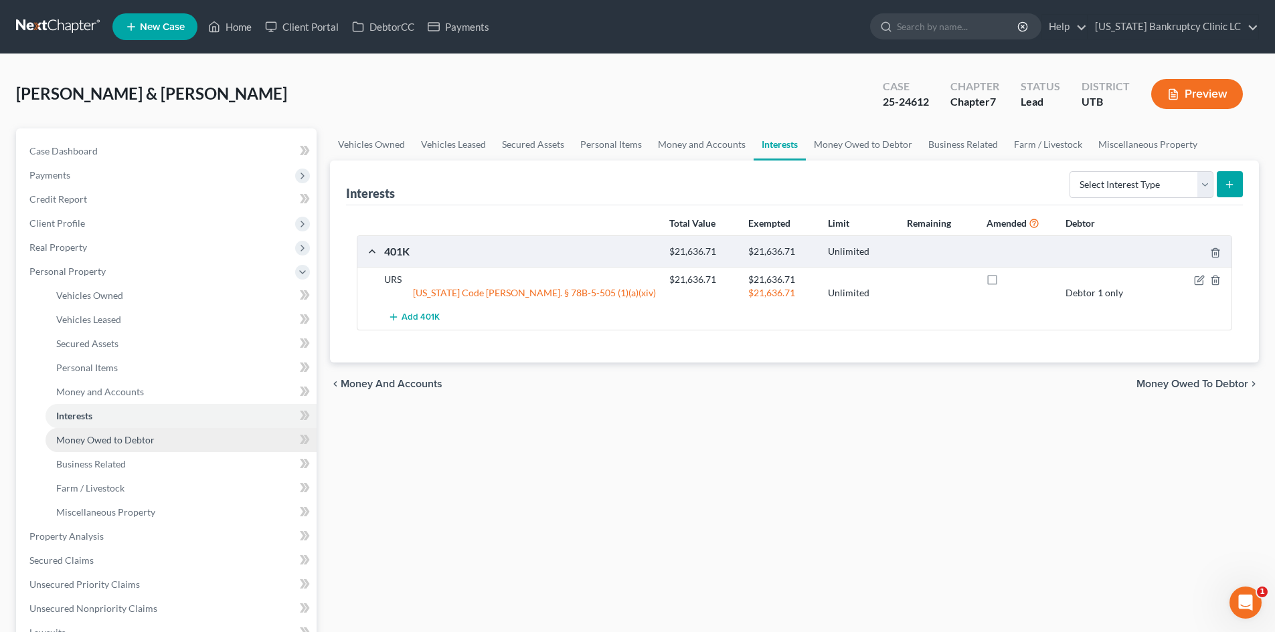
click at [107, 431] on link "Money Owed to Debtor" at bounding box center [181, 440] width 271 height 24
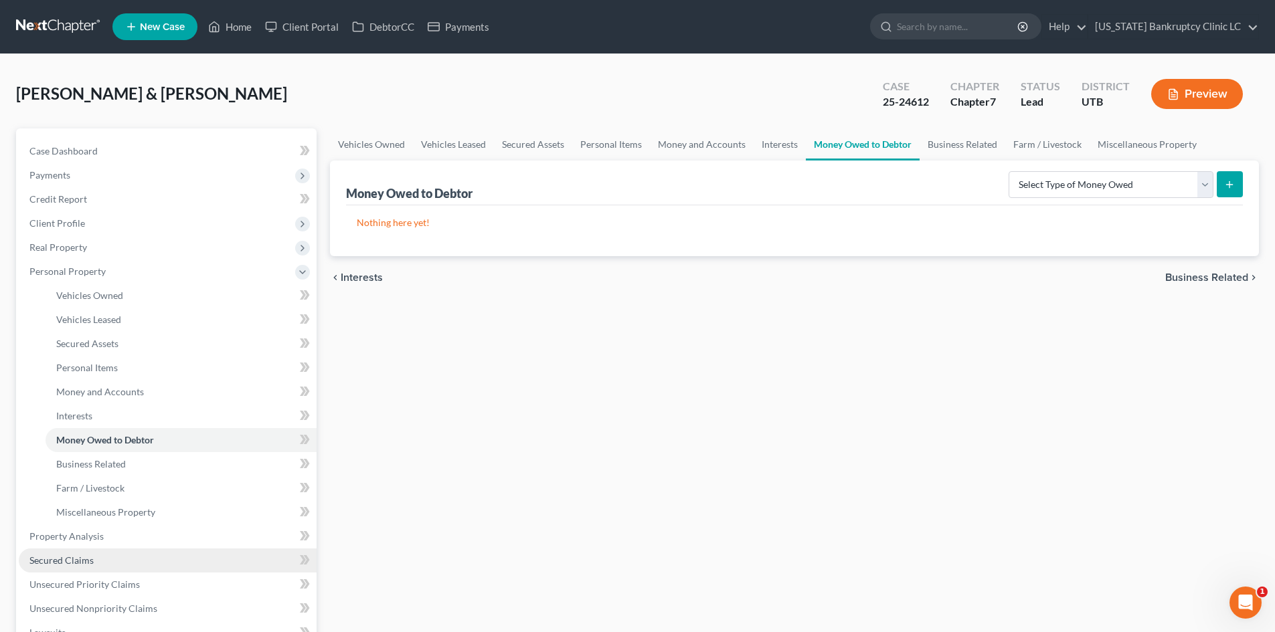
click at [88, 549] on link "Secured Claims" at bounding box center [168, 561] width 298 height 24
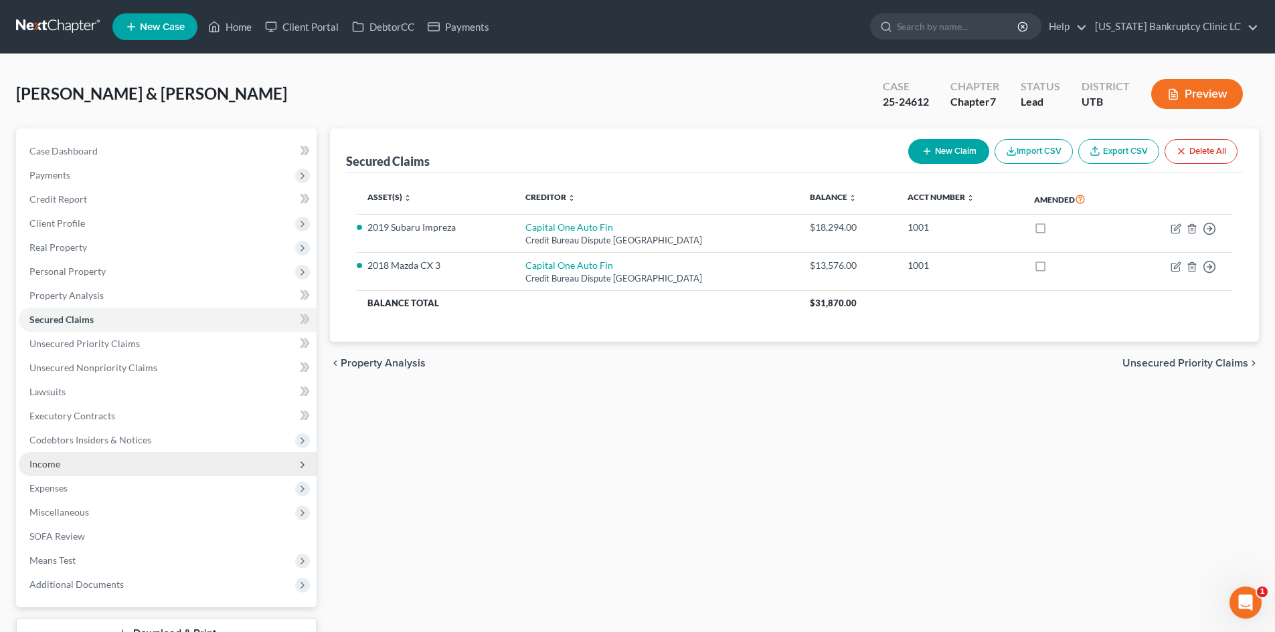
click at [74, 462] on span "Income" at bounding box center [168, 464] width 298 height 24
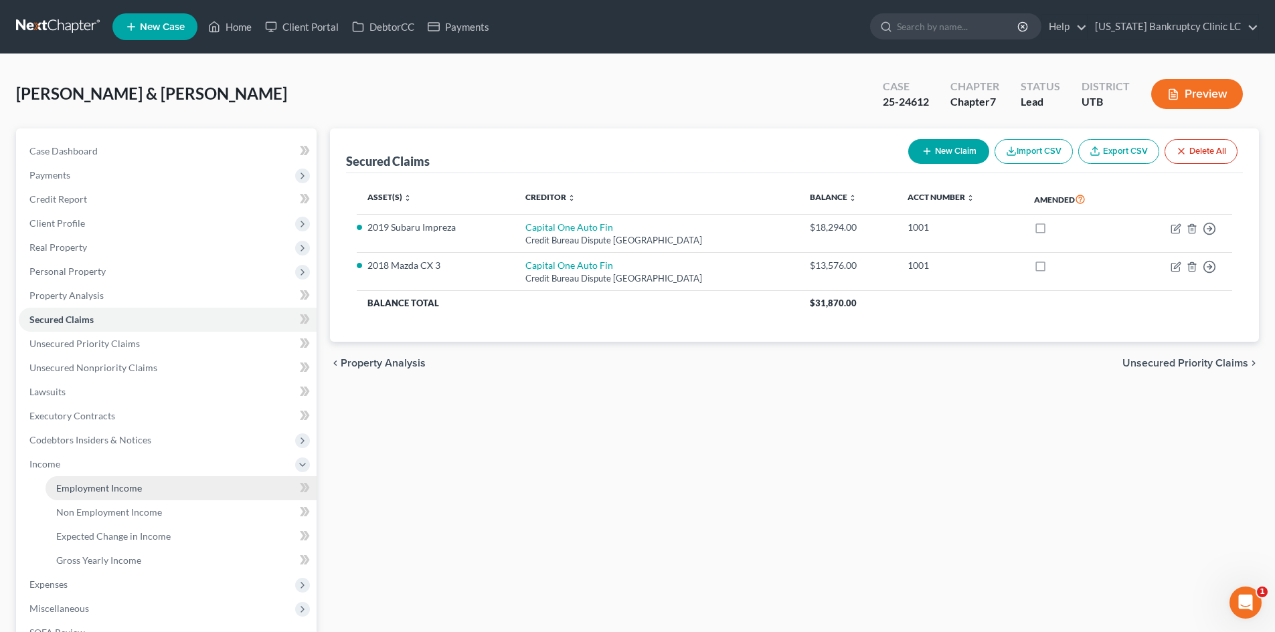
click at [78, 493] on span "Employment Income" at bounding box center [99, 487] width 86 height 11
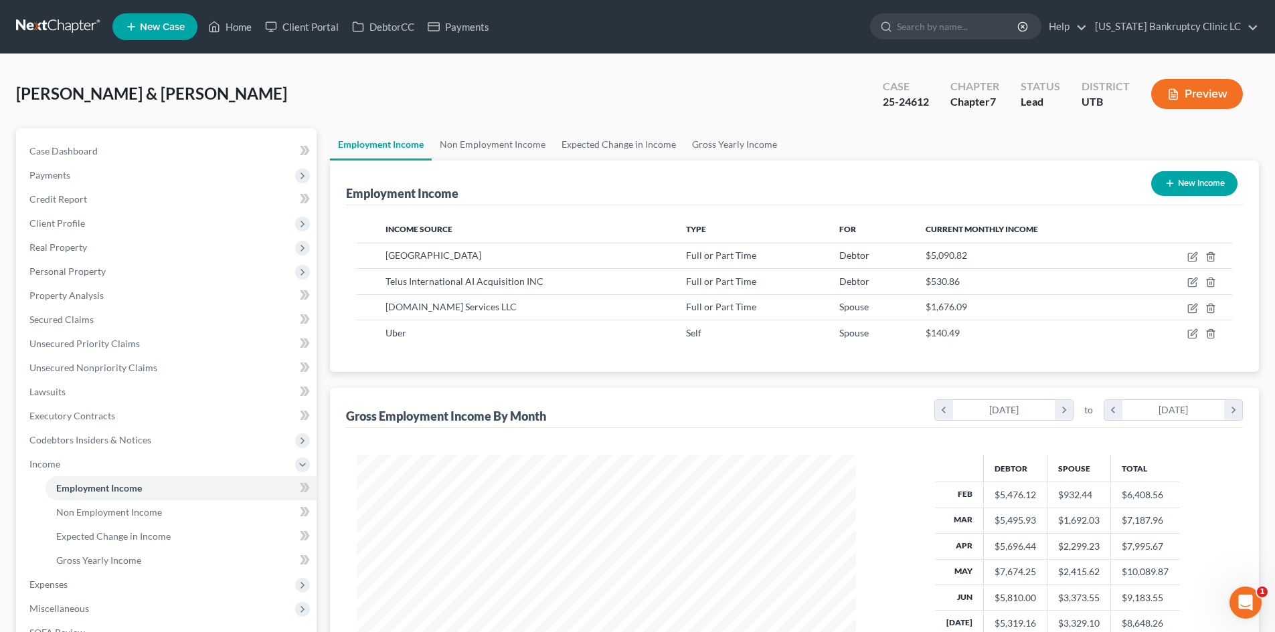
scroll to position [199, 0]
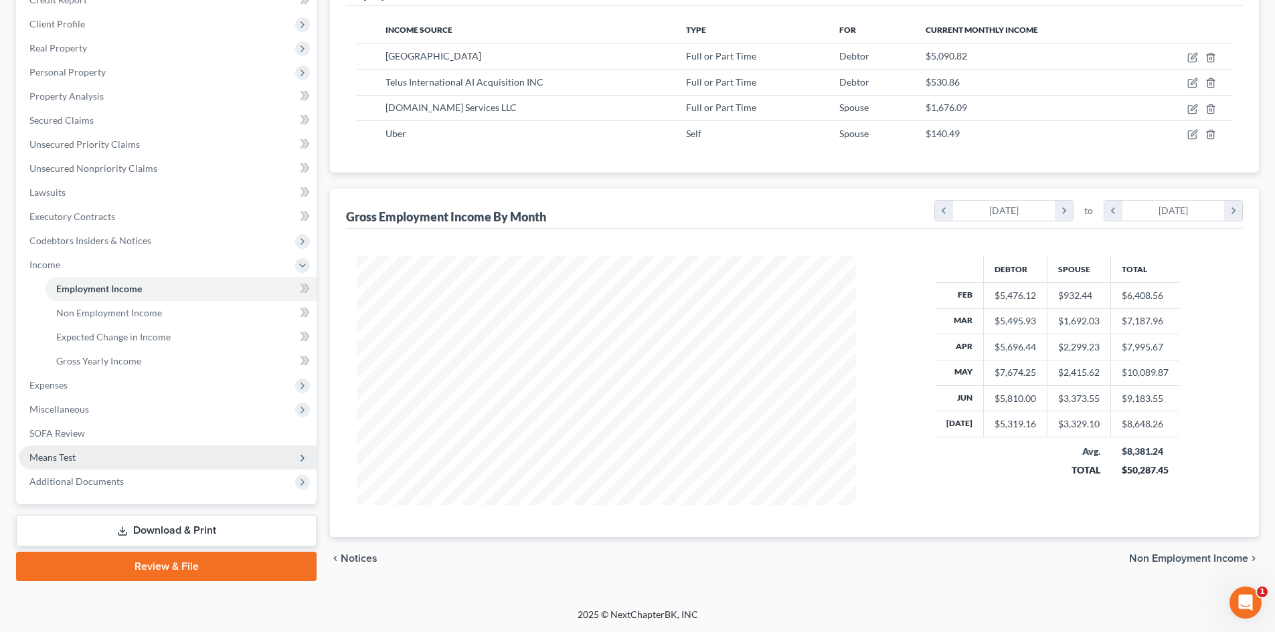
drag, startPoint x: 81, startPoint y: 445, endPoint x: 90, endPoint y: 458, distance: 15.4
click at [81, 446] on span "Means Test" at bounding box center [168, 458] width 298 height 24
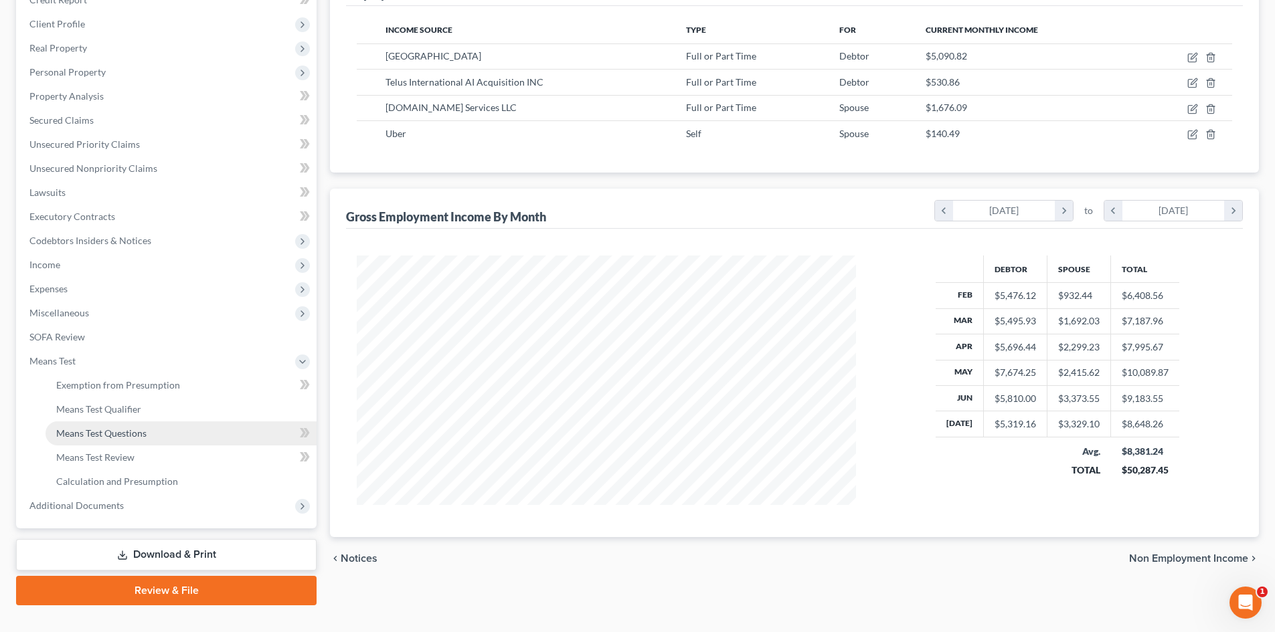
click at [139, 440] on link "Means Test Questions" at bounding box center [181, 434] width 271 height 24
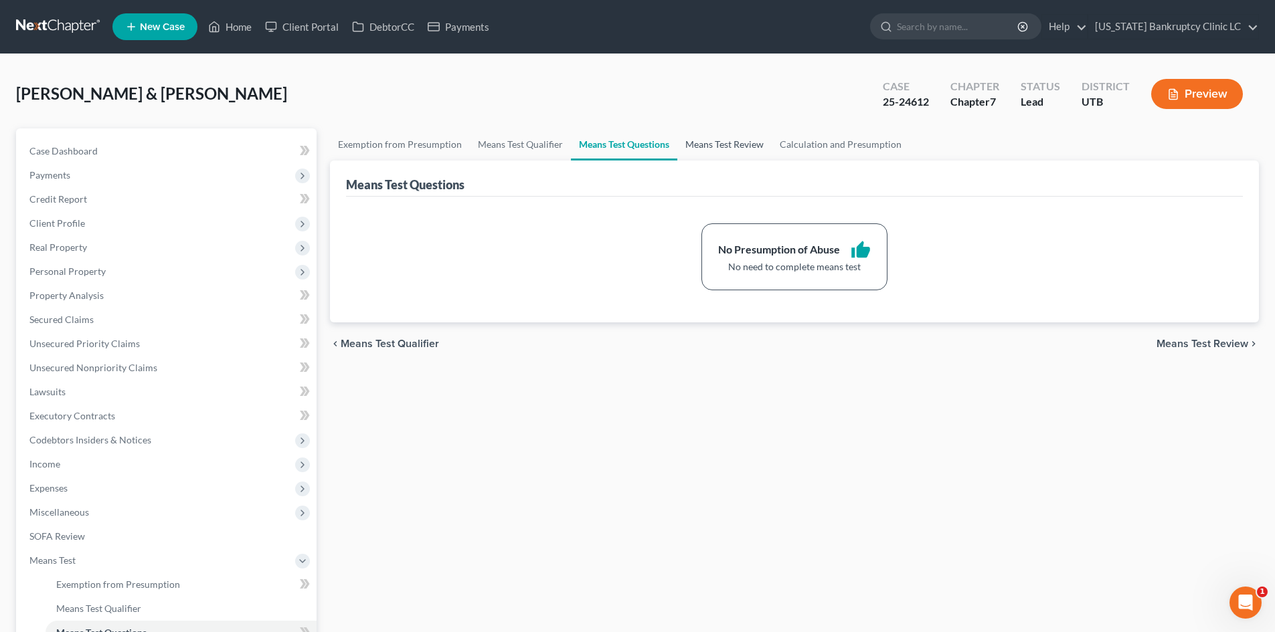
click at [719, 145] on link "Means Test Review" at bounding box center [724, 144] width 94 height 32
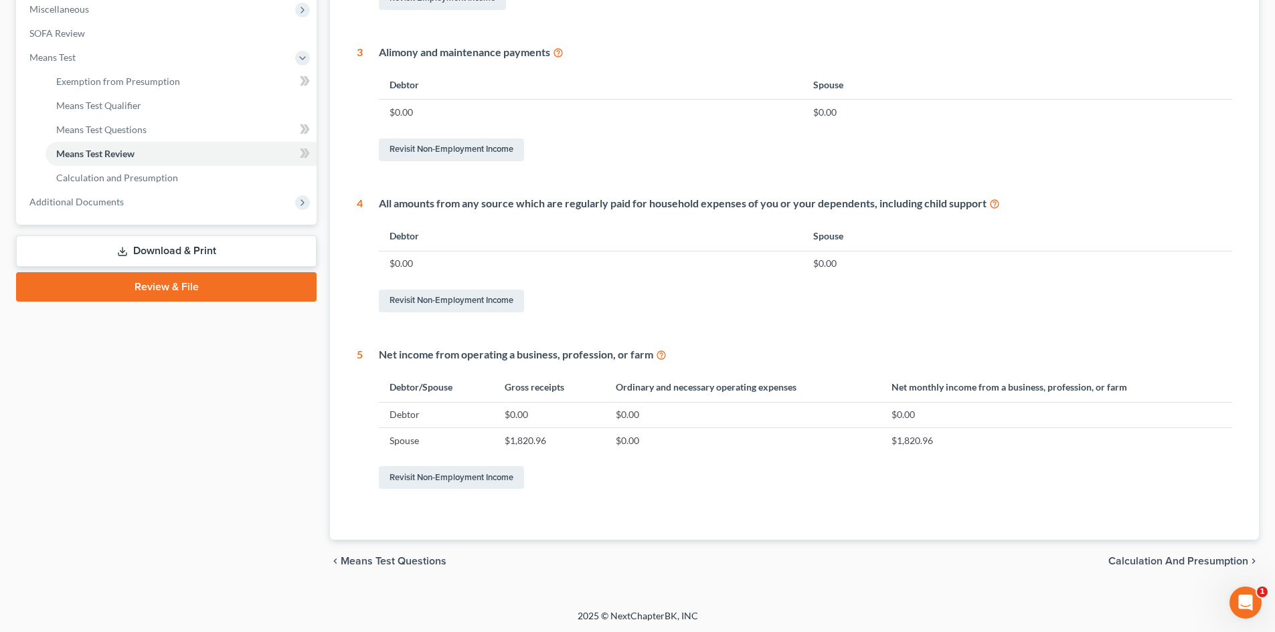
scroll to position [505, 0]
click at [1223, 562] on span "Calculation and Presumption" at bounding box center [1178, 560] width 140 height 11
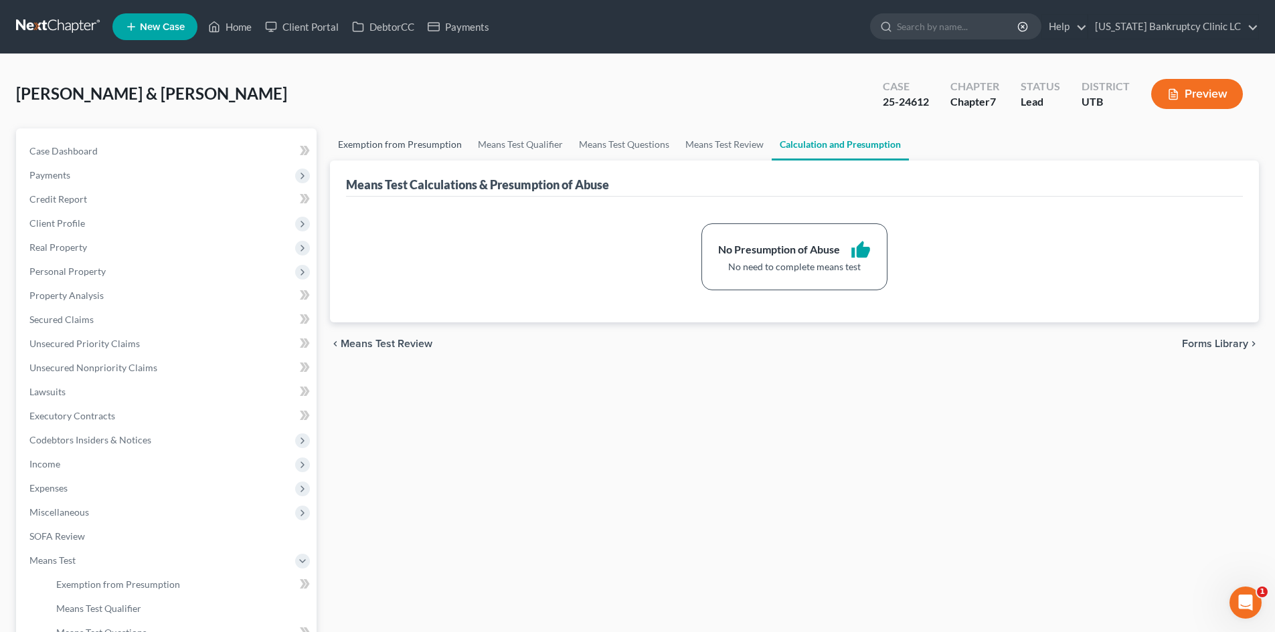
click at [398, 136] on link "Exemption from Presumption" at bounding box center [400, 144] width 140 height 32
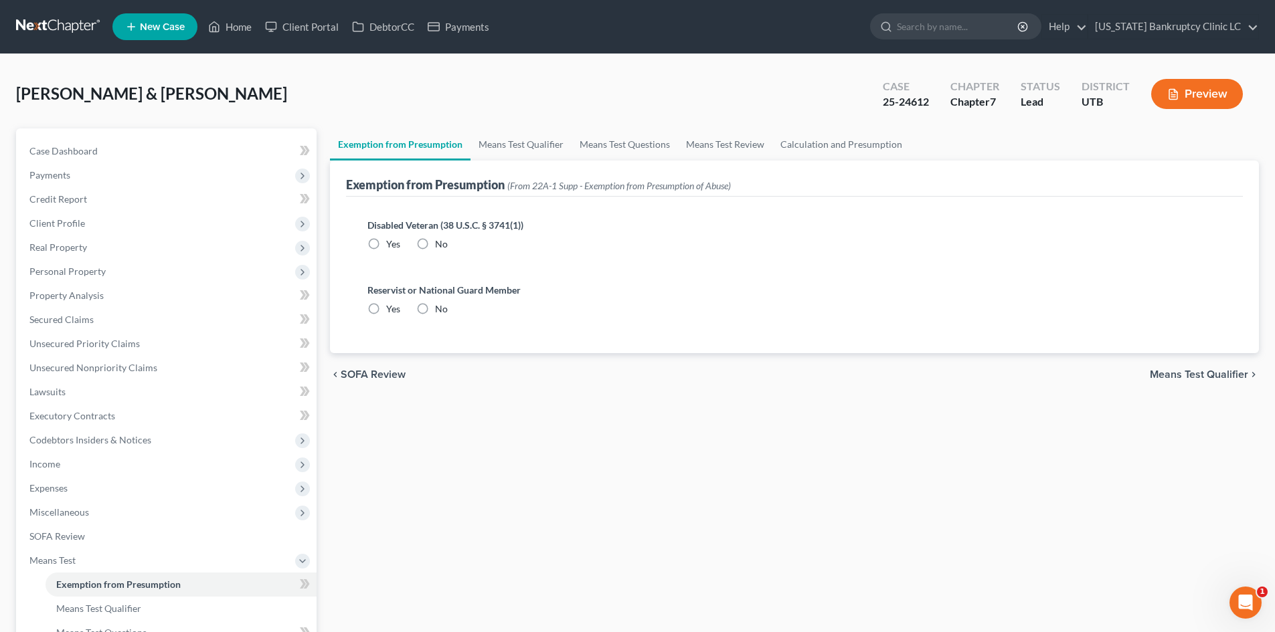
radio input "true"
